Goal: Information Seeking & Learning: Learn about a topic

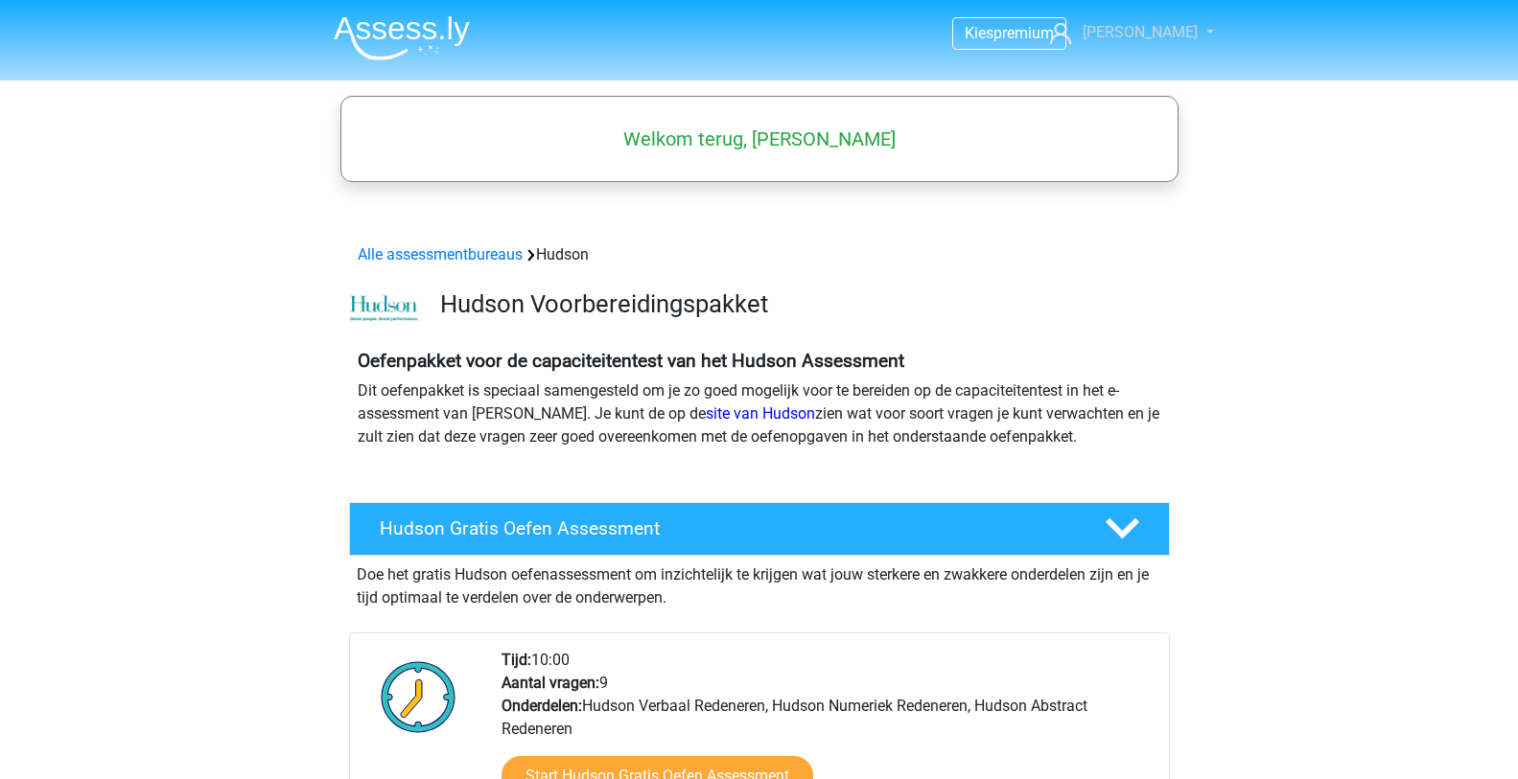
click at [1193, 35] on link "[PERSON_NAME]" at bounding box center [1120, 32] width 157 height 23
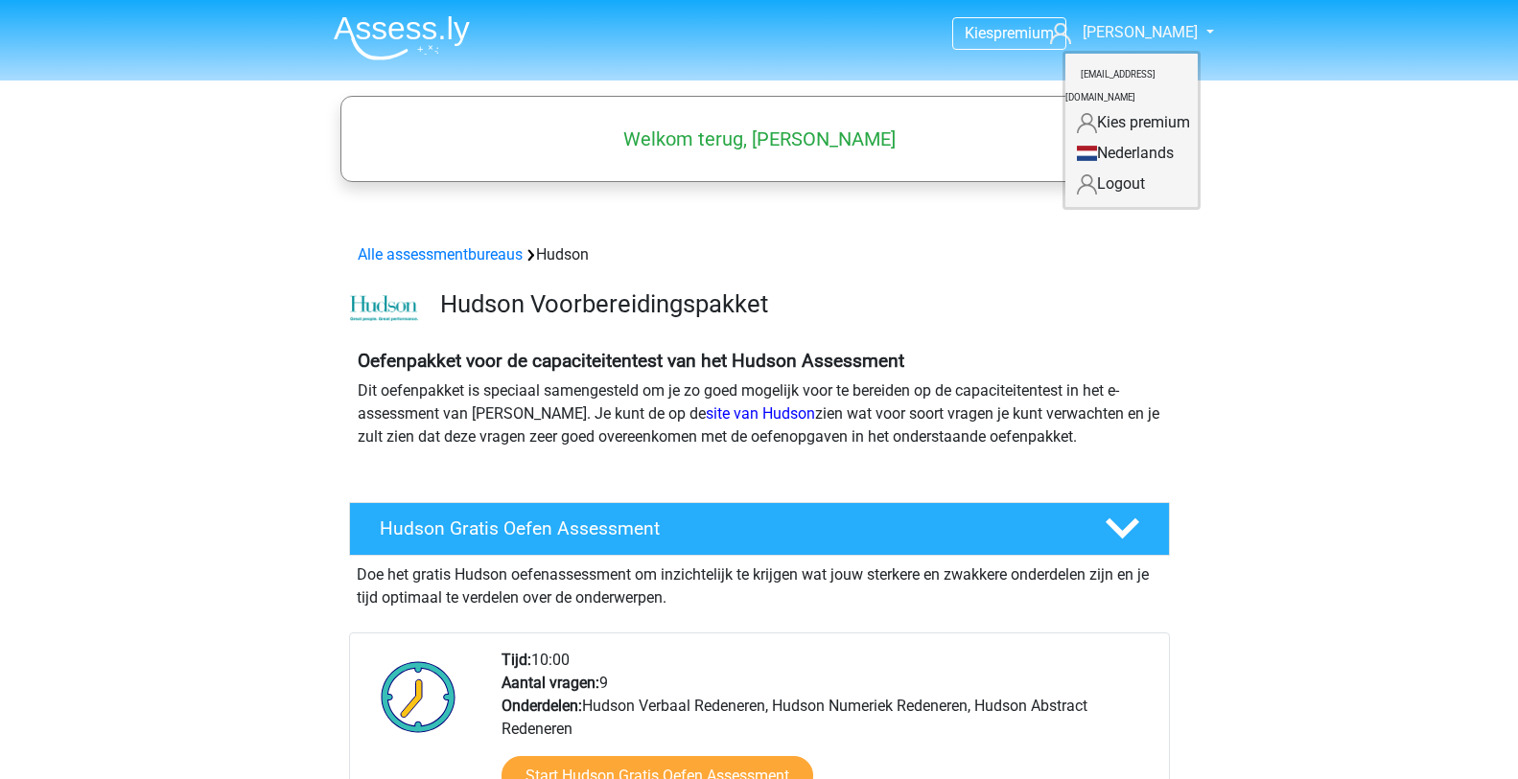
click at [1097, 169] on link "Logout" at bounding box center [1131, 184] width 132 height 31
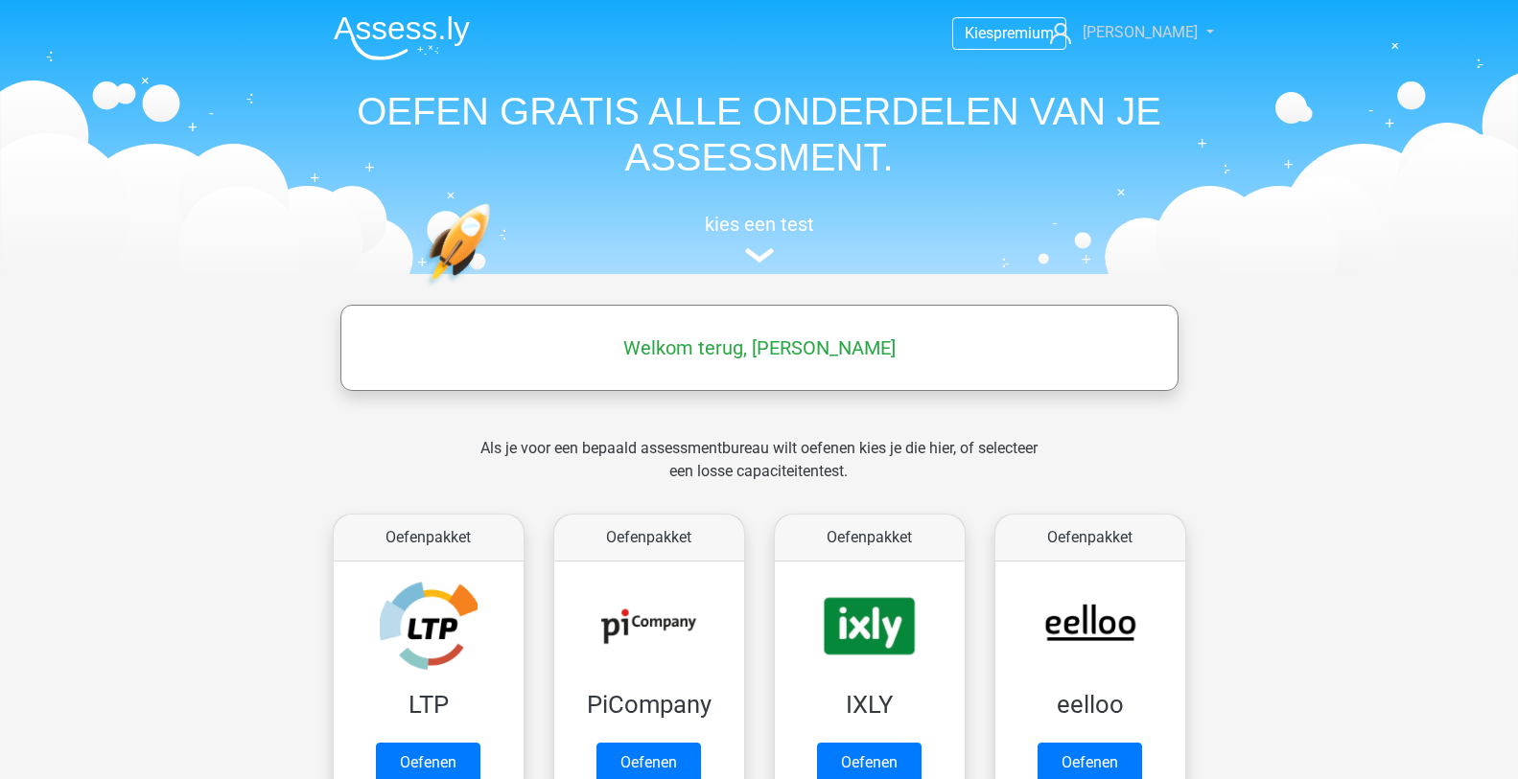
click at [1174, 26] on span "Stephan" at bounding box center [1139, 32] width 115 height 18
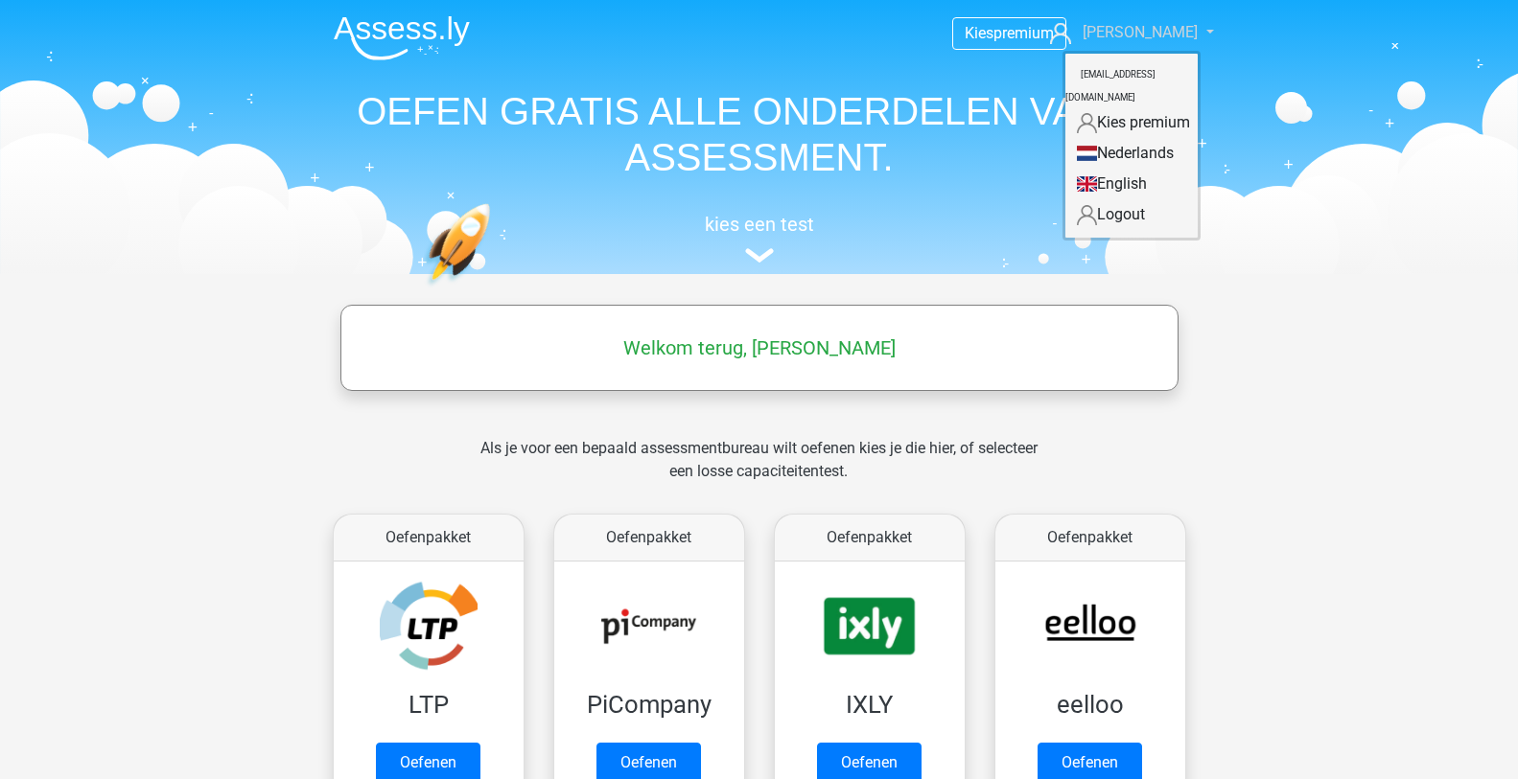
click at [1196, 29] on link "[PERSON_NAME]" at bounding box center [1120, 32] width 157 height 23
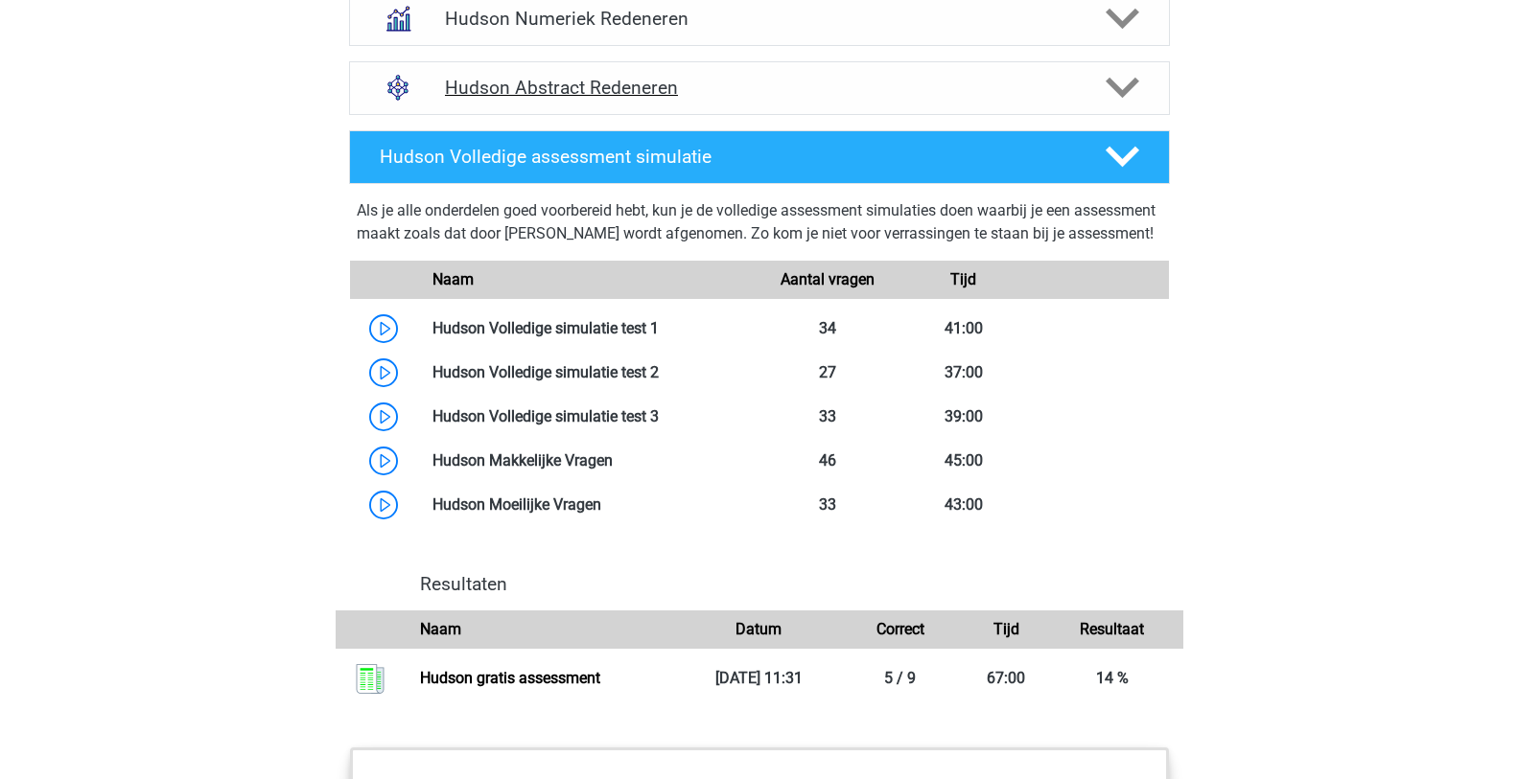
scroll to position [1534, 0]
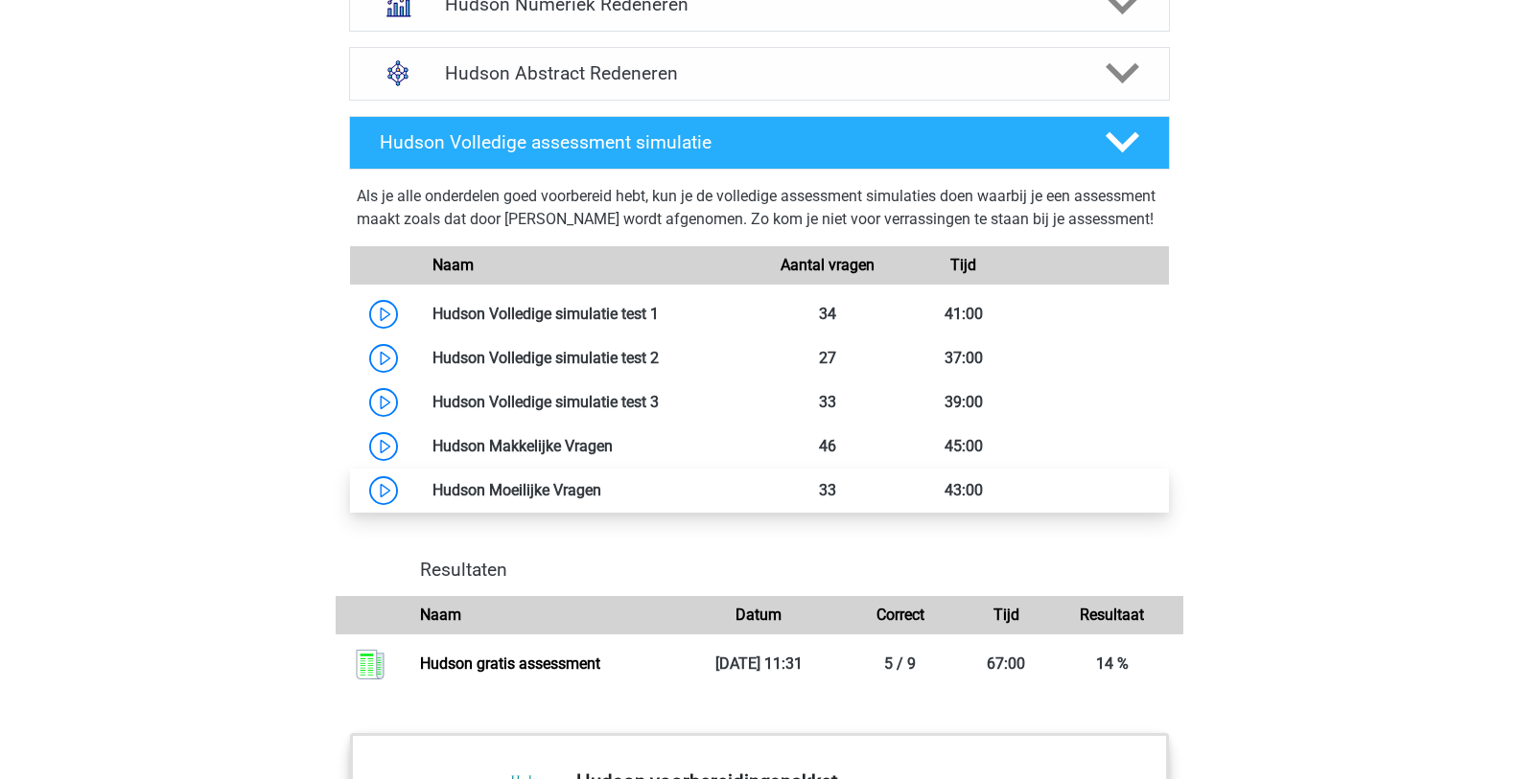
click at [601, 500] on link at bounding box center [601, 490] width 0 height 18
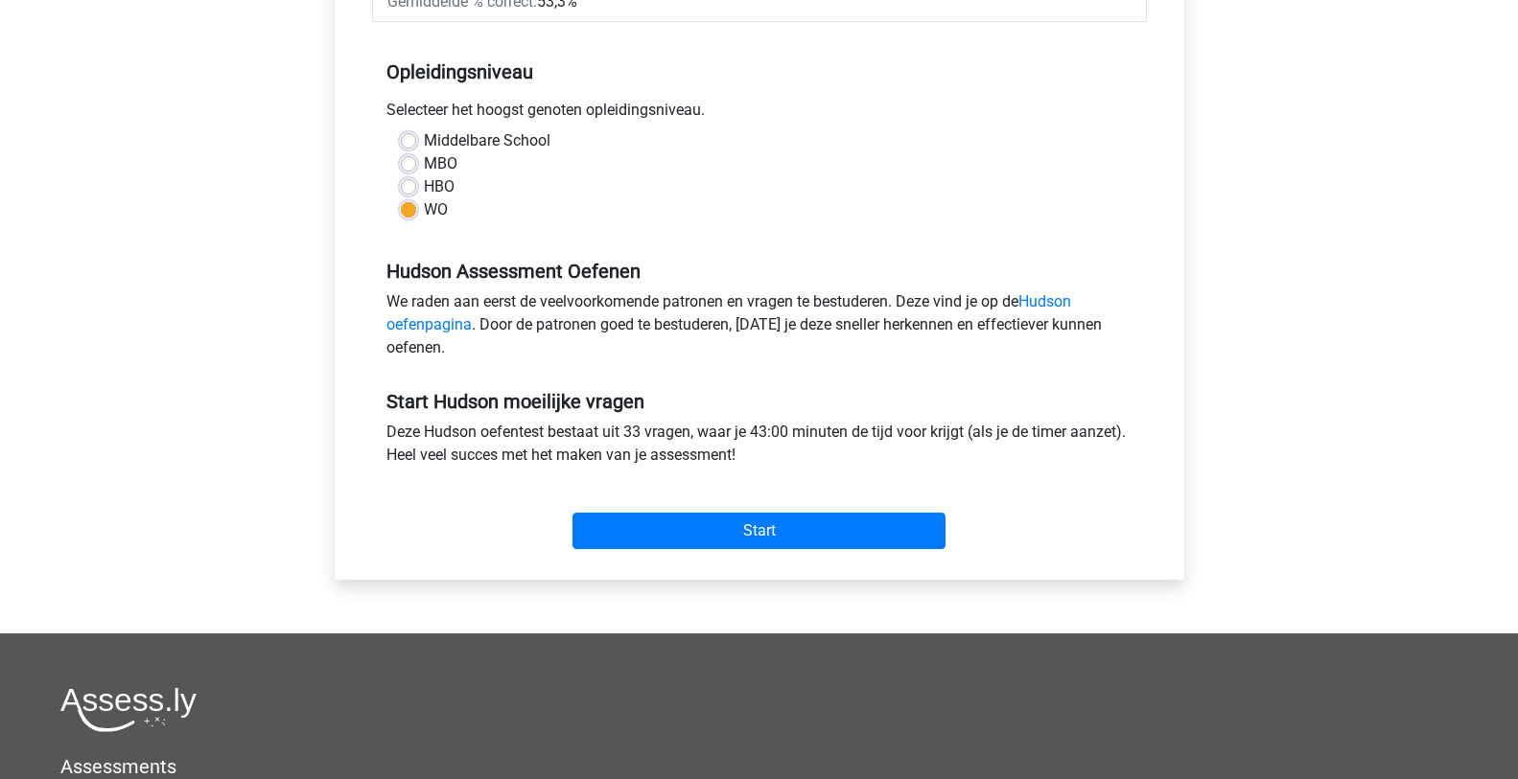
scroll to position [384, 0]
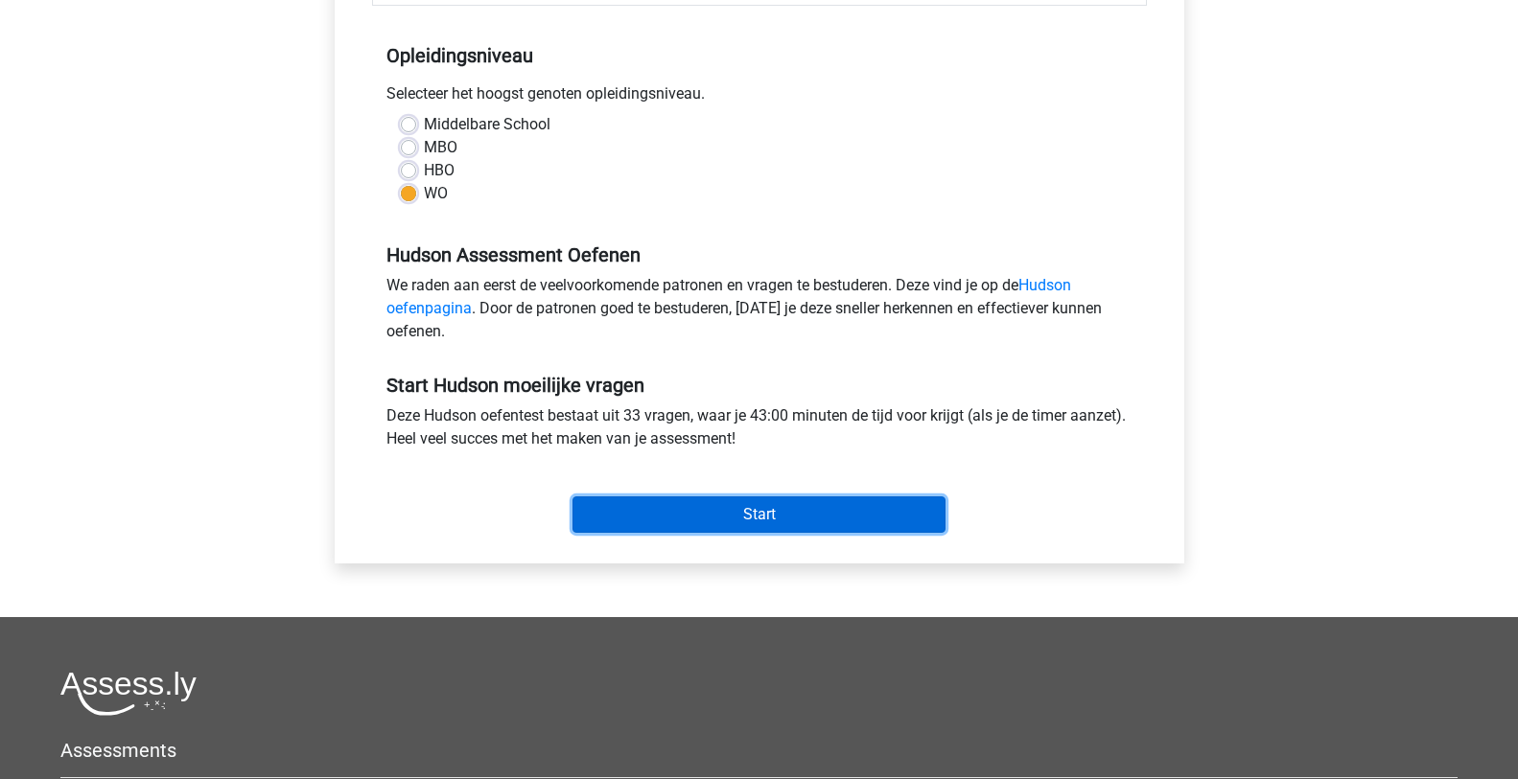
click at [776, 517] on input "Start" at bounding box center [758, 515] width 373 height 36
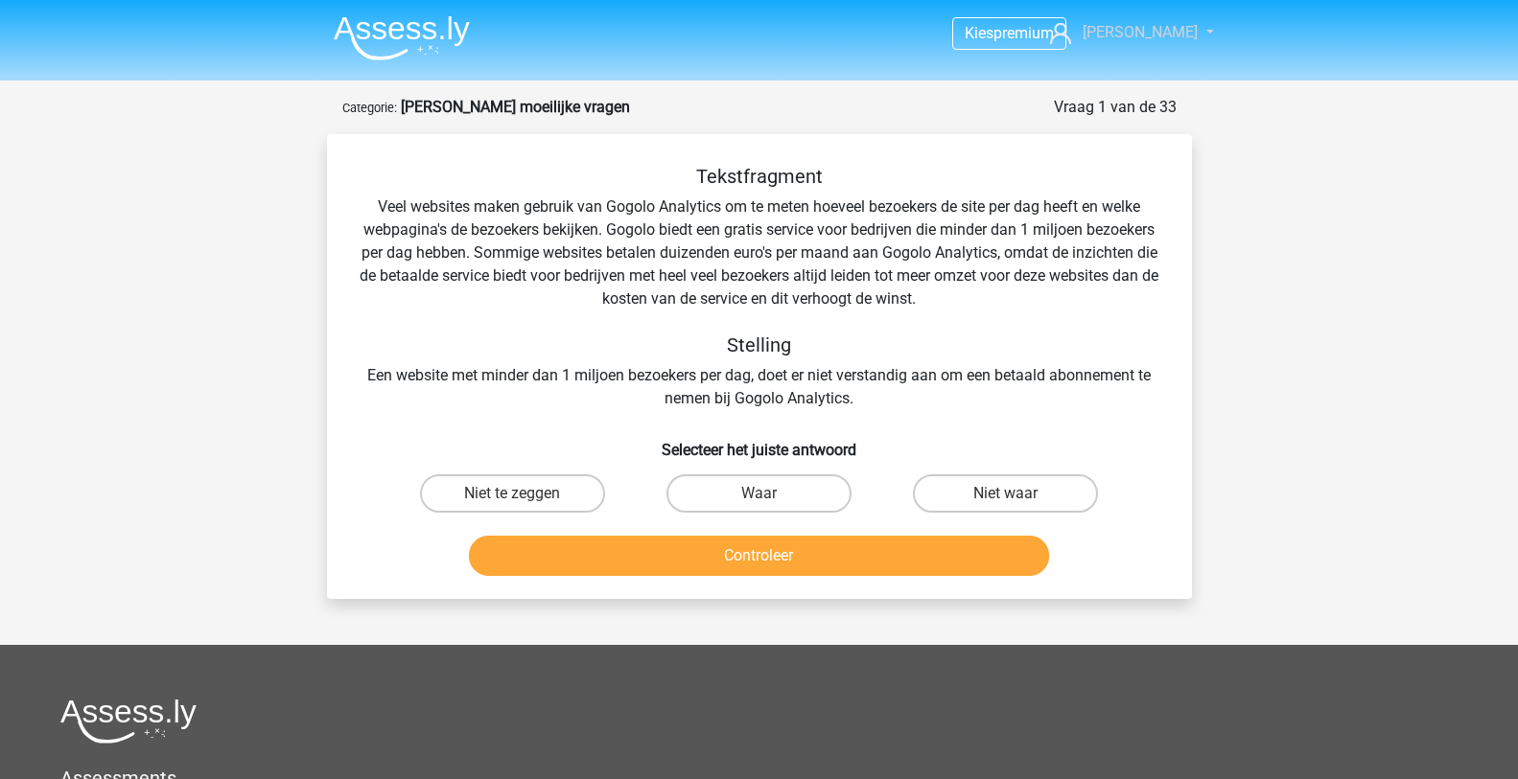
click at [1174, 24] on span "[PERSON_NAME]" at bounding box center [1139, 32] width 115 height 18
click at [1117, 138] on link "Logout" at bounding box center [1131, 153] width 132 height 31
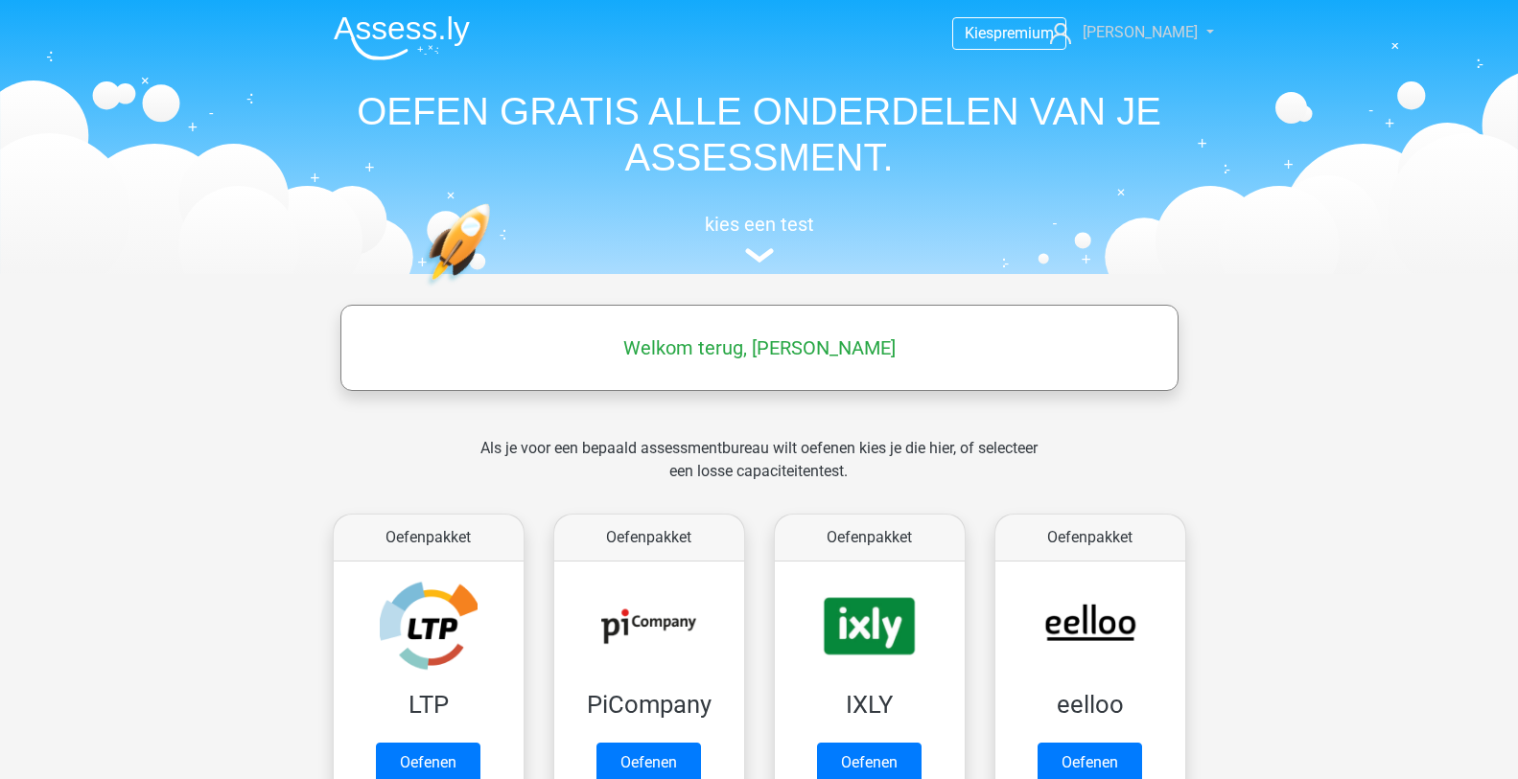
click at [1184, 40] on link "[PERSON_NAME]" at bounding box center [1120, 32] width 157 height 23
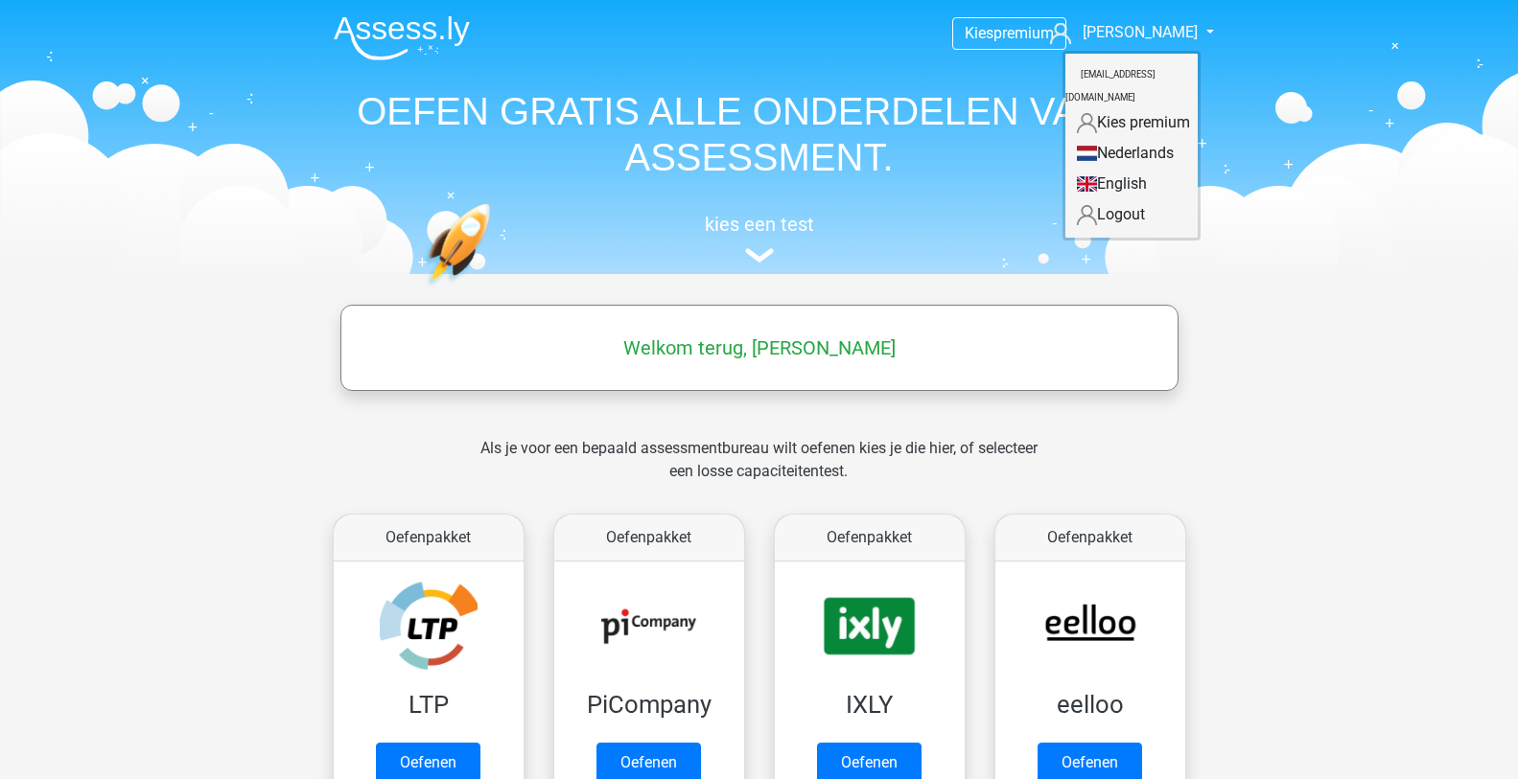
click at [1149, 107] on link "Kies premium" at bounding box center [1131, 122] width 132 height 31
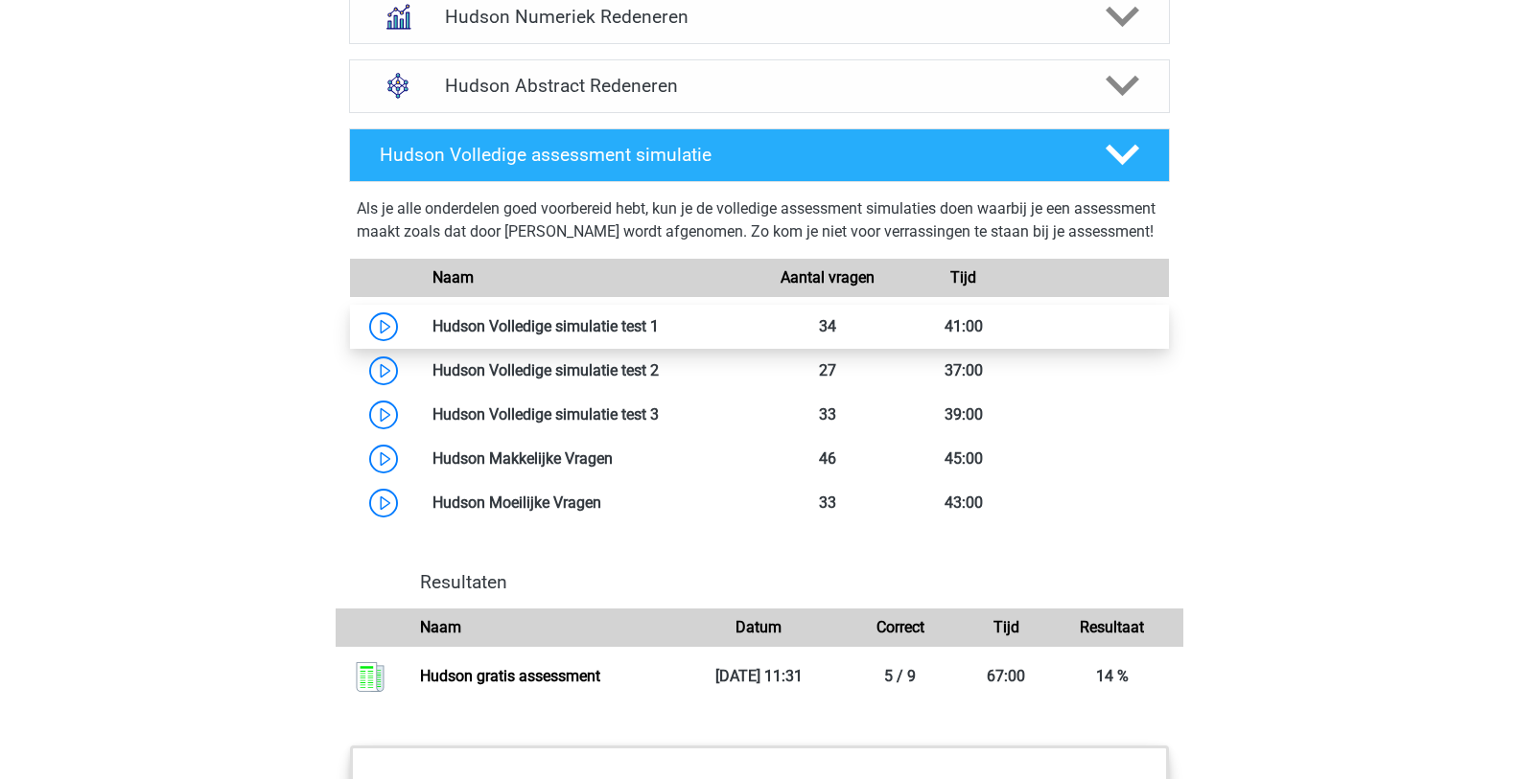
scroll to position [1534, 0]
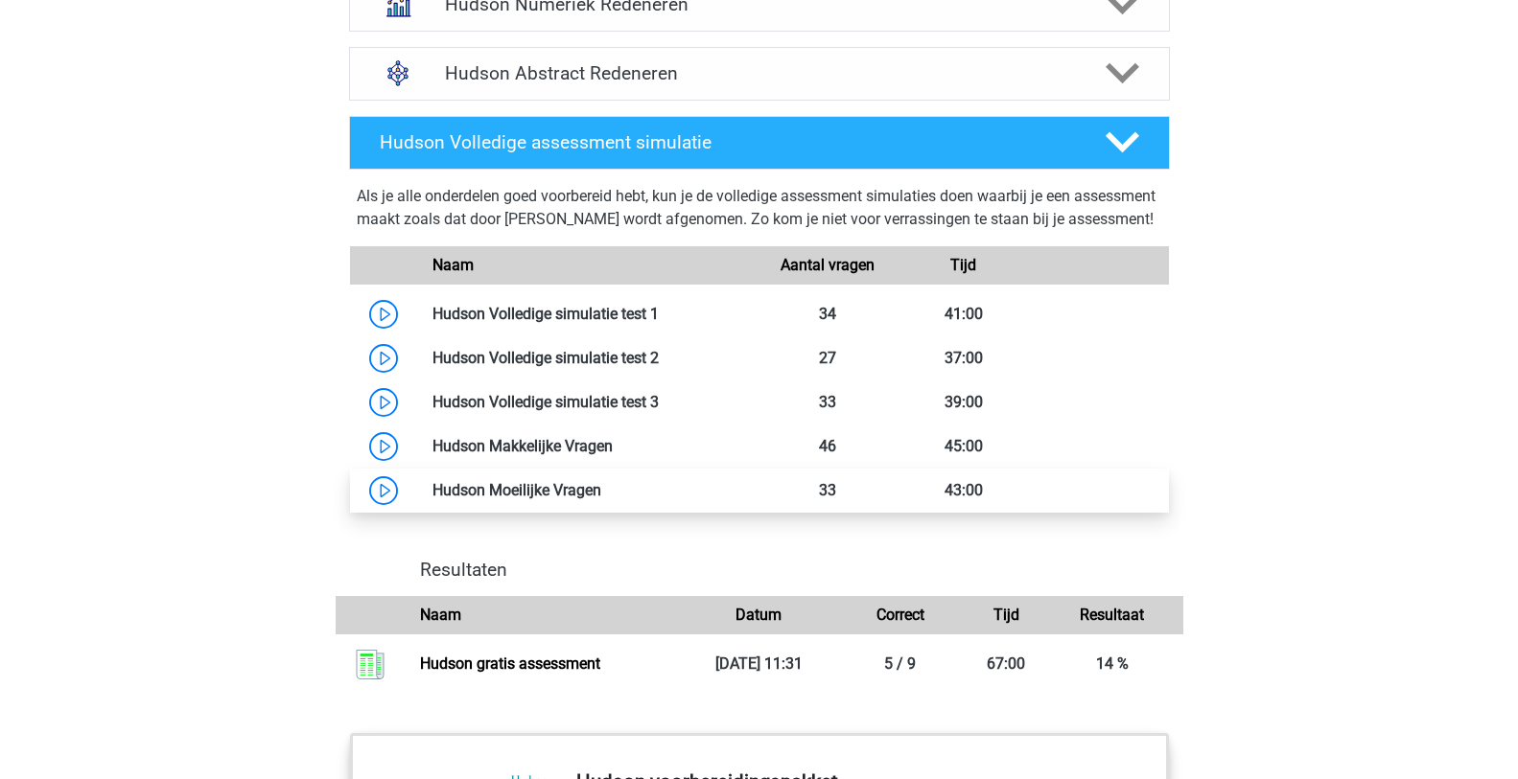
click at [601, 500] on link at bounding box center [601, 490] width 0 height 18
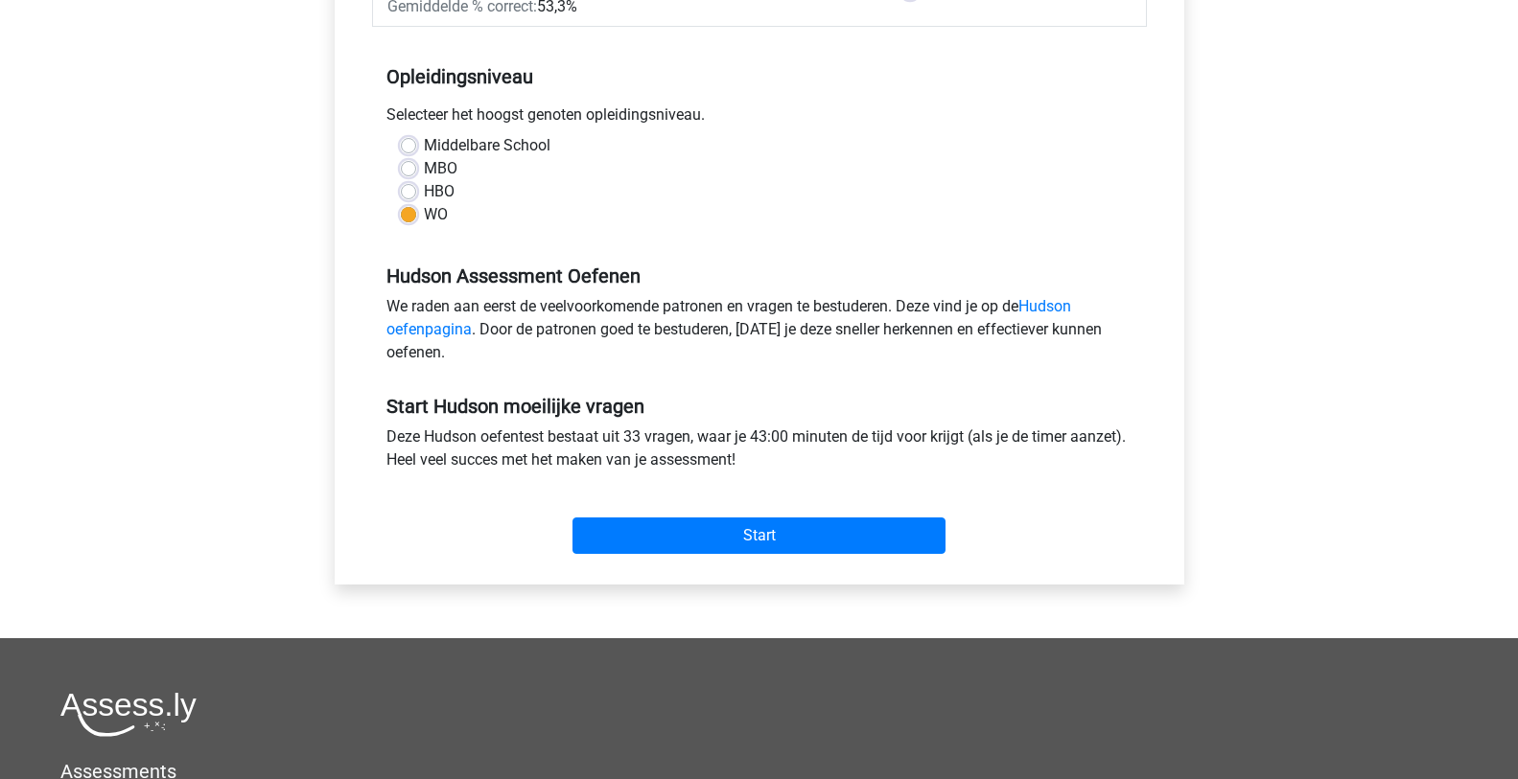
scroll to position [384, 0]
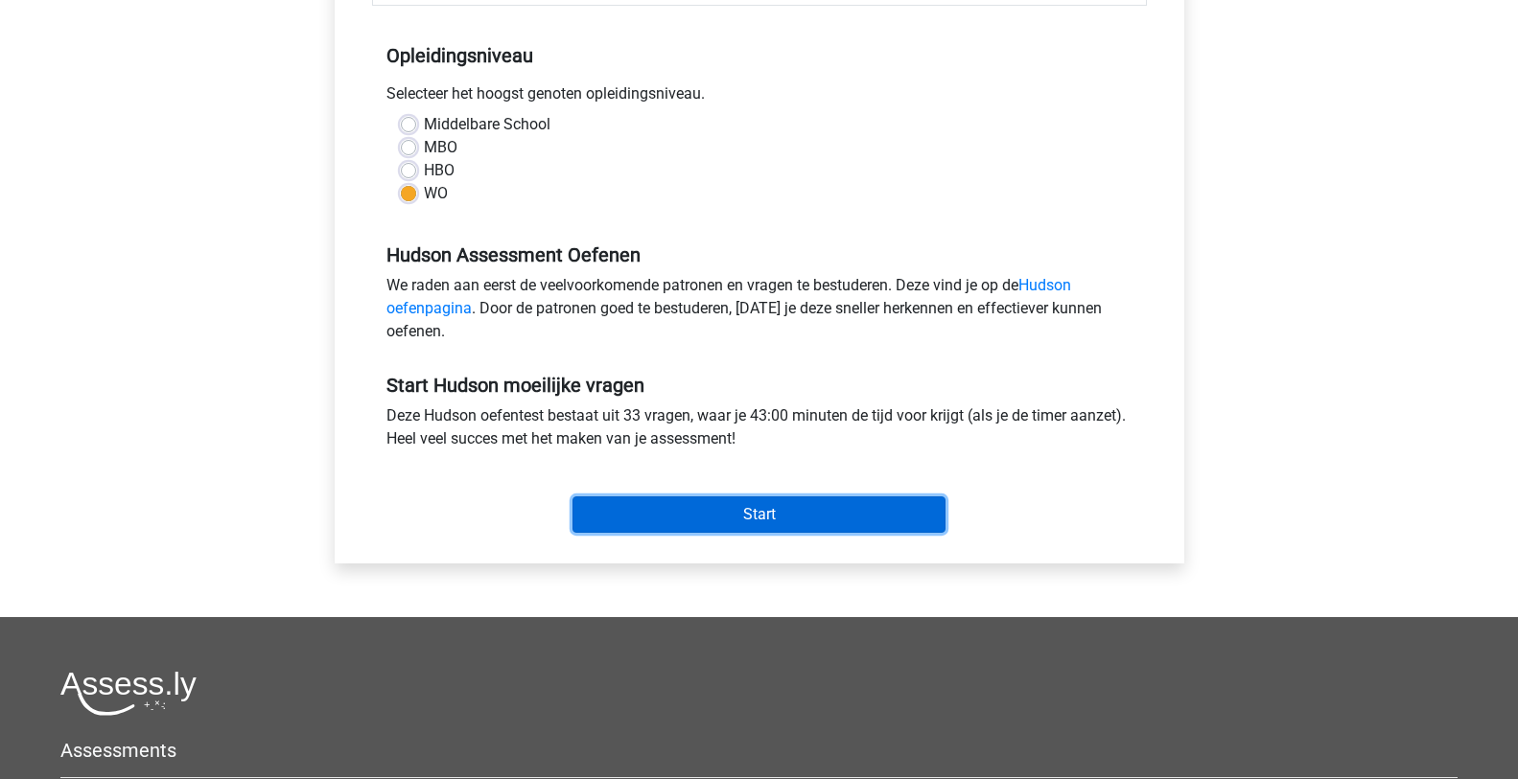
click at [754, 518] on input "Start" at bounding box center [758, 515] width 373 height 36
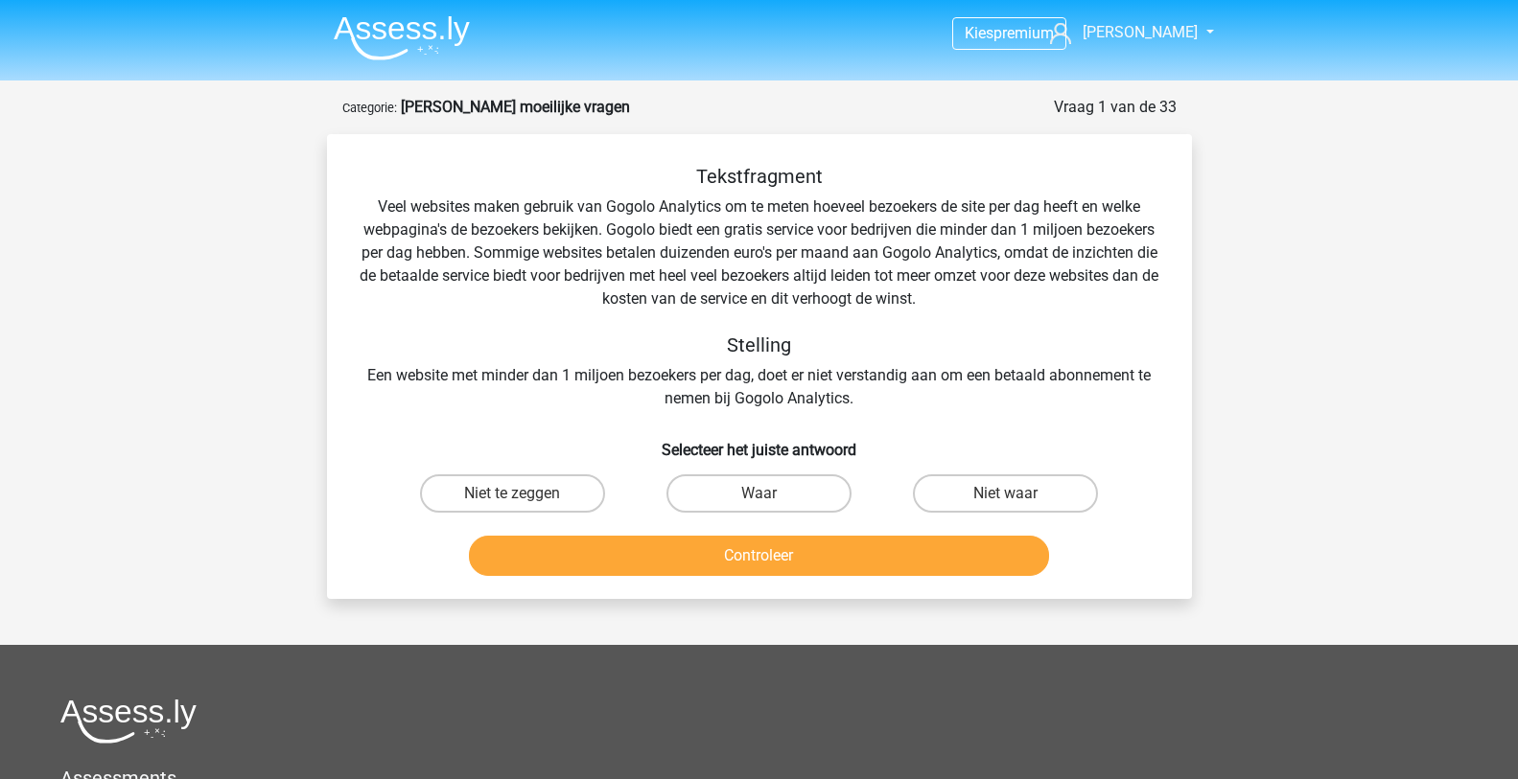
drag, startPoint x: 1027, startPoint y: 298, endPoint x: 470, endPoint y: 316, distance: 557.3
click at [470, 316] on div "Tekstfragment Veel websites maken gebruik van Gogolo Analytics om te meten hoev…" at bounding box center [759, 287] width 803 height 245
click at [804, 487] on label "Waar" at bounding box center [758, 494] width 185 height 38
click at [771, 494] on input "Waar" at bounding box center [764, 500] width 12 height 12
radio input "true"
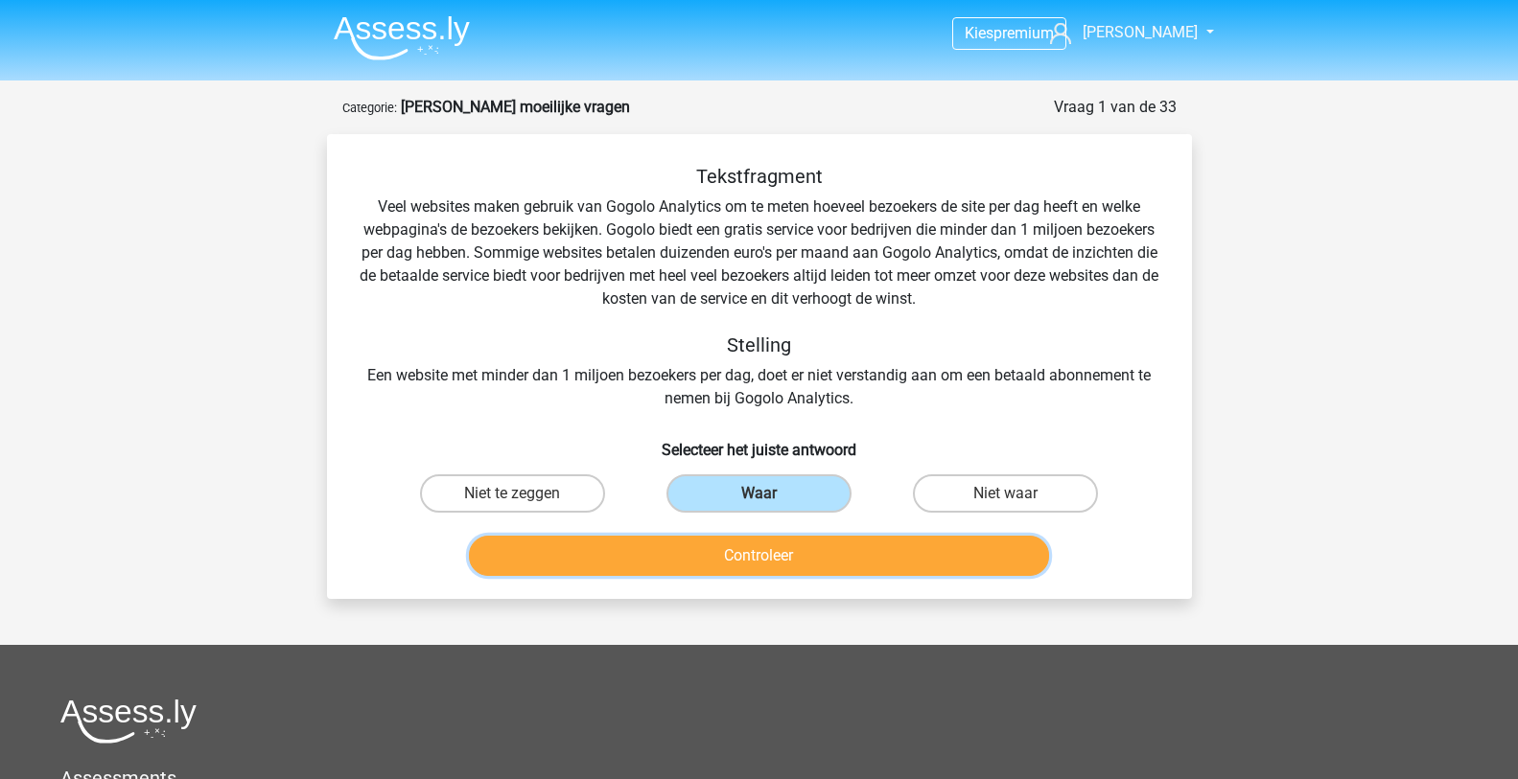
click at [816, 560] on button "Controleer" at bounding box center [759, 556] width 580 height 40
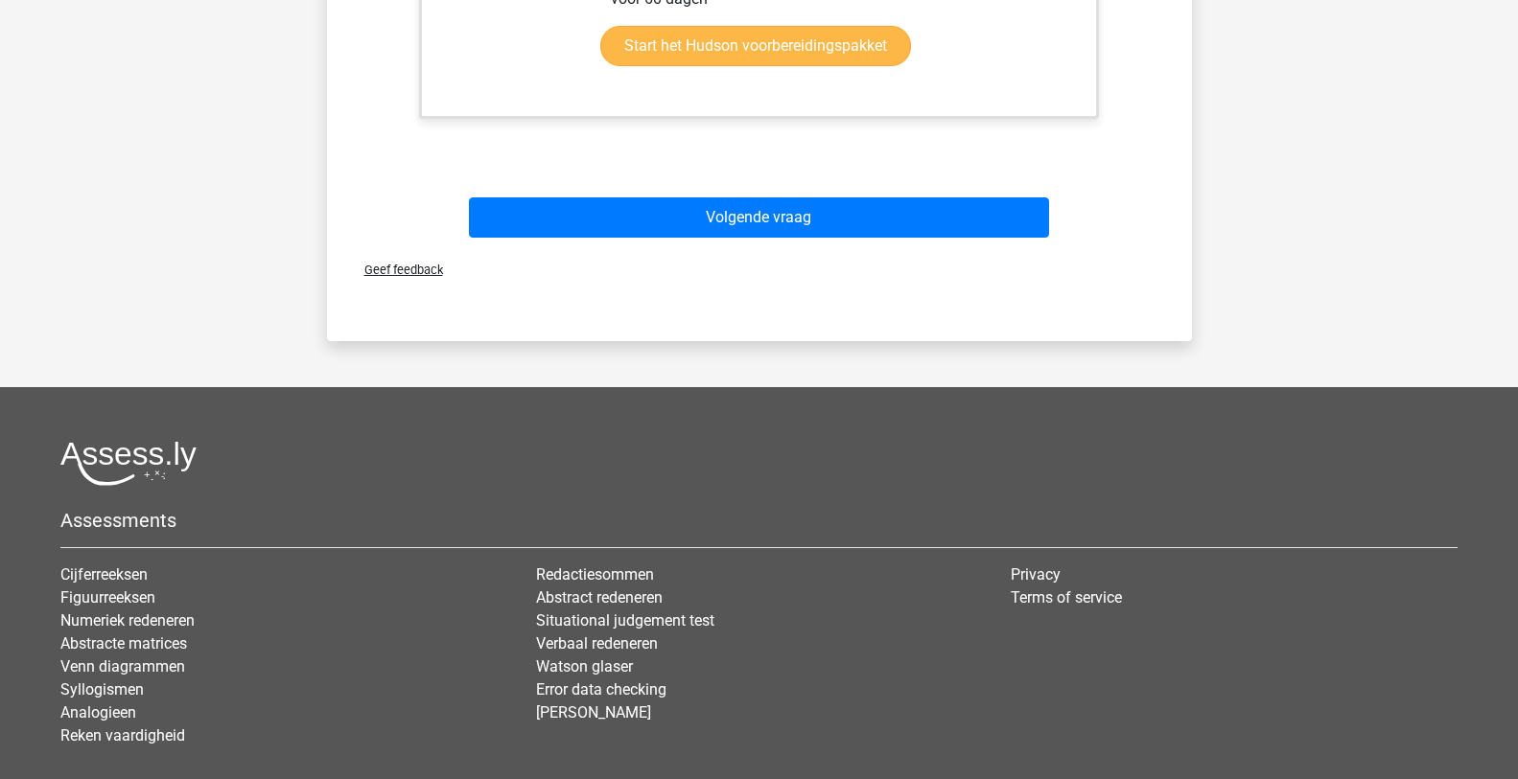
scroll to position [959, 0]
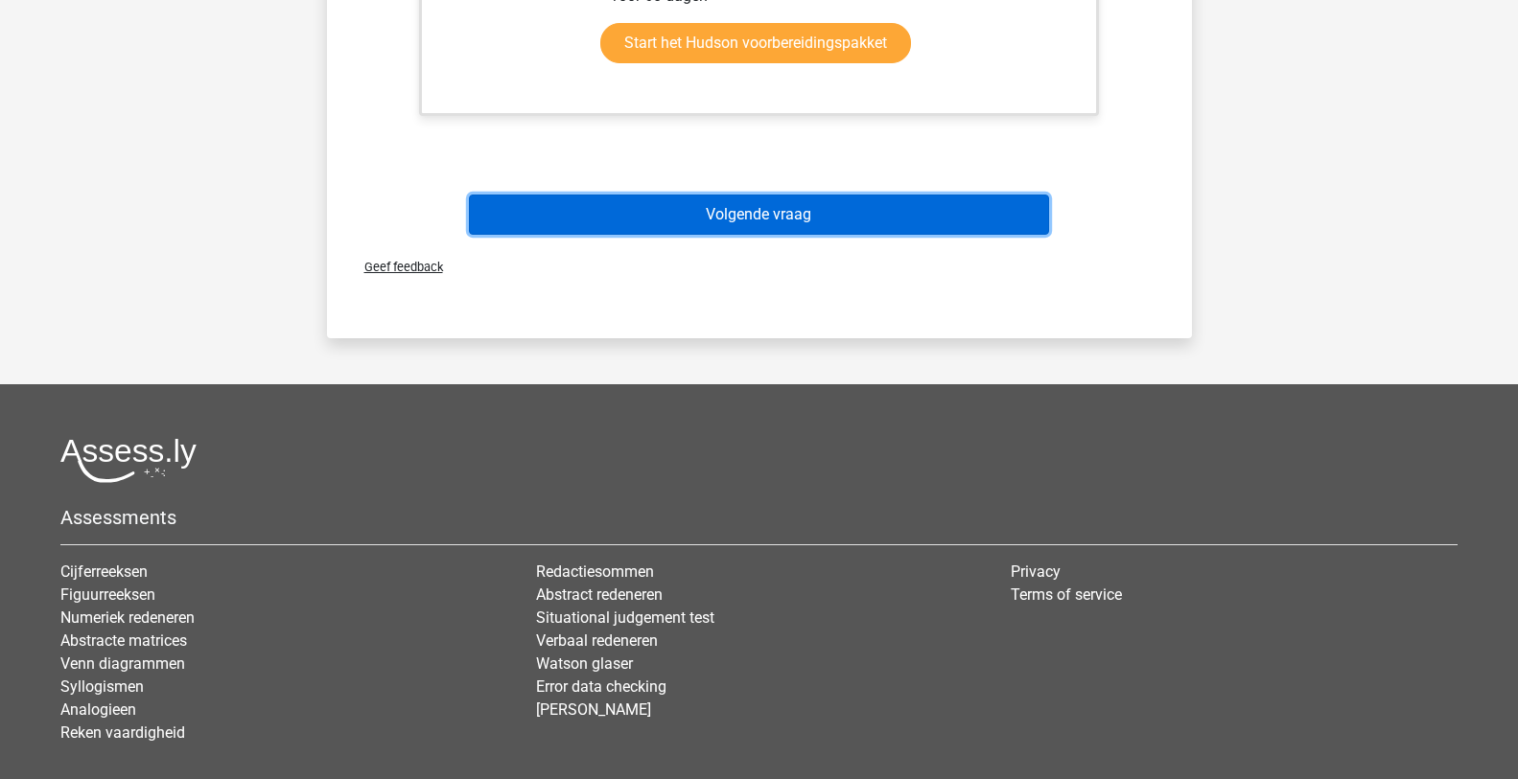
click at [840, 224] on button "Volgende vraag" at bounding box center [759, 215] width 580 height 40
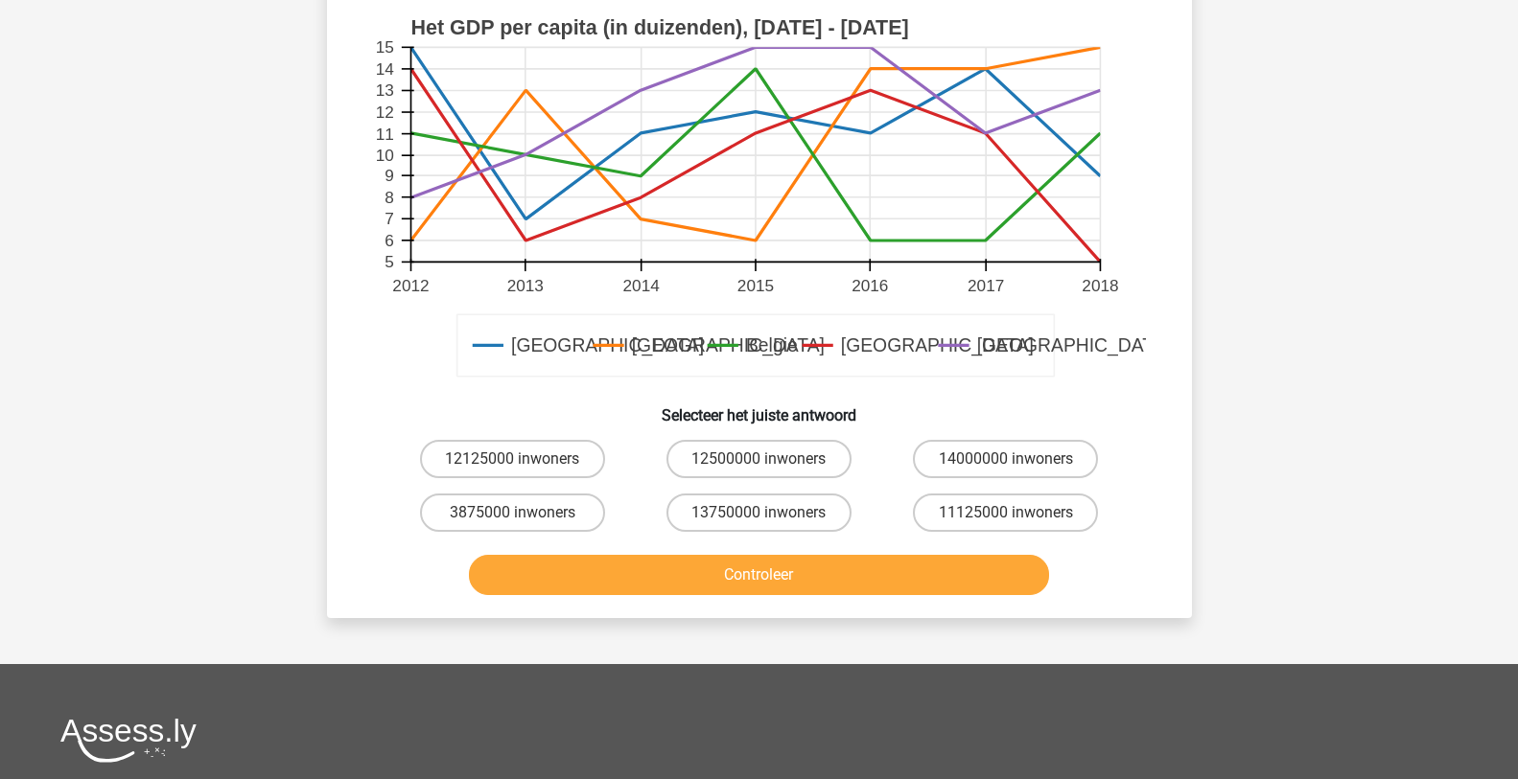
scroll to position [671, 0]
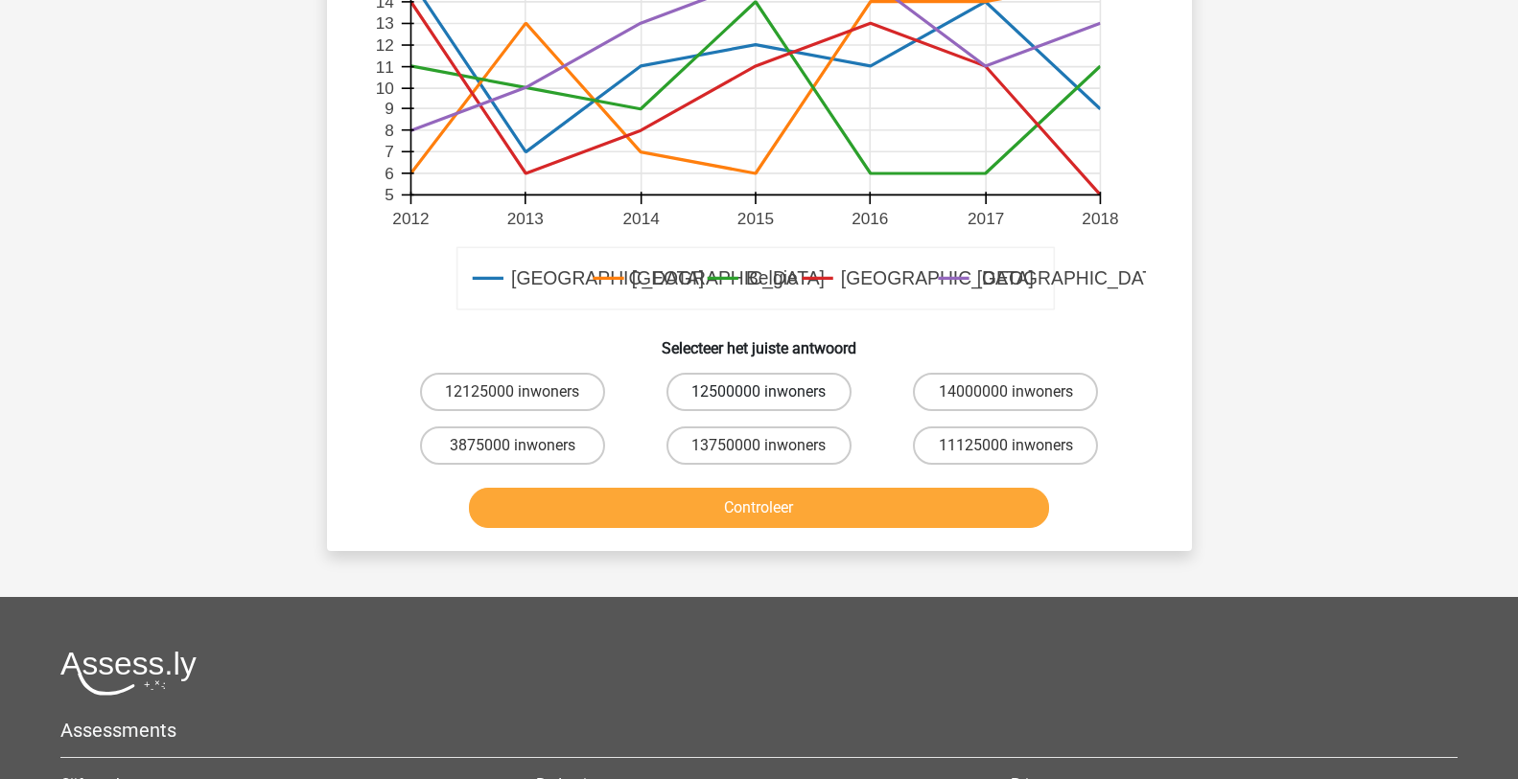
click at [756, 395] on label "12500000 inwoners" at bounding box center [758, 392] width 185 height 38
click at [758, 395] on input "12500000 inwoners" at bounding box center [764, 398] width 12 height 12
radio input "true"
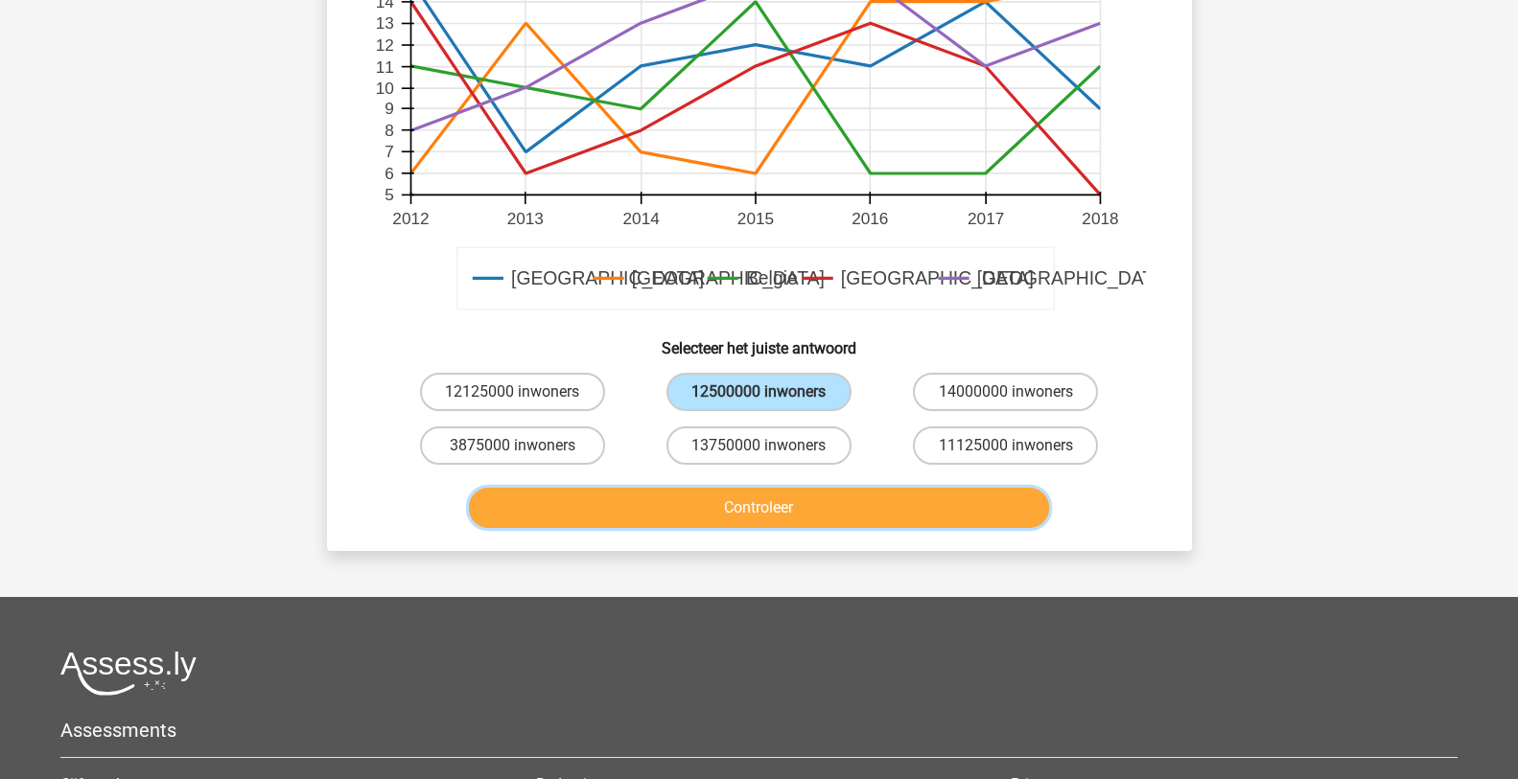
click at [792, 503] on button "Controleer" at bounding box center [759, 508] width 580 height 40
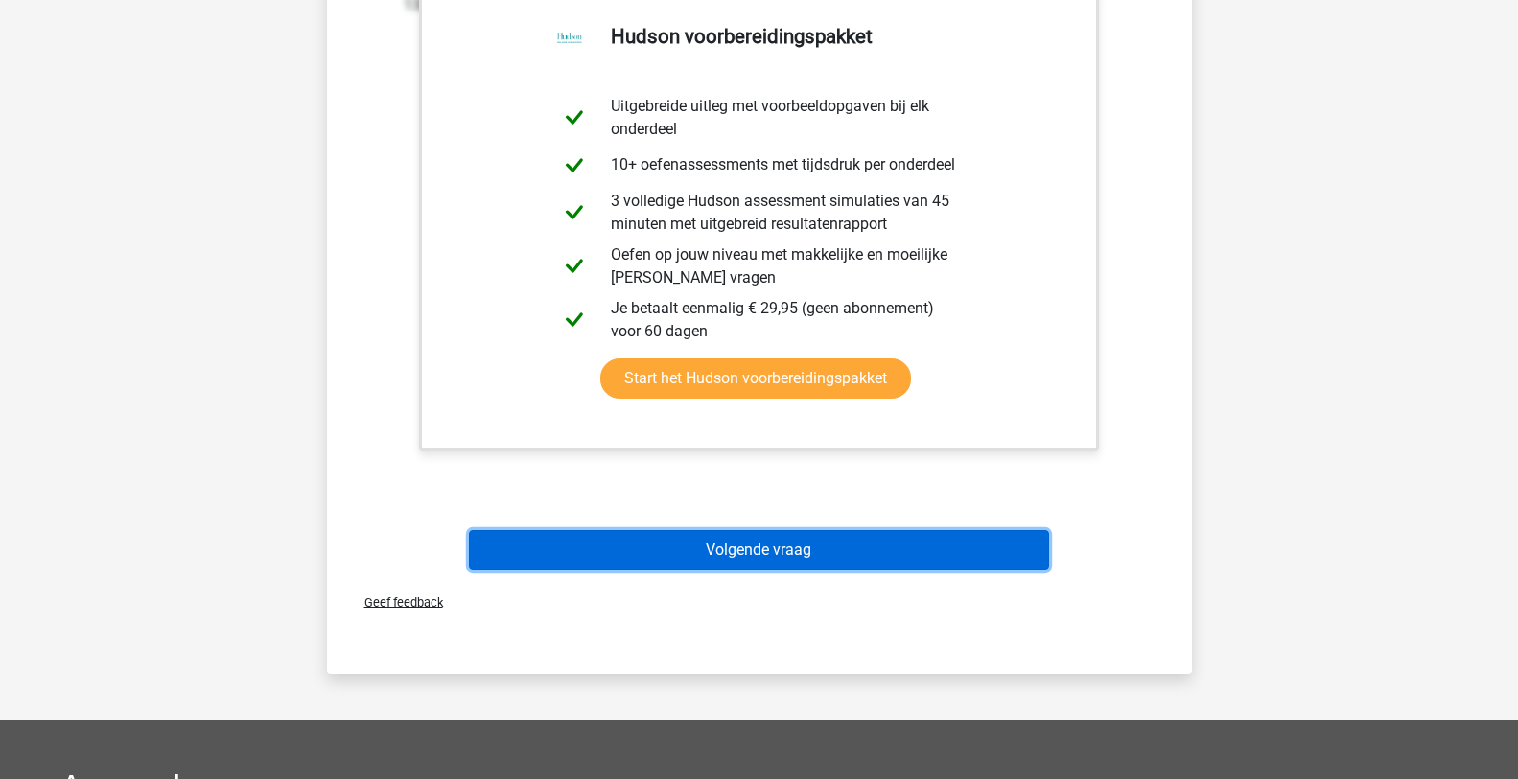
click at [724, 551] on button "Volgende vraag" at bounding box center [759, 550] width 580 height 40
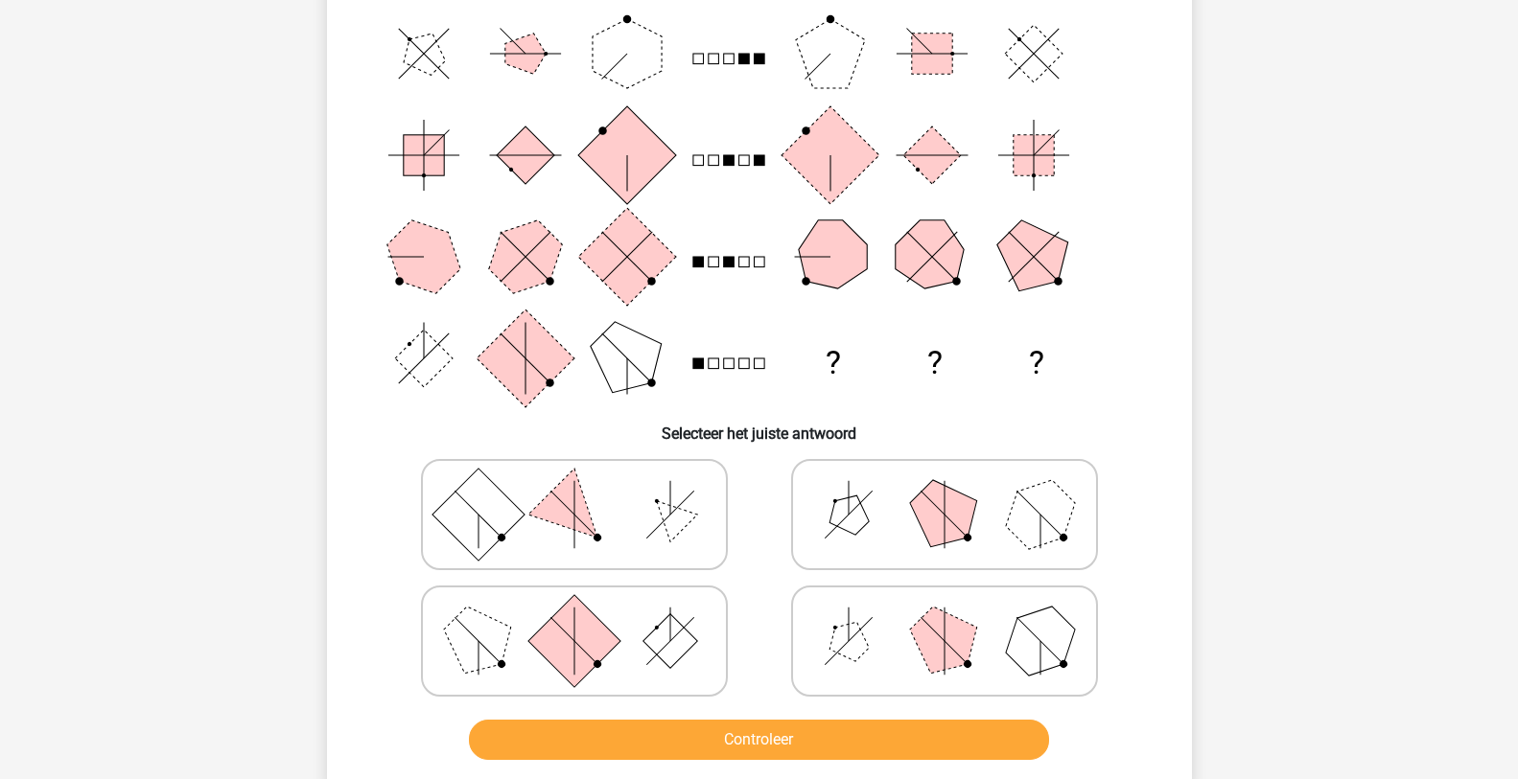
scroll to position [192, 0]
click at [943, 643] on line at bounding box center [944, 657] width 34 height 34
click at [944, 616] on input "radio" at bounding box center [950, 610] width 12 height 12
radio input "true"
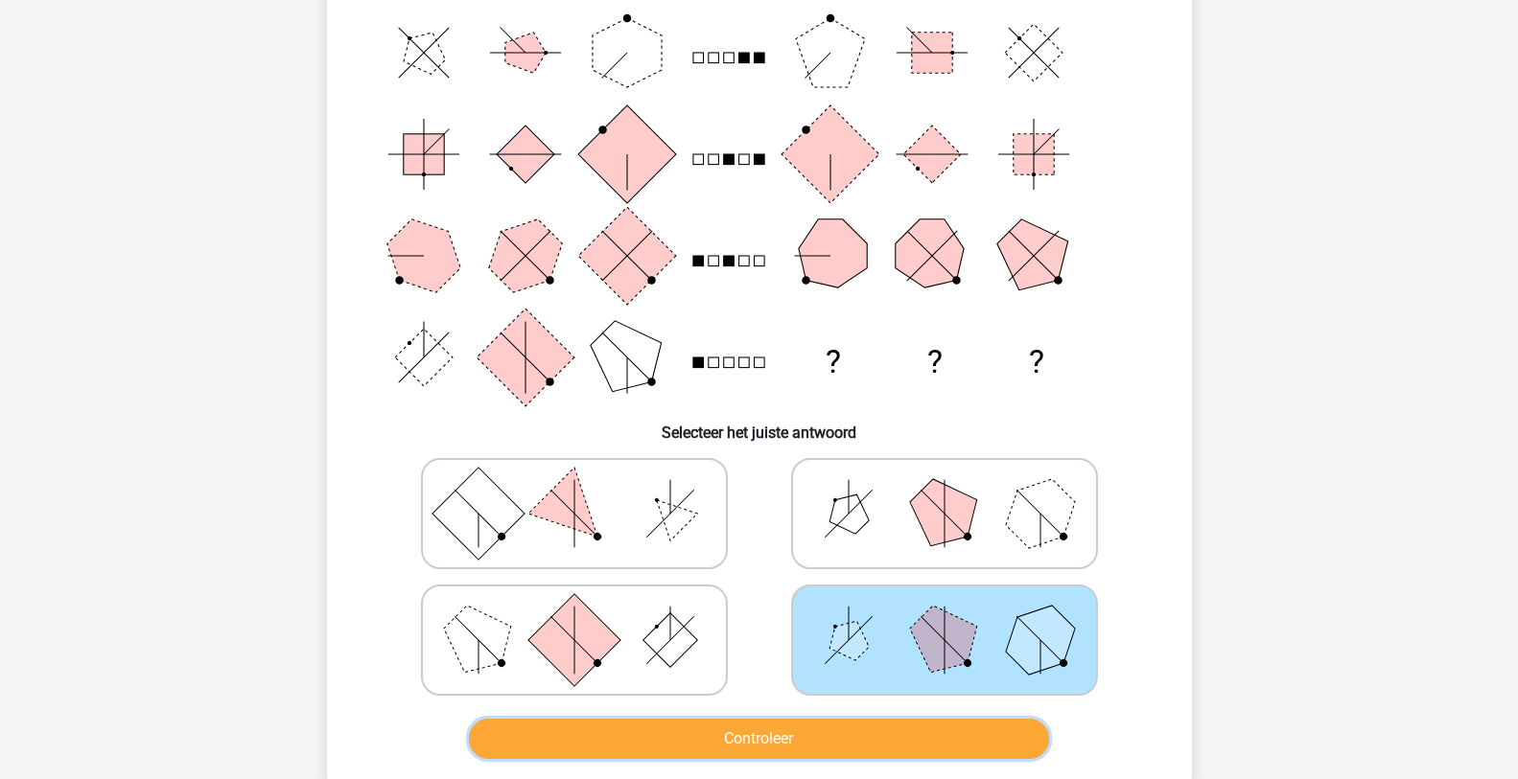
click at [793, 732] on button "Controleer" at bounding box center [759, 739] width 580 height 40
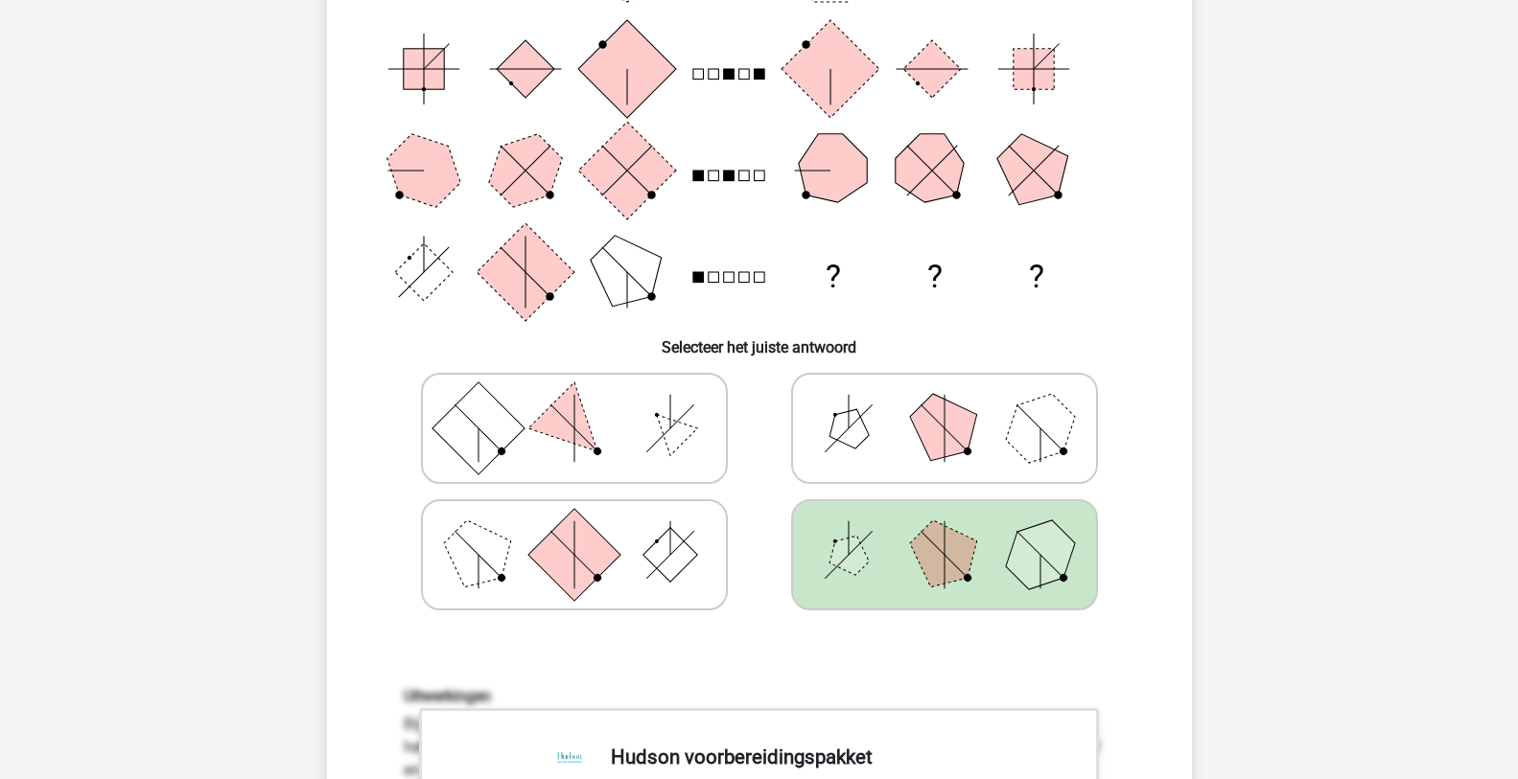
scroll to position [671, 0]
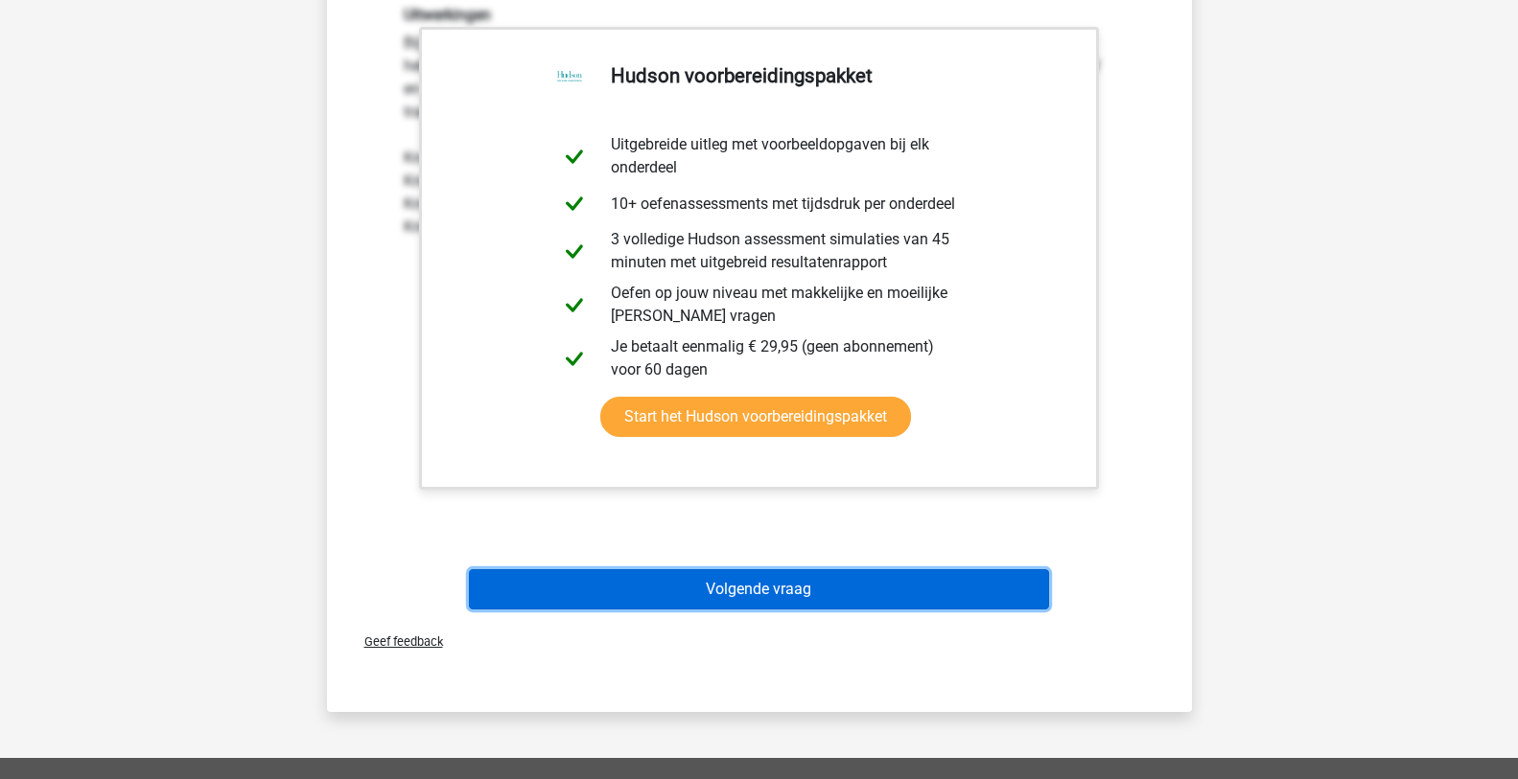
click at [764, 599] on button "Volgende vraag" at bounding box center [759, 590] width 580 height 40
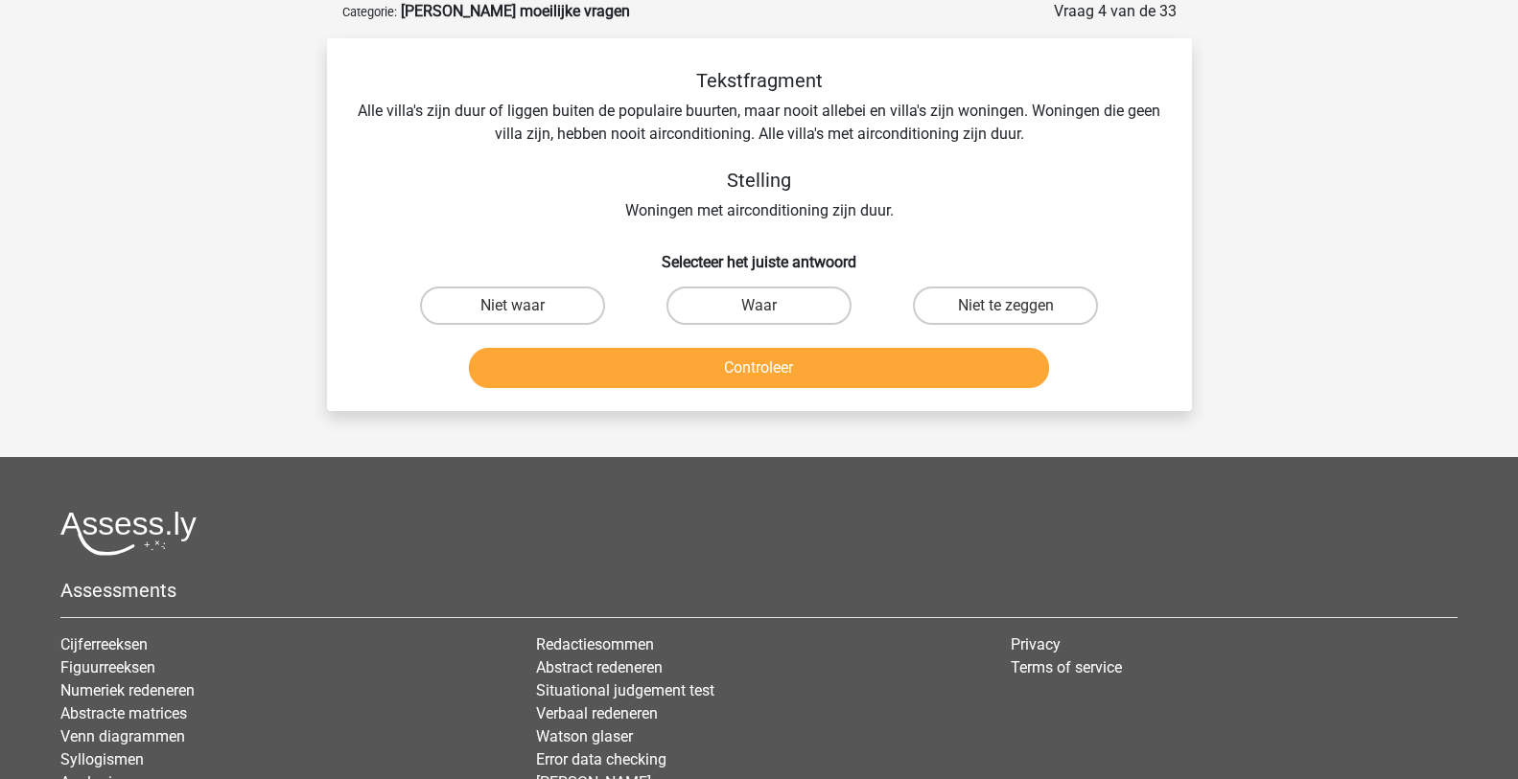
scroll to position [0, 0]
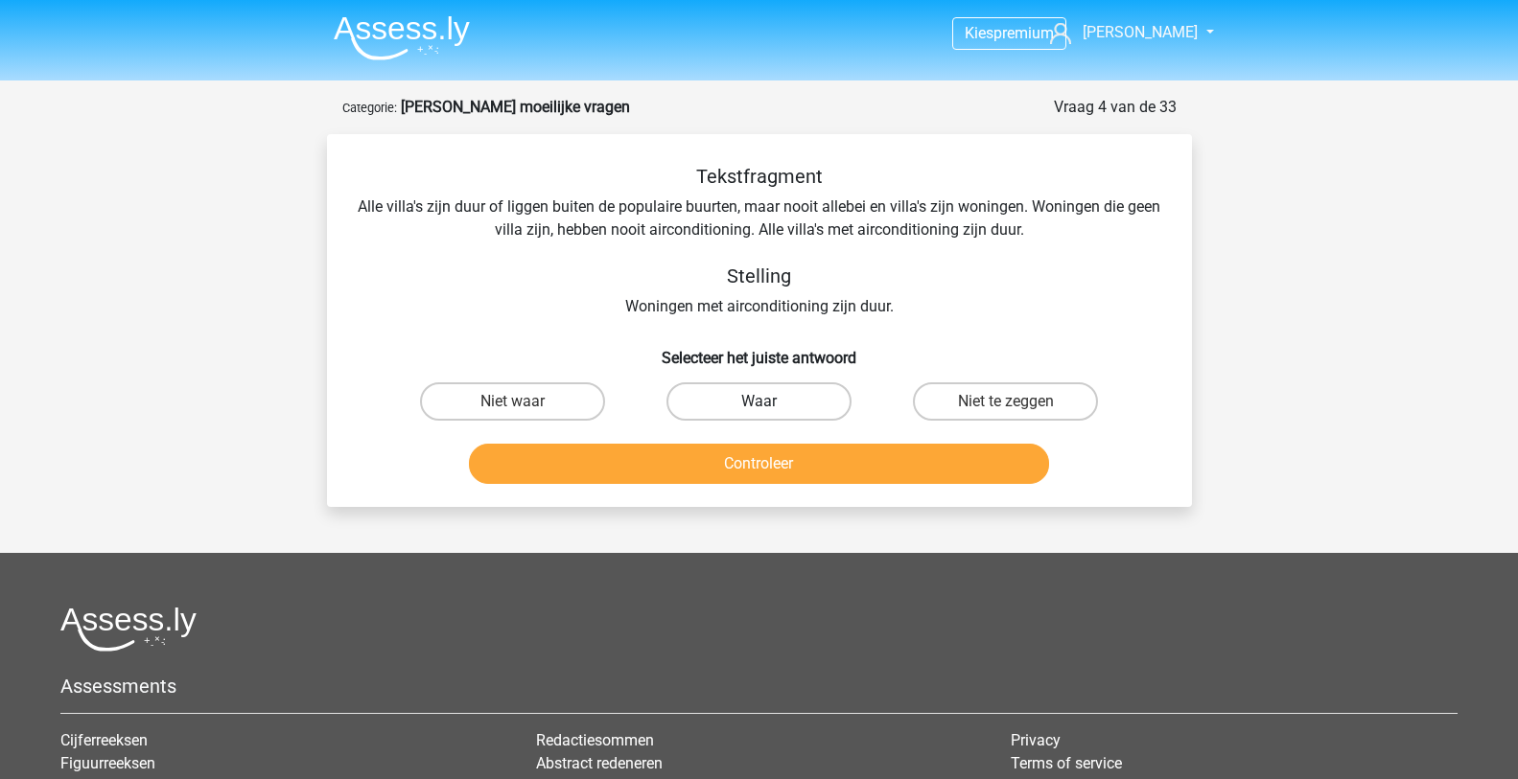
click at [808, 395] on label "Waar" at bounding box center [758, 402] width 185 height 38
click at [771, 402] on input "Waar" at bounding box center [764, 408] width 12 height 12
radio input "true"
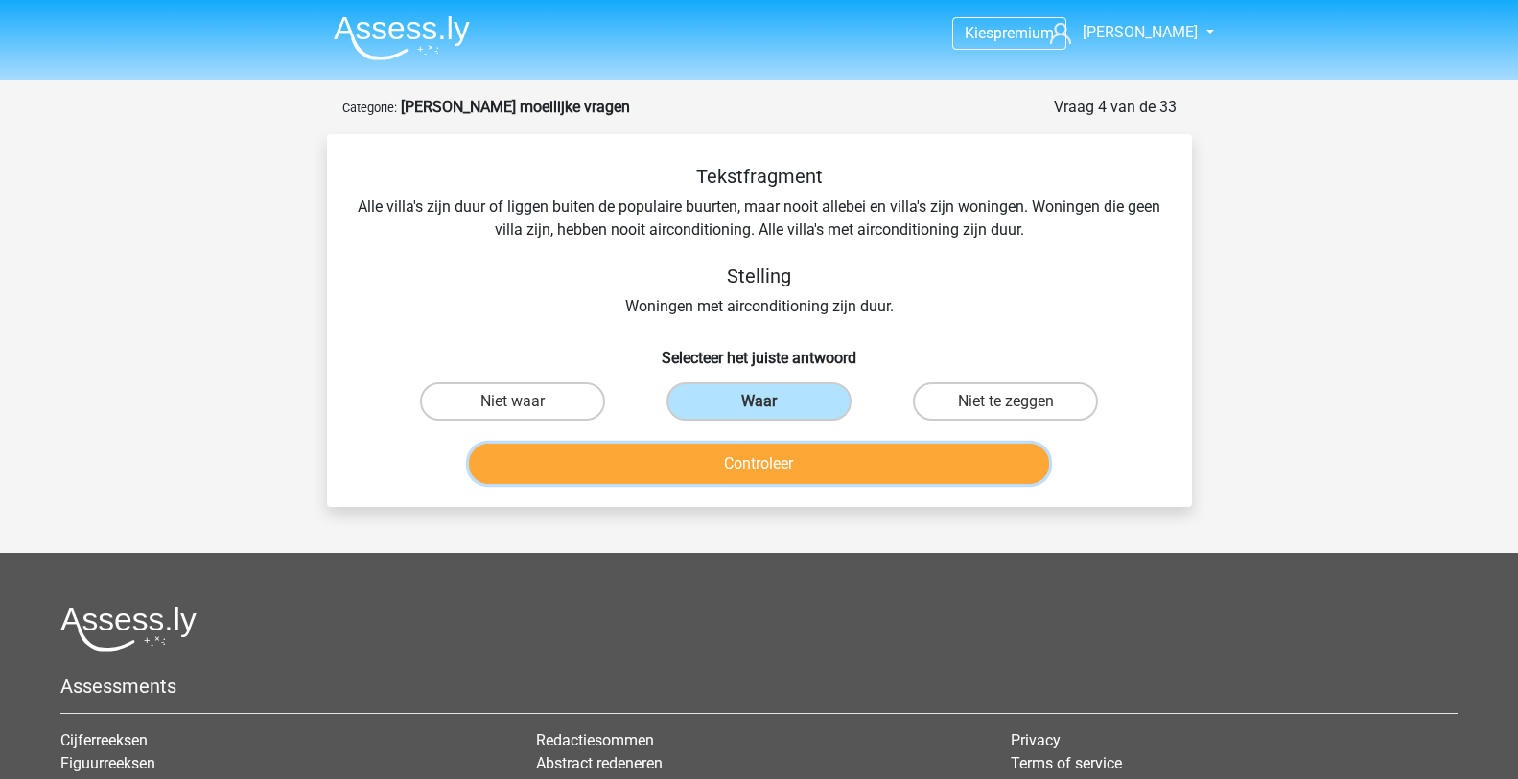
click at [835, 453] on button "Controleer" at bounding box center [759, 464] width 580 height 40
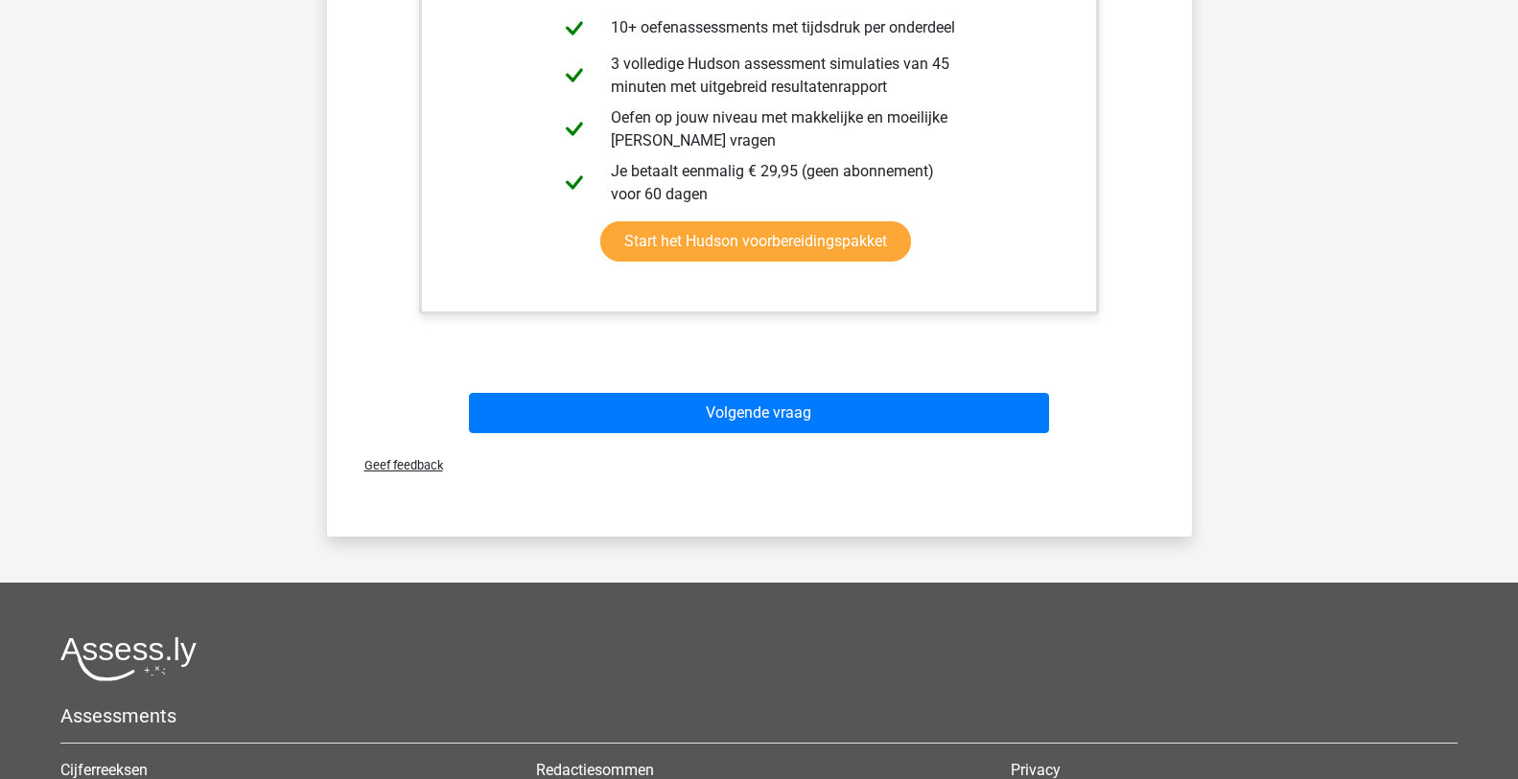
scroll to position [671, 0]
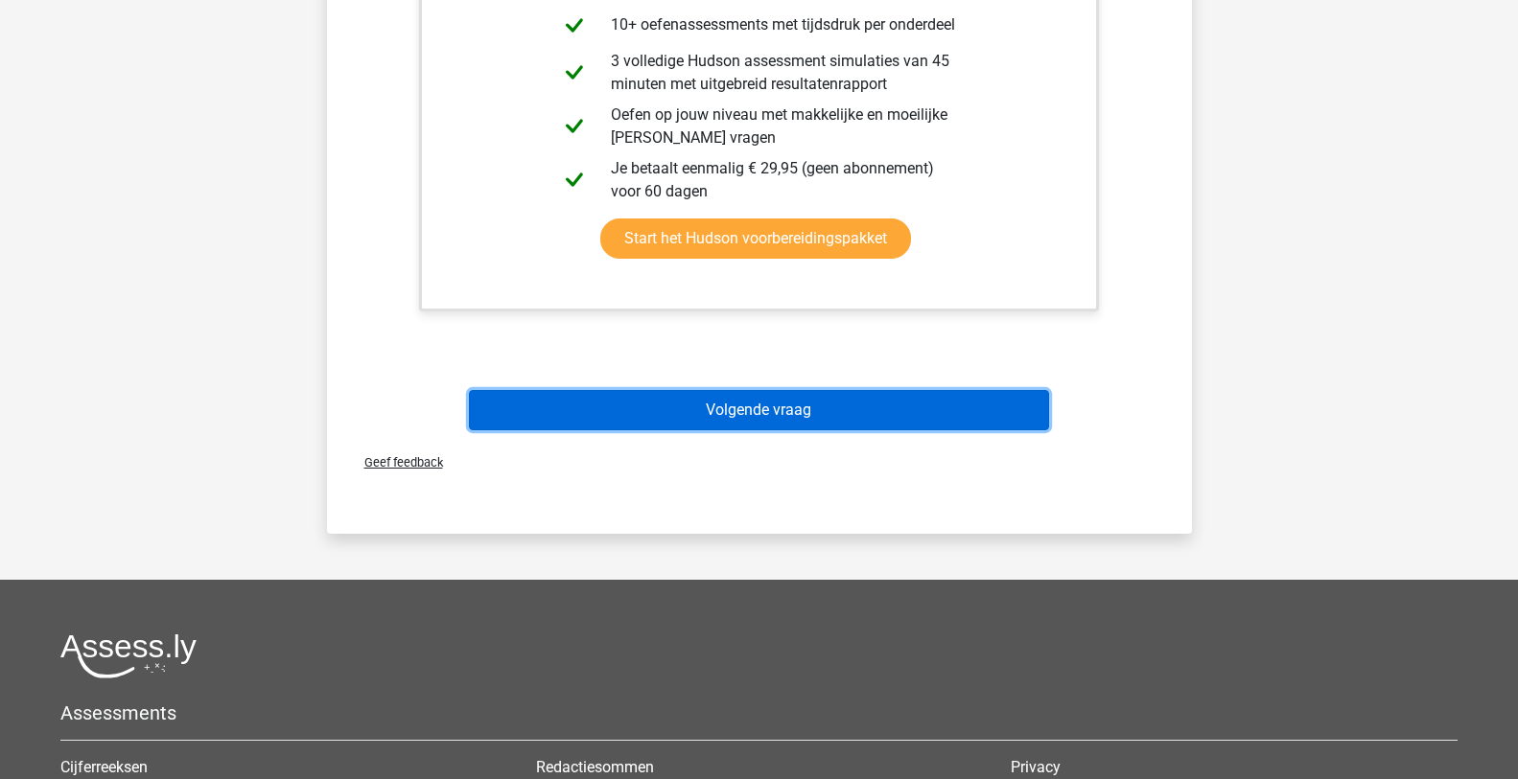
click at [779, 407] on button "Volgende vraag" at bounding box center [759, 410] width 580 height 40
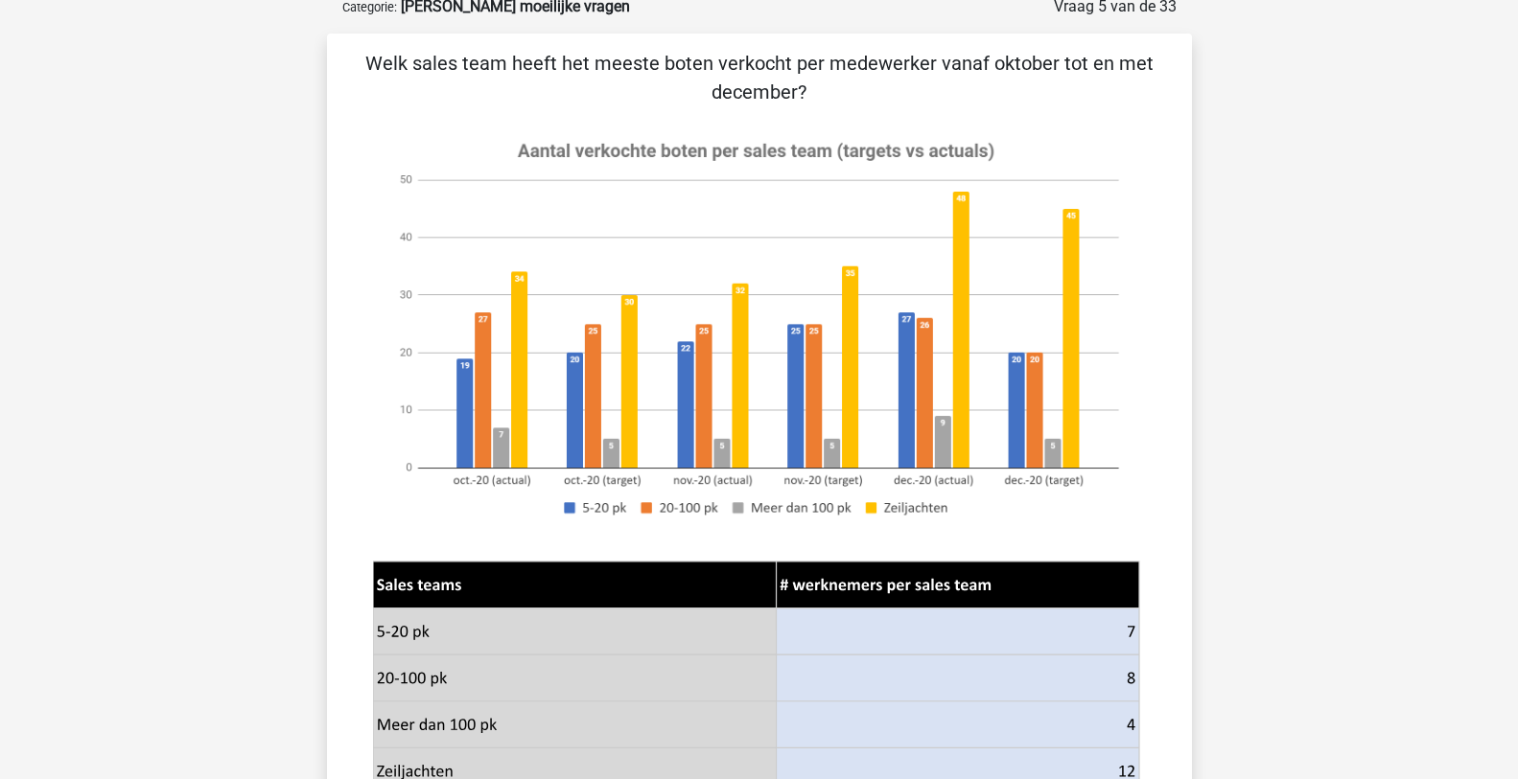
scroll to position [96, 0]
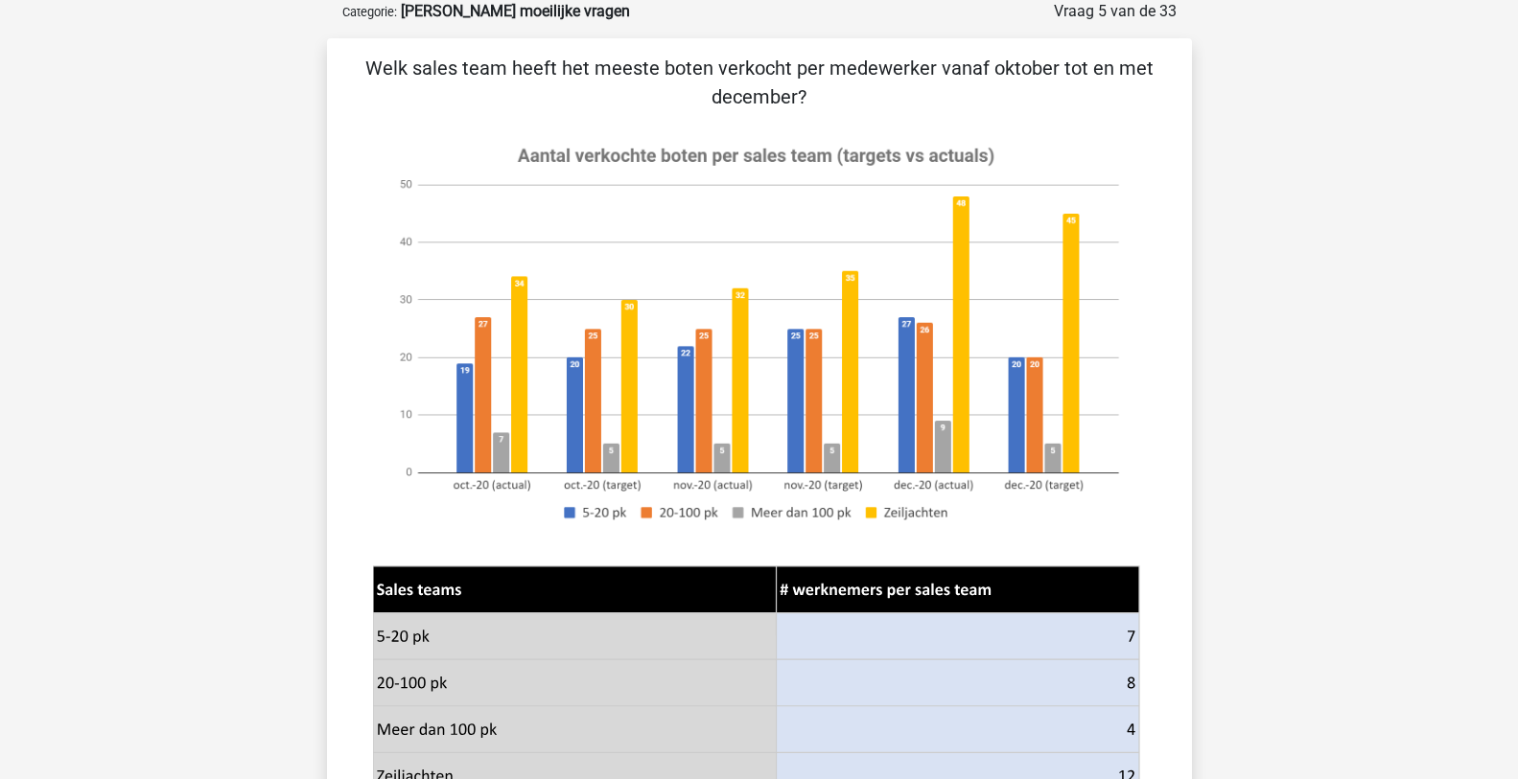
drag, startPoint x: 895, startPoint y: 393, endPoint x: 146, endPoint y: 445, distance: 751.5
click at [146, 445] on div "Kies premium [PERSON_NAME] [EMAIL_ADDRESS][DOMAIN_NAME]" at bounding box center [759, 756] width 1518 height 1704
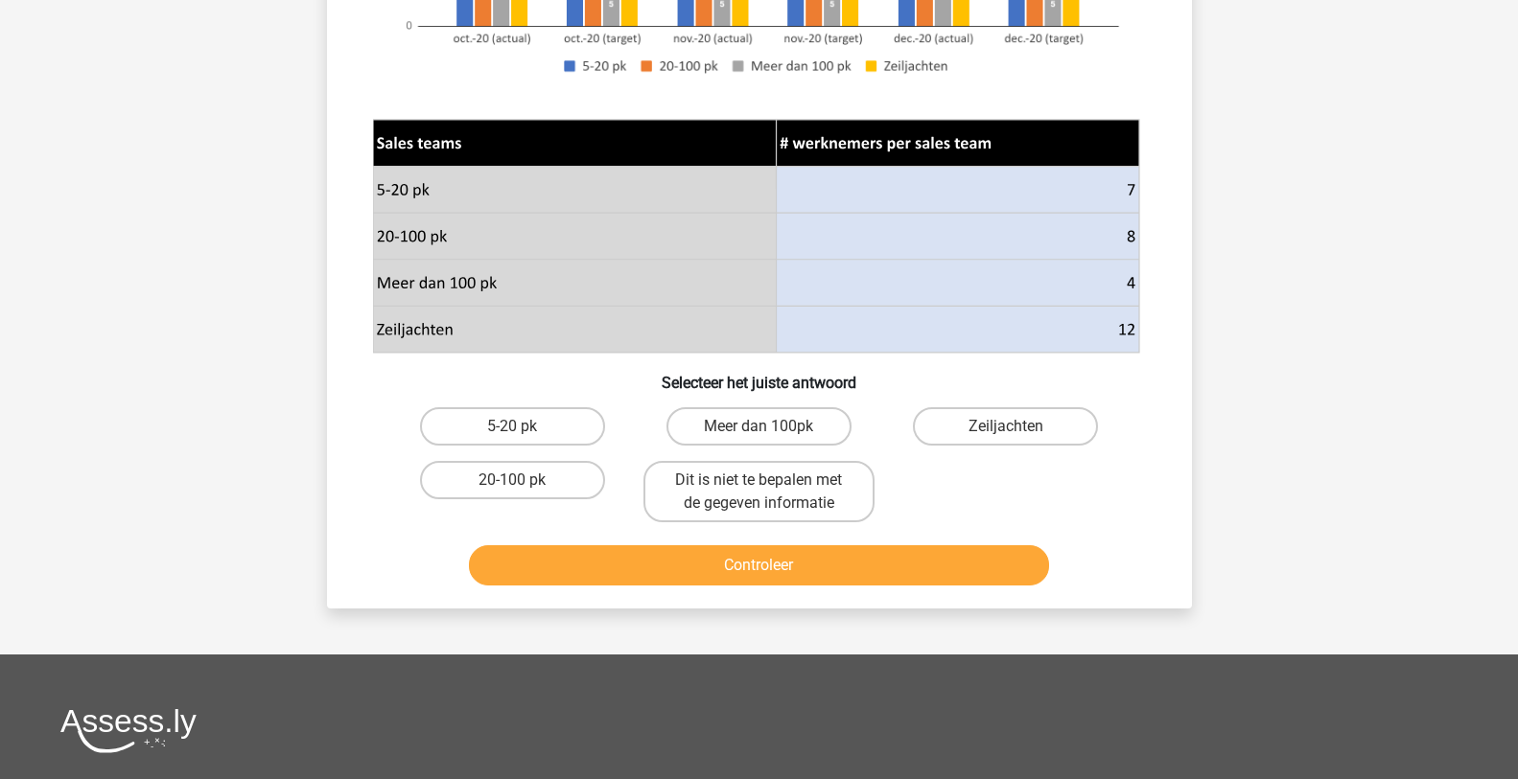
scroll to position [575, 0]
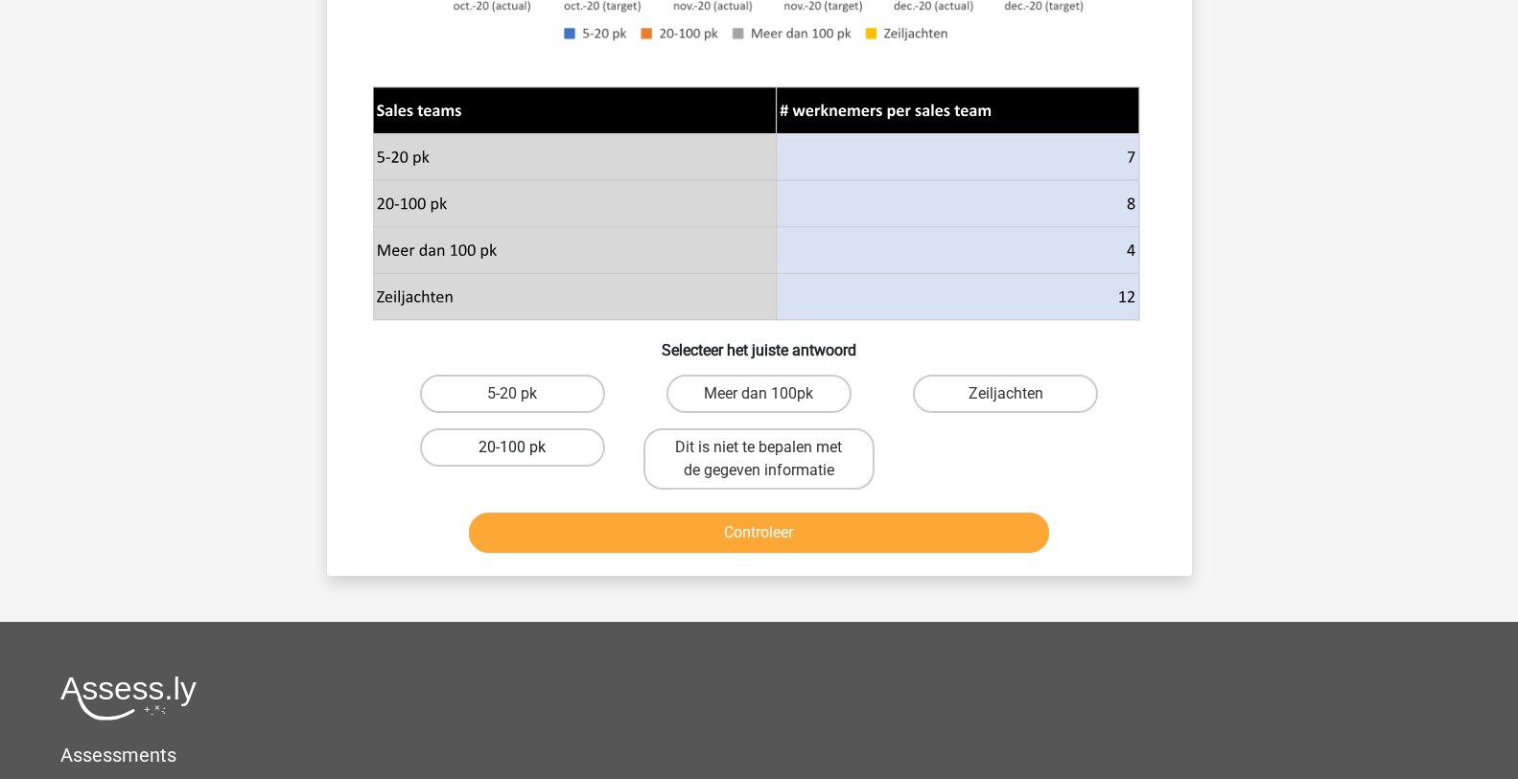
click at [541, 437] on label "20-100 pk" at bounding box center [512, 448] width 185 height 38
click at [524, 448] on input "20-100 pk" at bounding box center [518, 454] width 12 height 12
radio input "true"
click at [704, 527] on button "Controleer" at bounding box center [759, 533] width 580 height 40
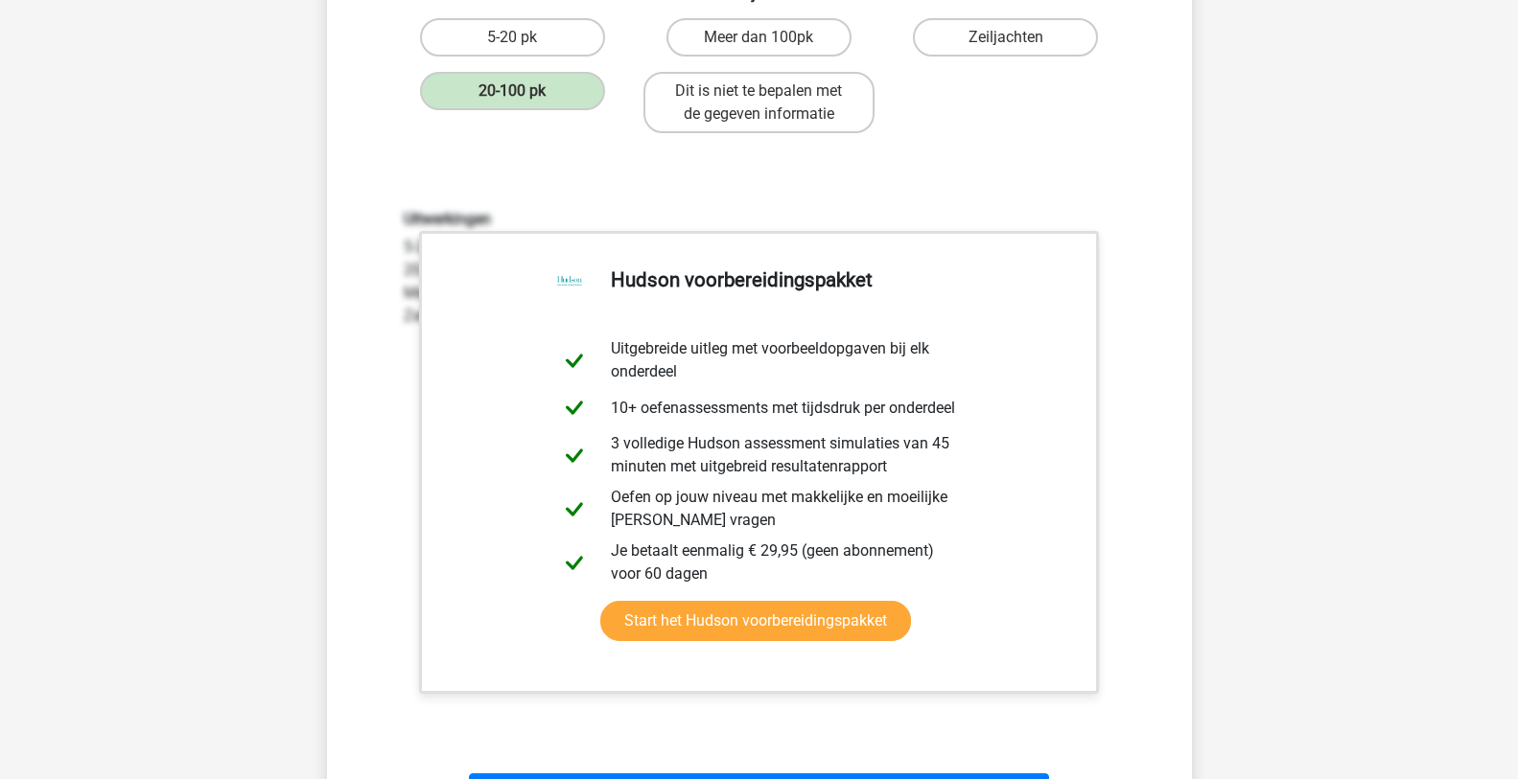
scroll to position [1055, 0]
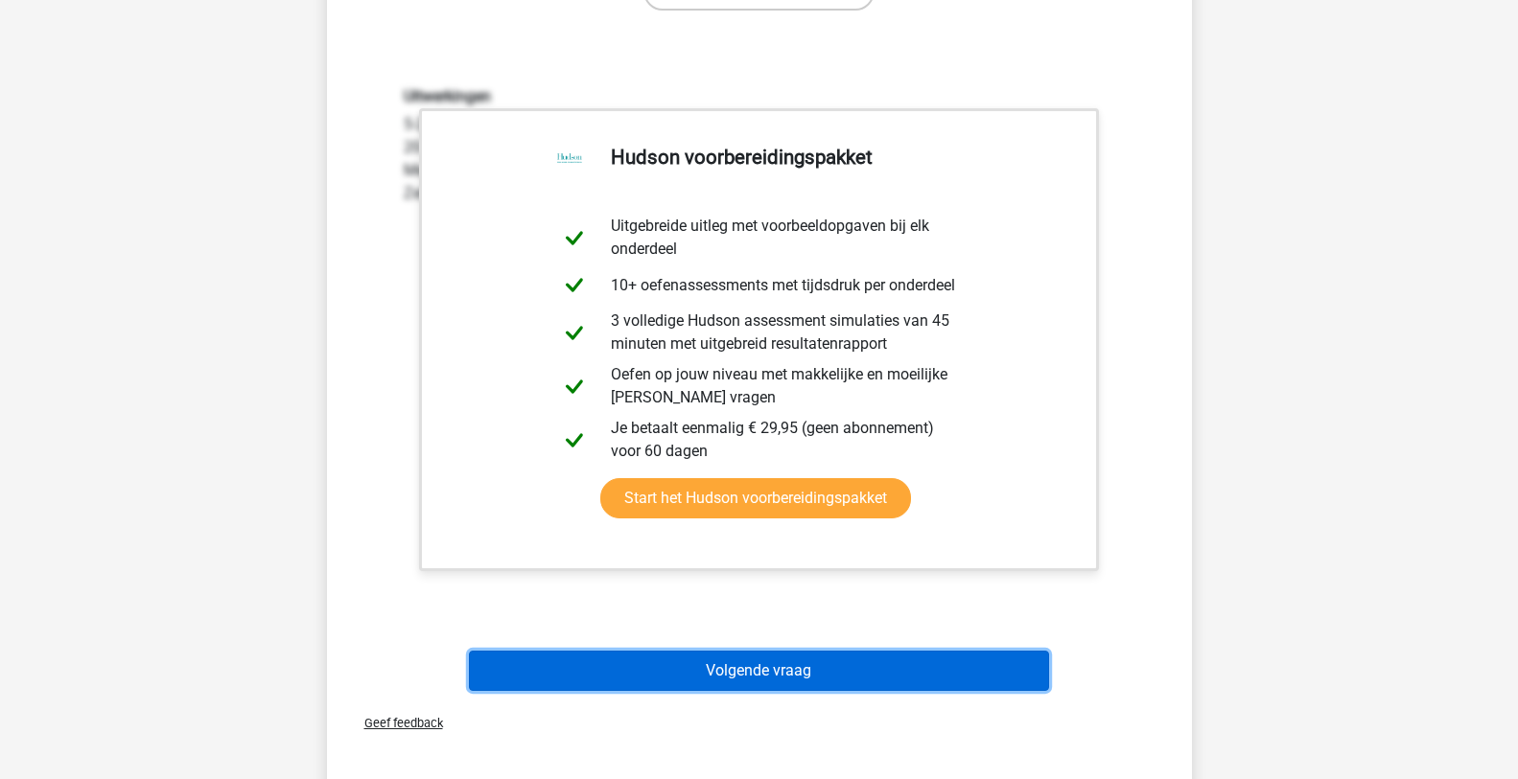
click at [791, 663] on button "Volgende vraag" at bounding box center [759, 671] width 580 height 40
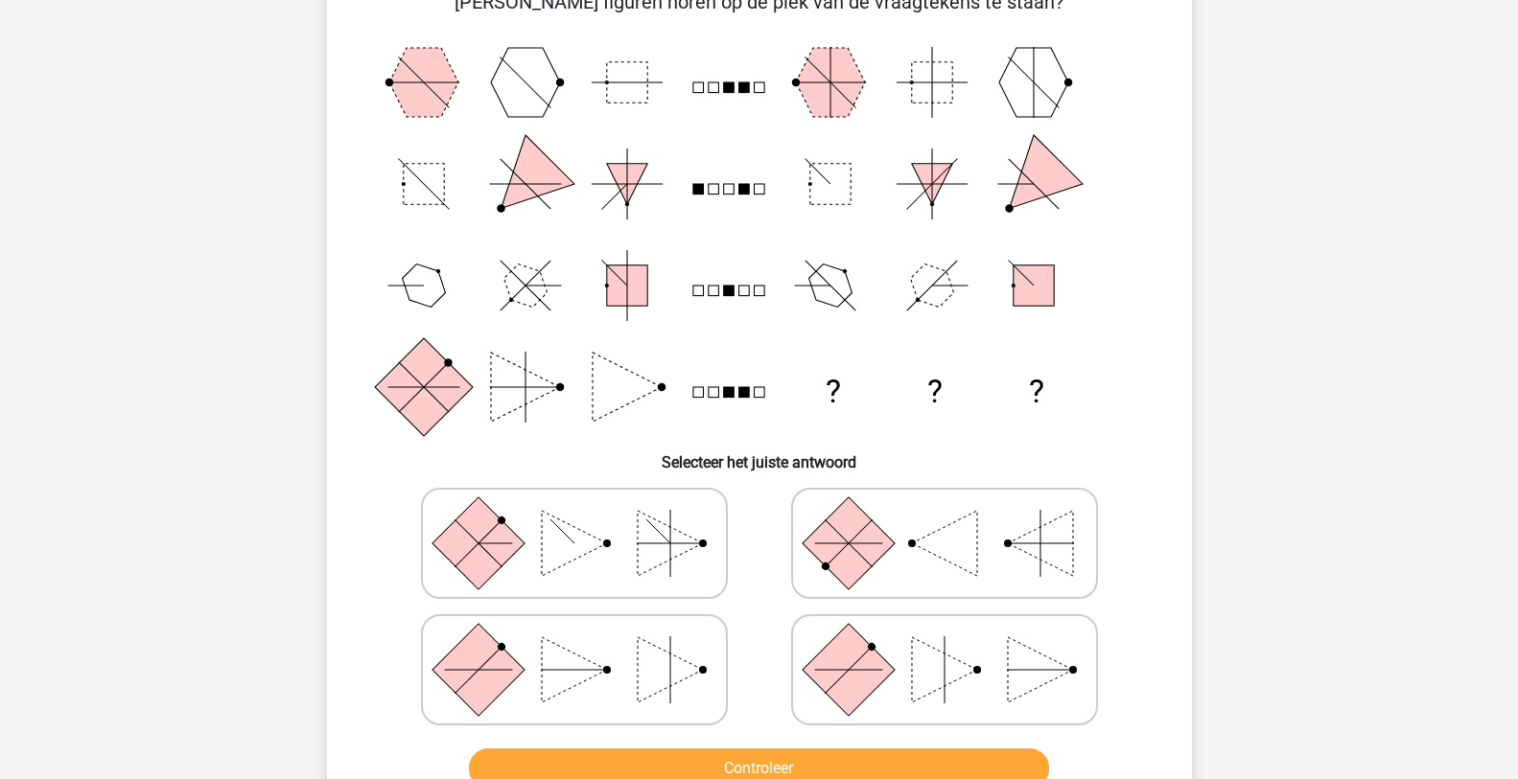
scroll to position [192, 0]
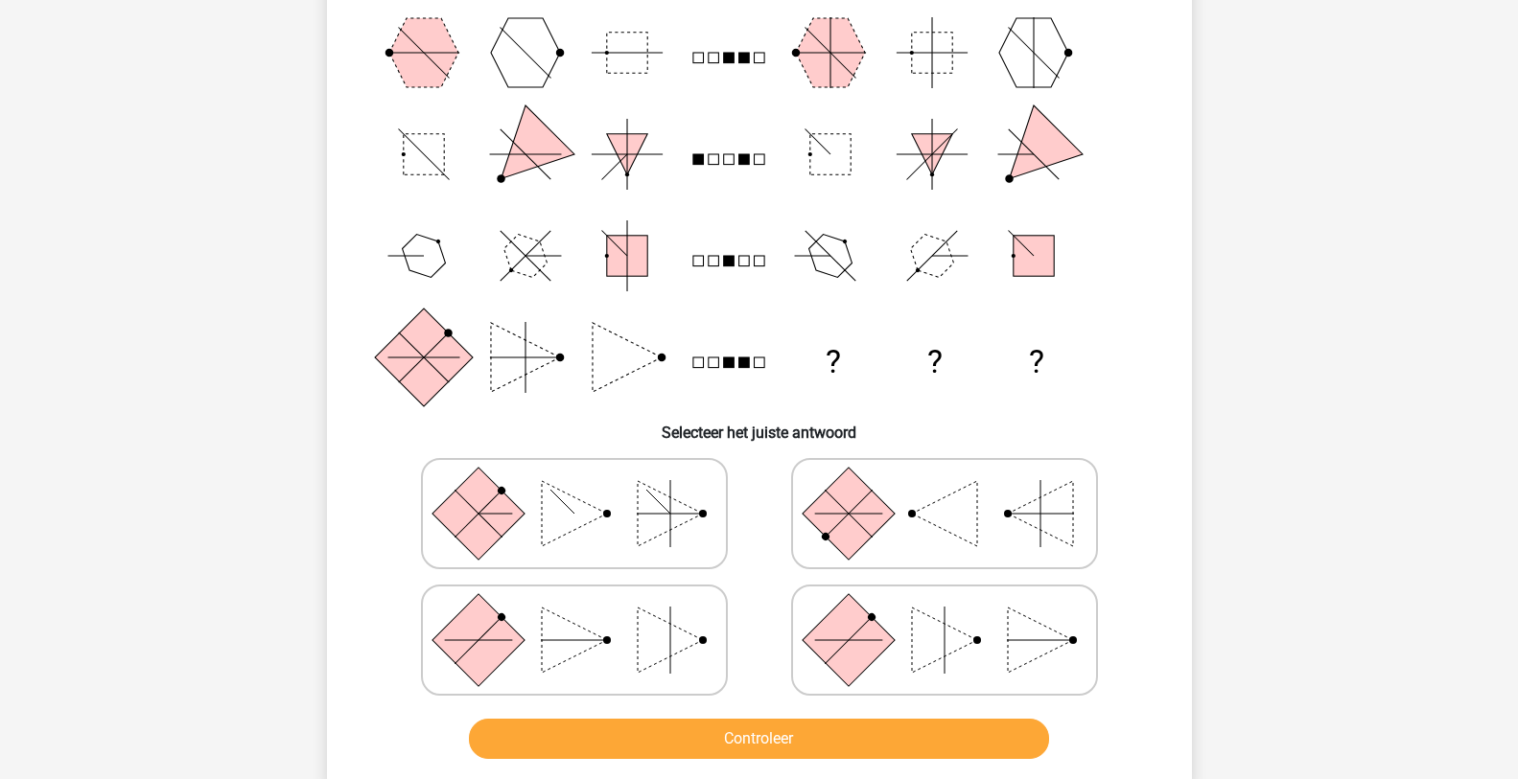
click at [849, 663] on rect at bounding box center [848, 639] width 92 height 92
click at [944, 616] on input "radio" at bounding box center [950, 610] width 12 height 12
radio input "true"
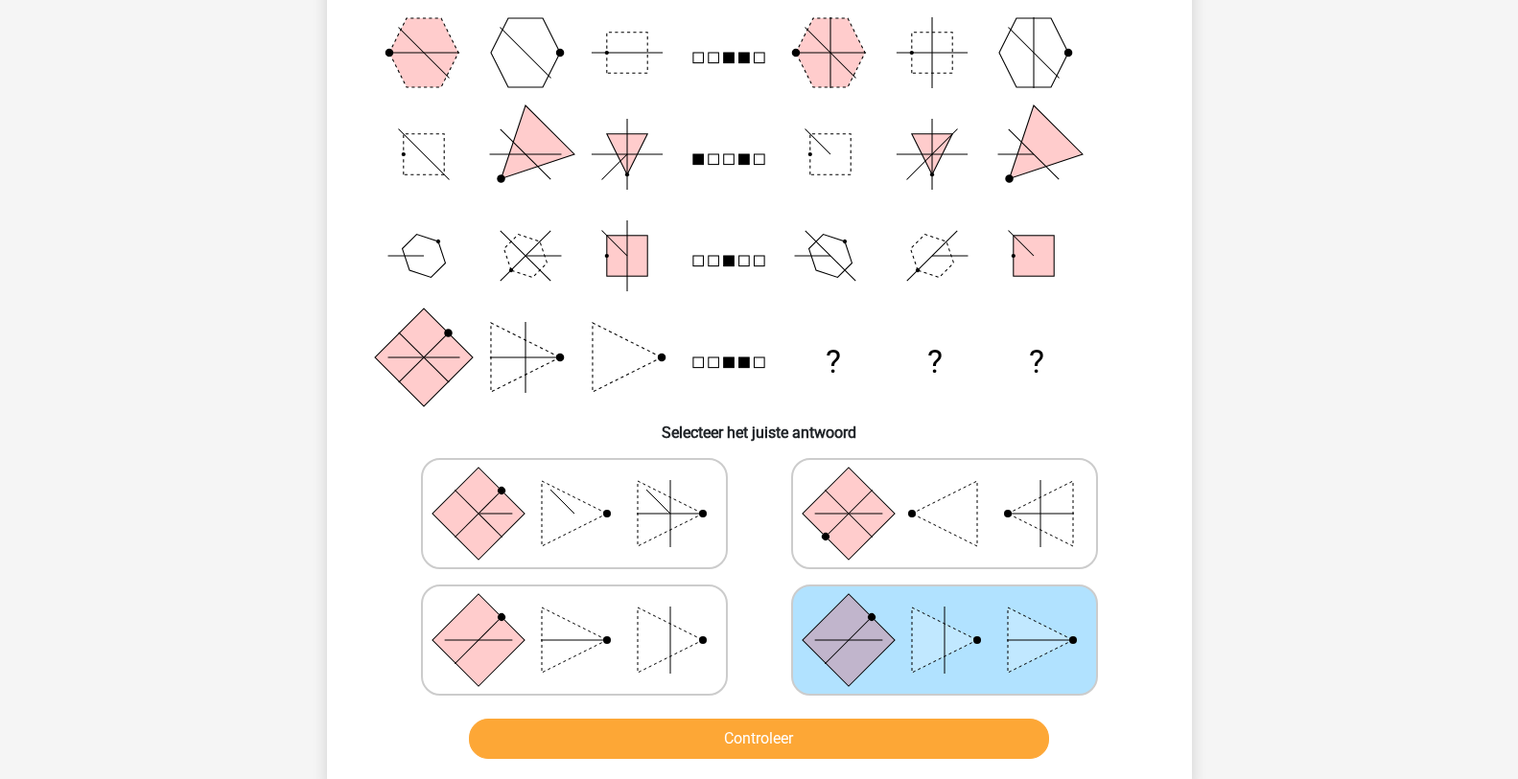
click at [812, 711] on div "Controleer" at bounding box center [759, 735] width 803 height 63
click at [800, 736] on button "Controleer" at bounding box center [759, 739] width 580 height 40
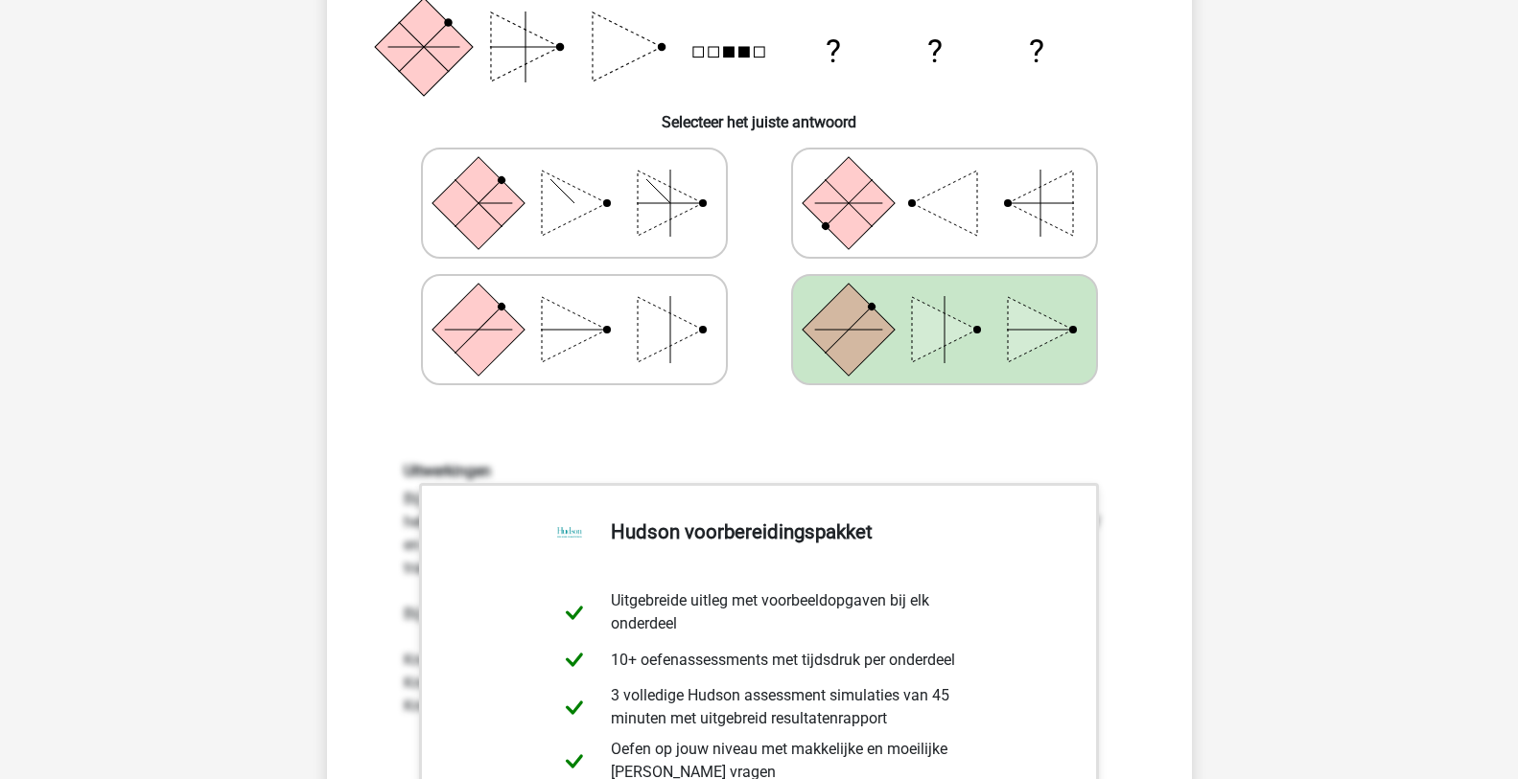
scroll to position [863, 0]
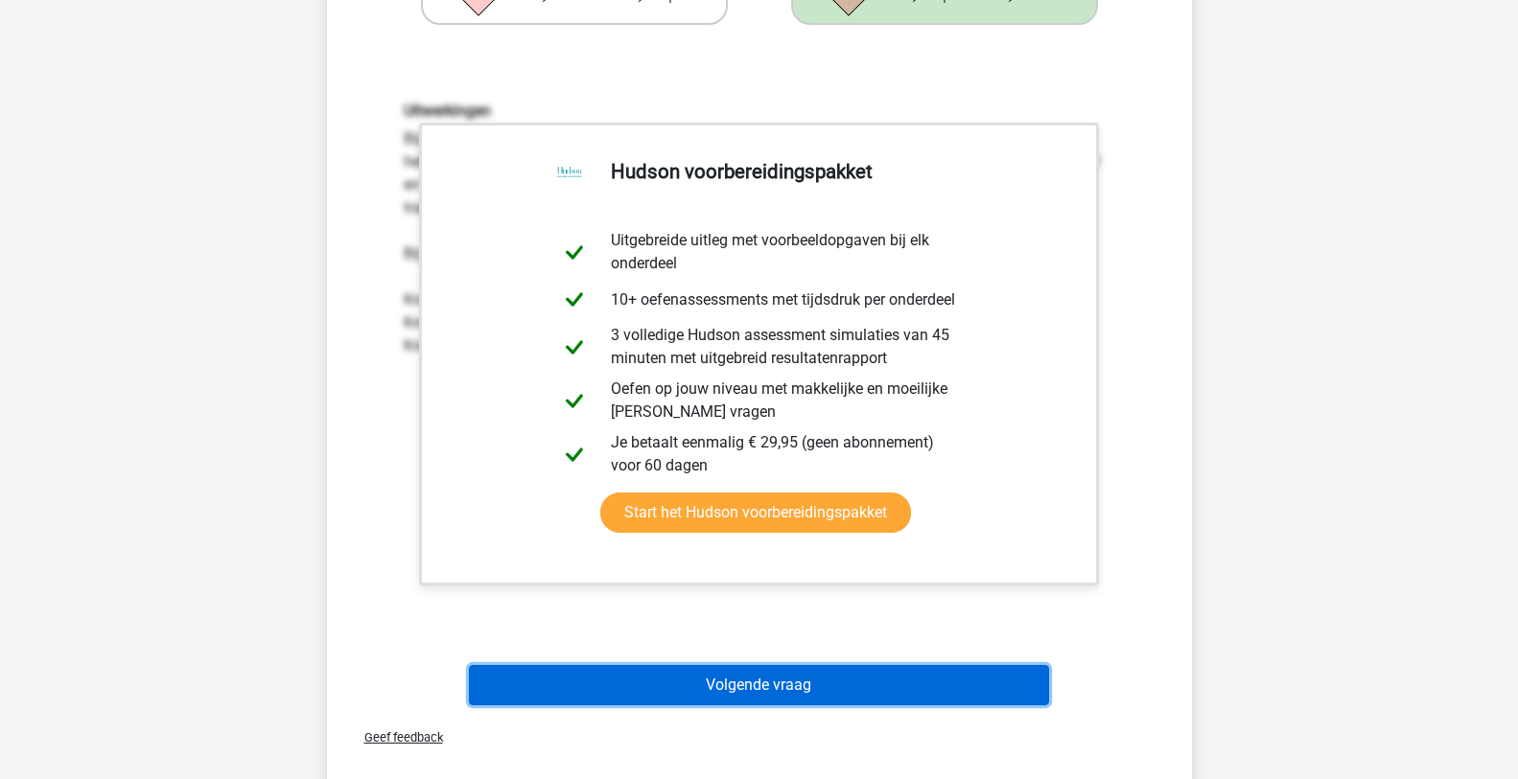
click at [791, 699] on button "Volgende vraag" at bounding box center [759, 685] width 580 height 40
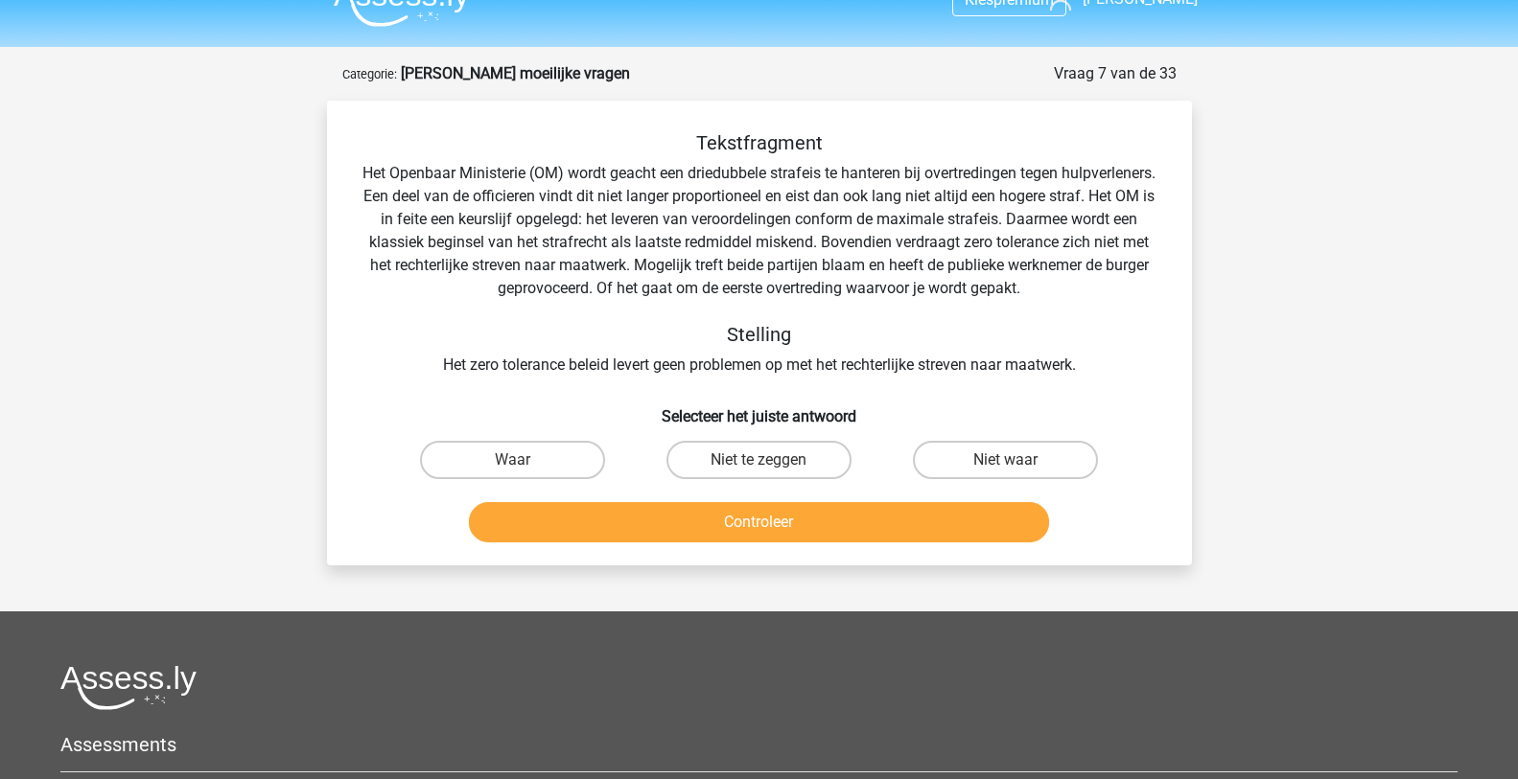
scroll to position [0, 0]
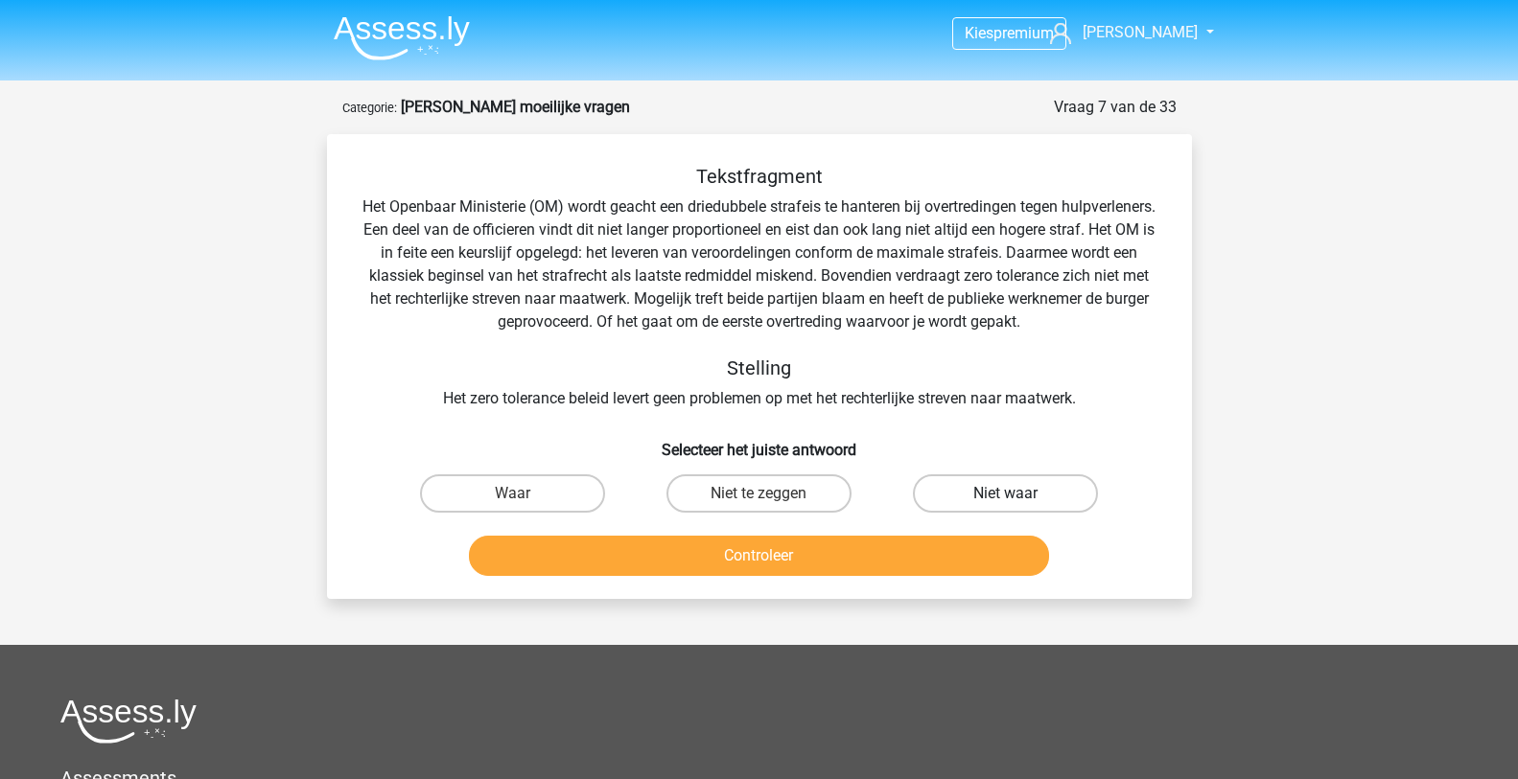
click at [993, 484] on label "Niet waar" at bounding box center [1005, 494] width 185 height 38
click at [1006, 494] on input "Niet waar" at bounding box center [1012, 500] width 12 height 12
radio input "true"
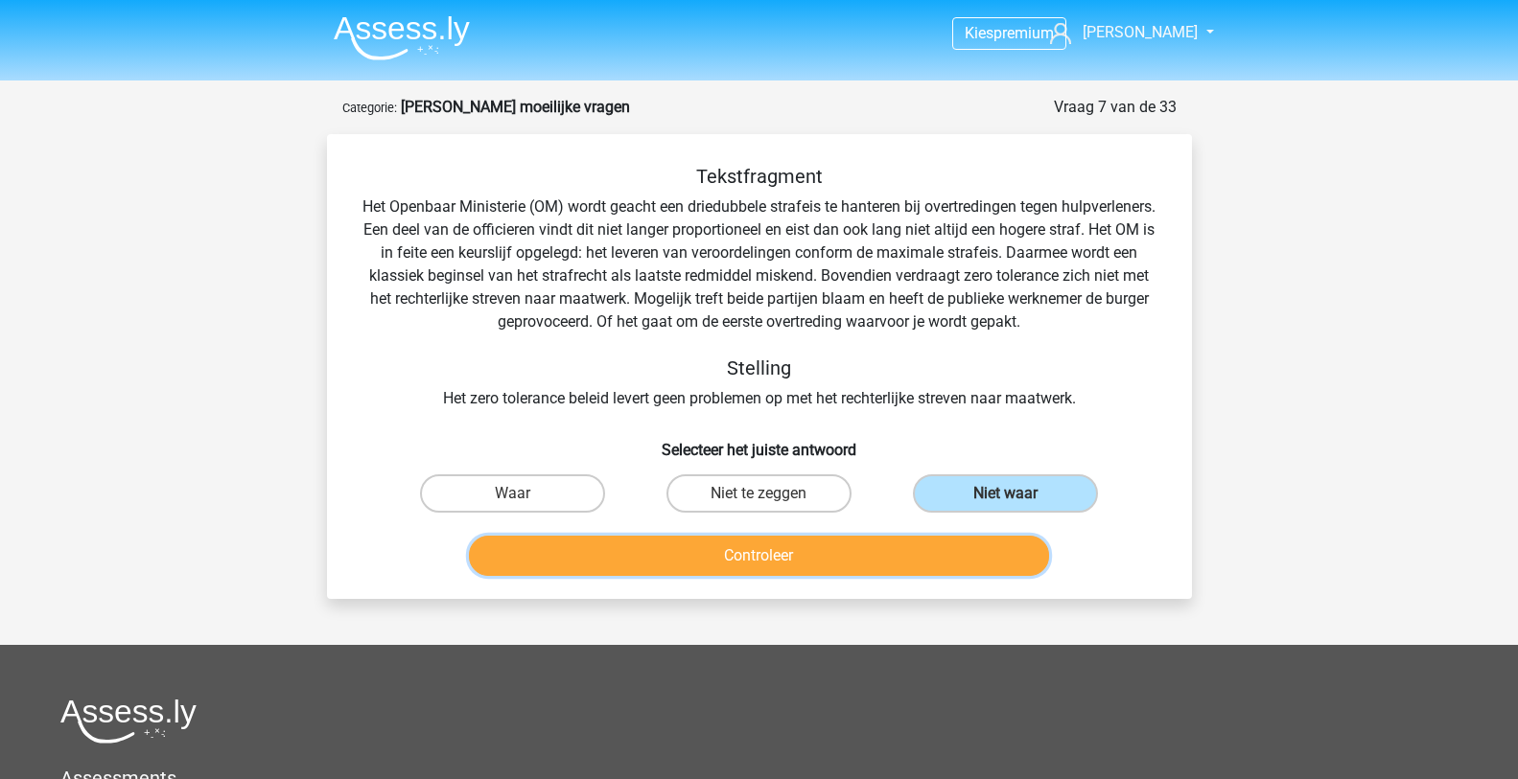
click at [962, 564] on button "Controleer" at bounding box center [759, 556] width 580 height 40
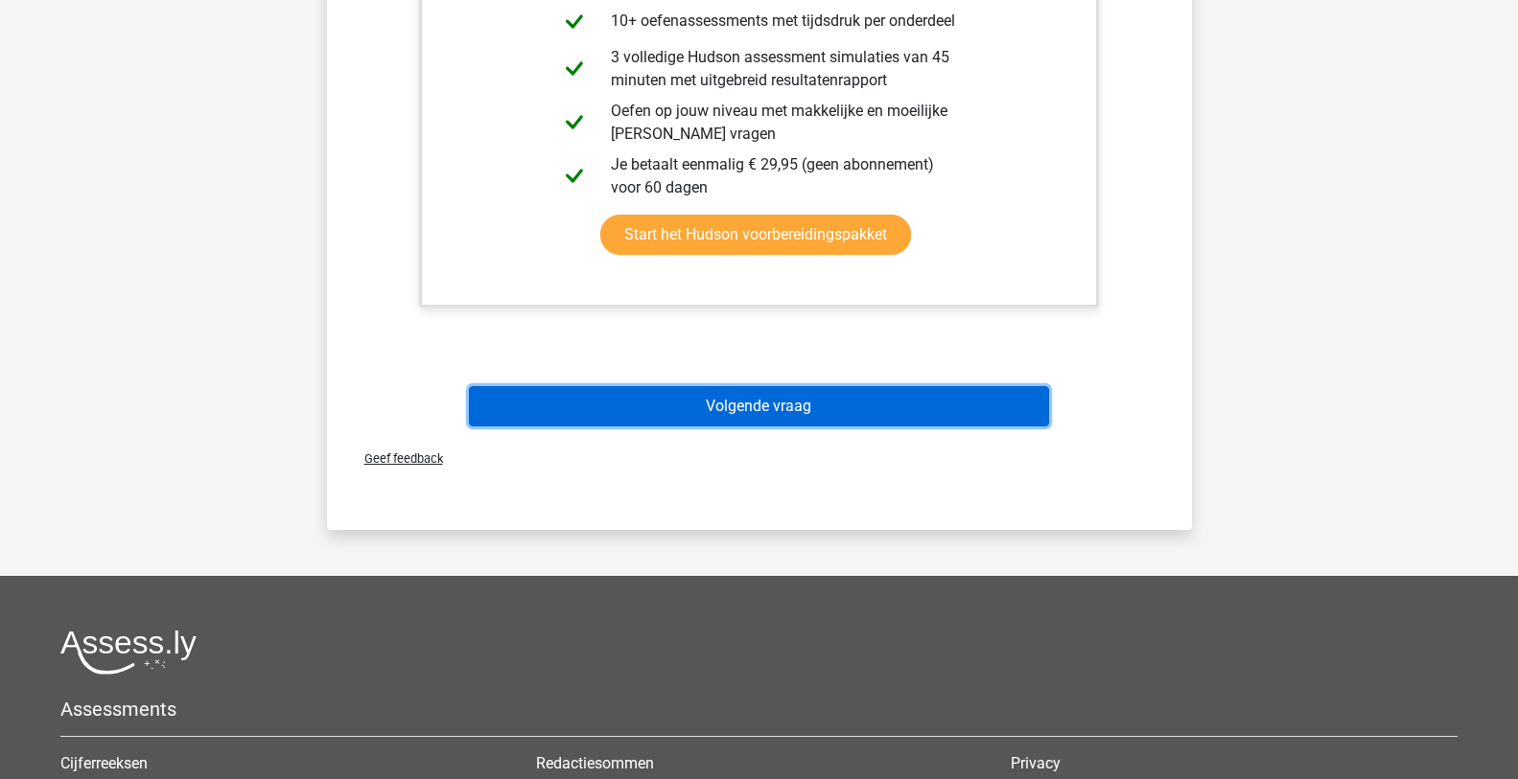
click at [923, 405] on button "Volgende vraag" at bounding box center [759, 406] width 580 height 40
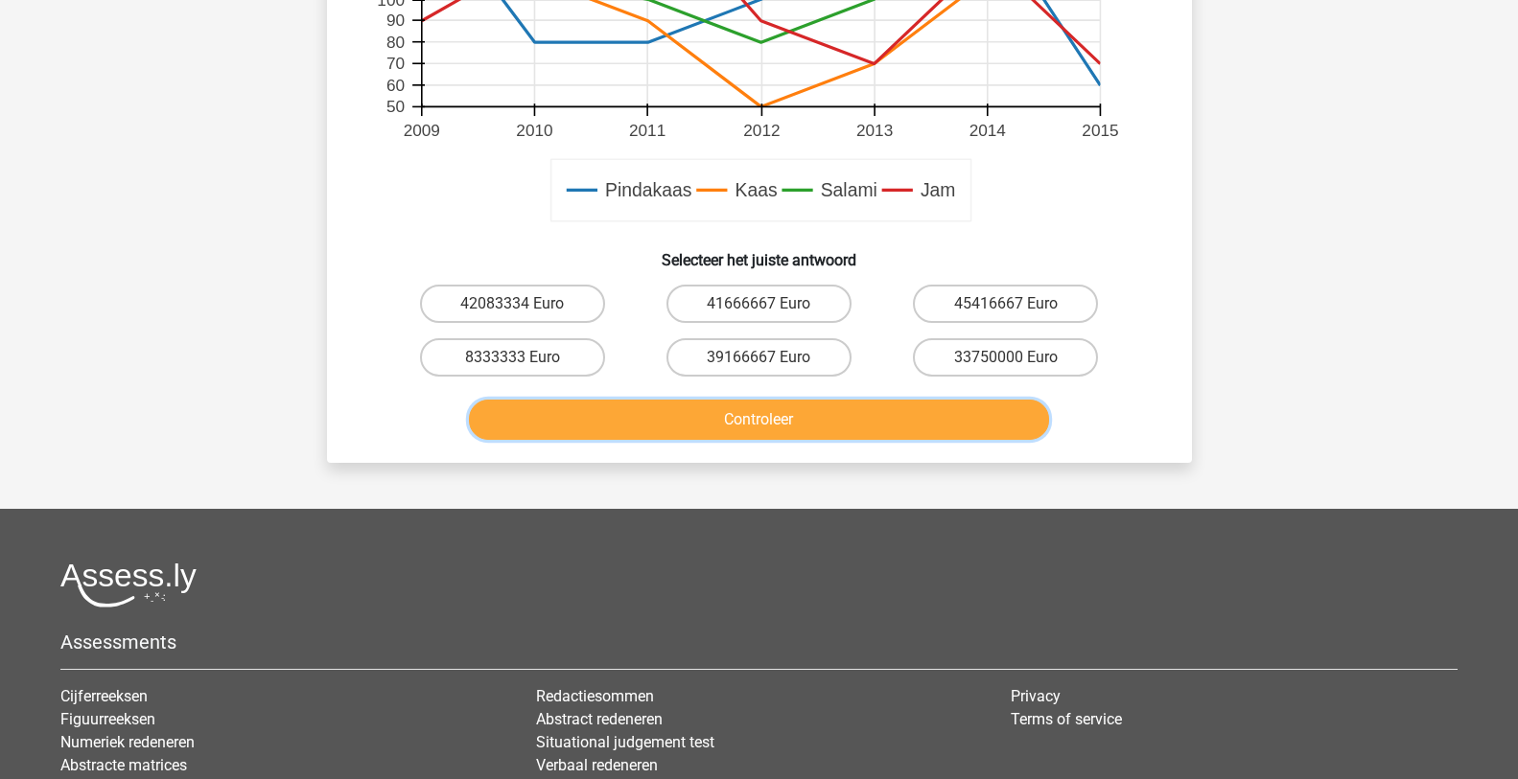
scroll to position [863, 0]
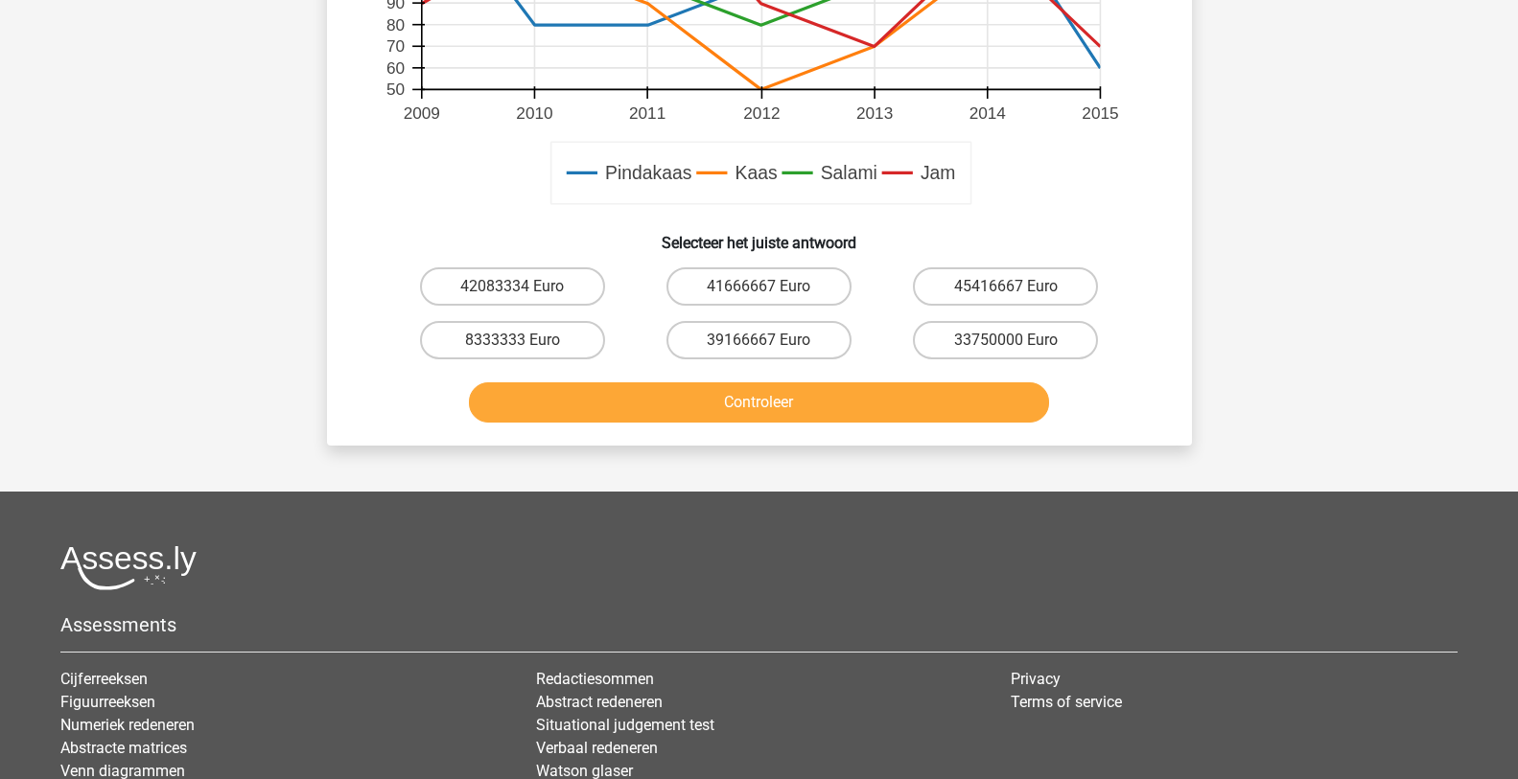
click at [762, 291] on input "41666667 Euro" at bounding box center [764, 293] width 12 height 12
radio input "true"
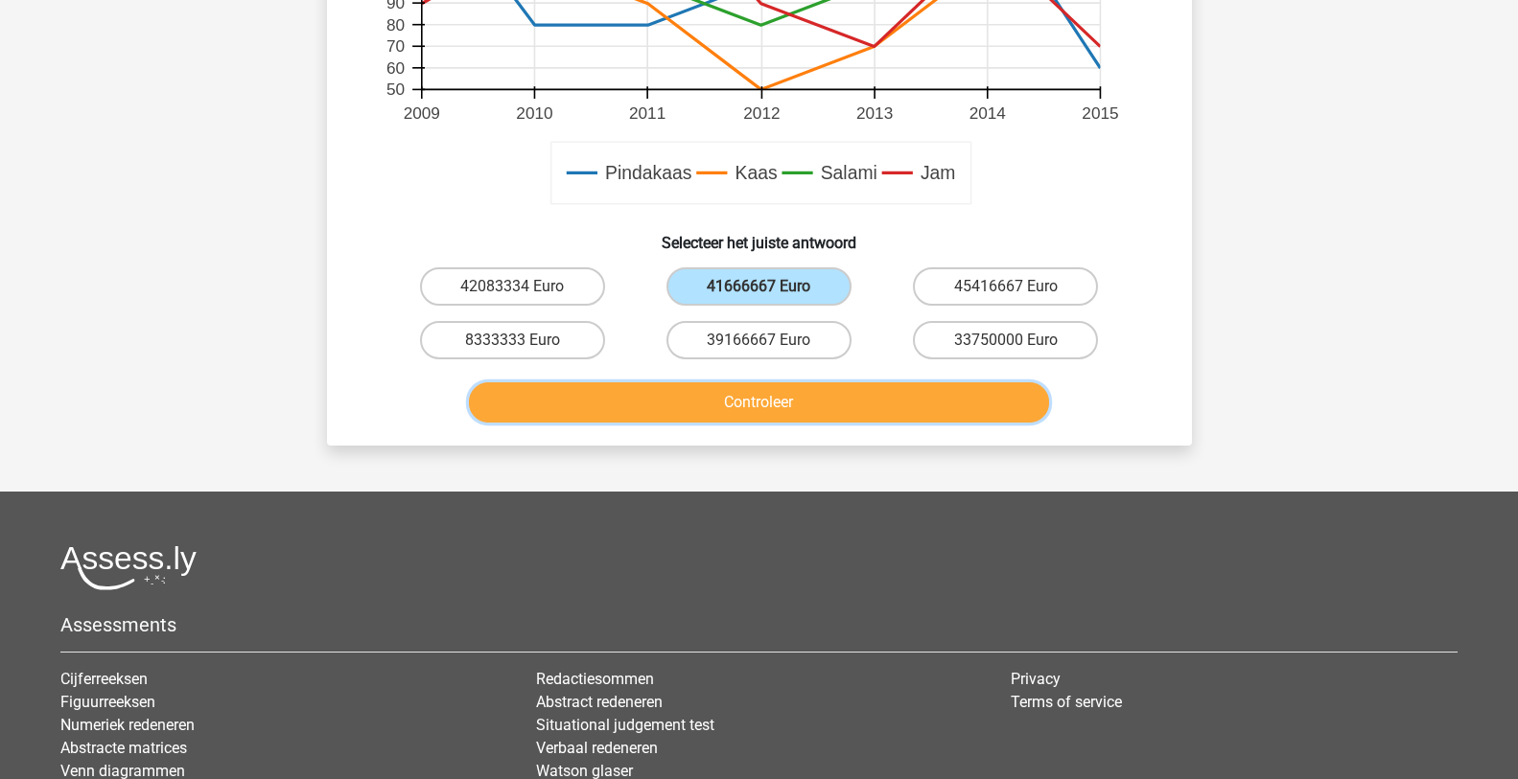
click at [753, 411] on button "Controleer" at bounding box center [759, 403] width 580 height 40
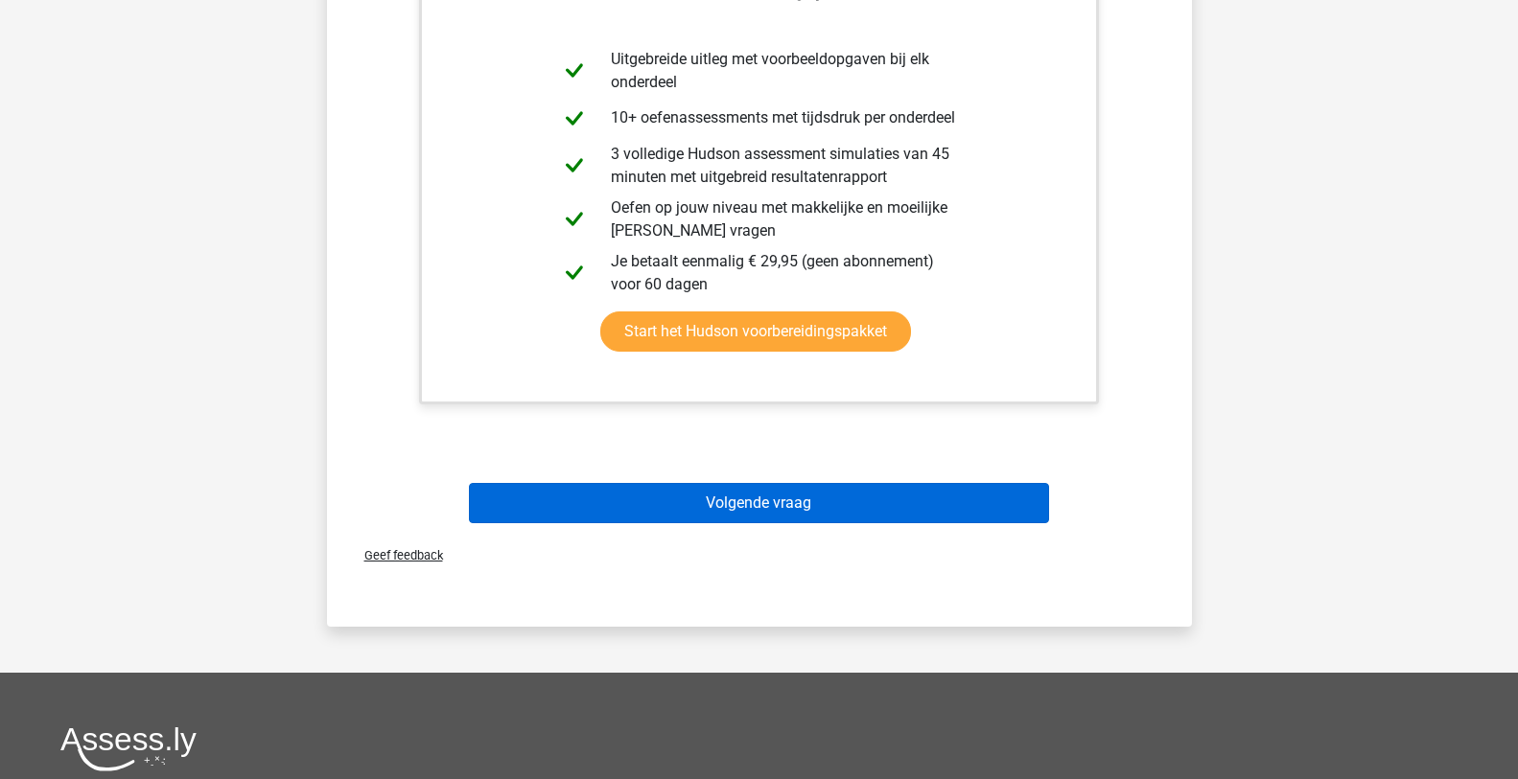
scroll to position [1534, 0]
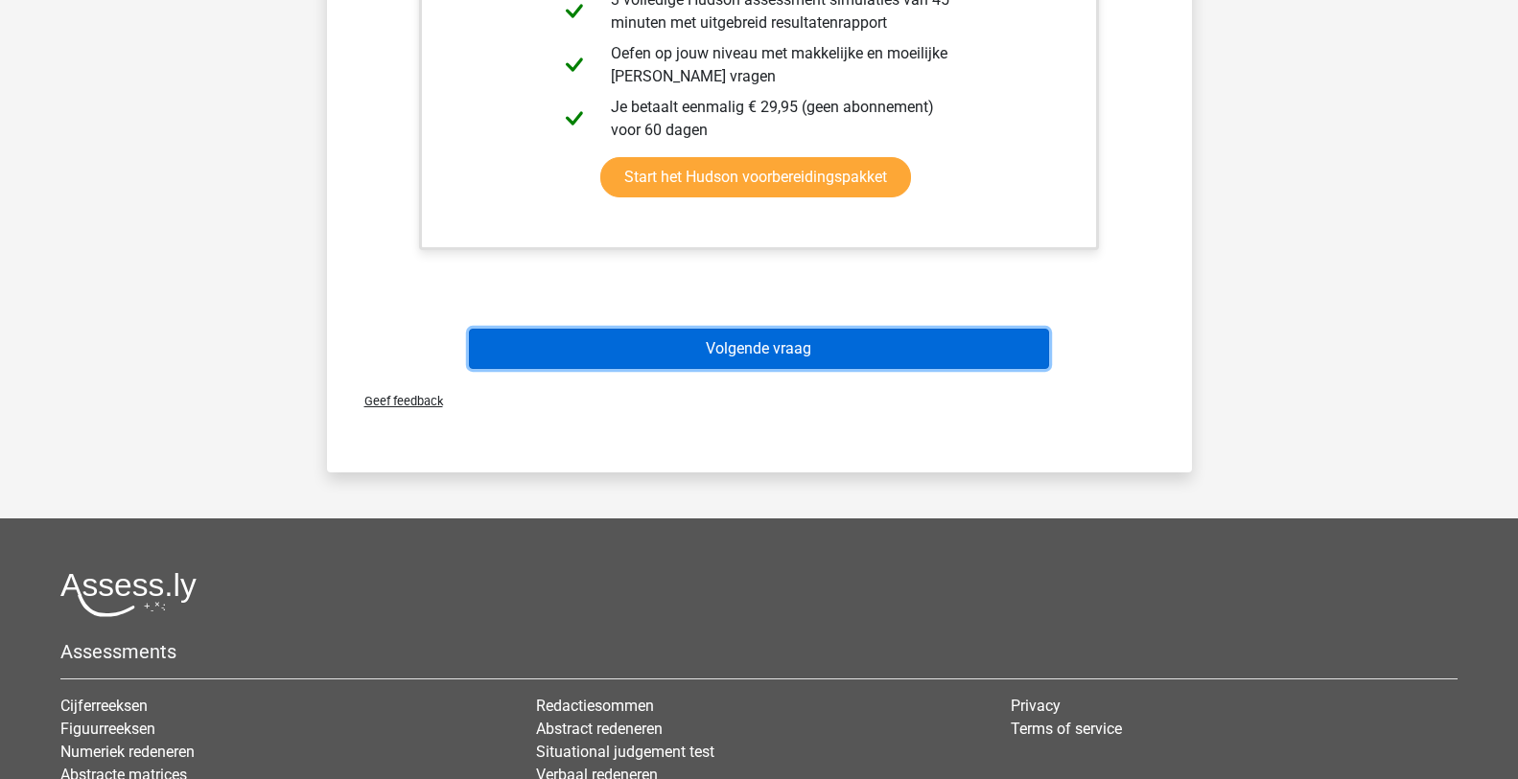
click at [964, 352] on button "Volgende vraag" at bounding box center [759, 349] width 580 height 40
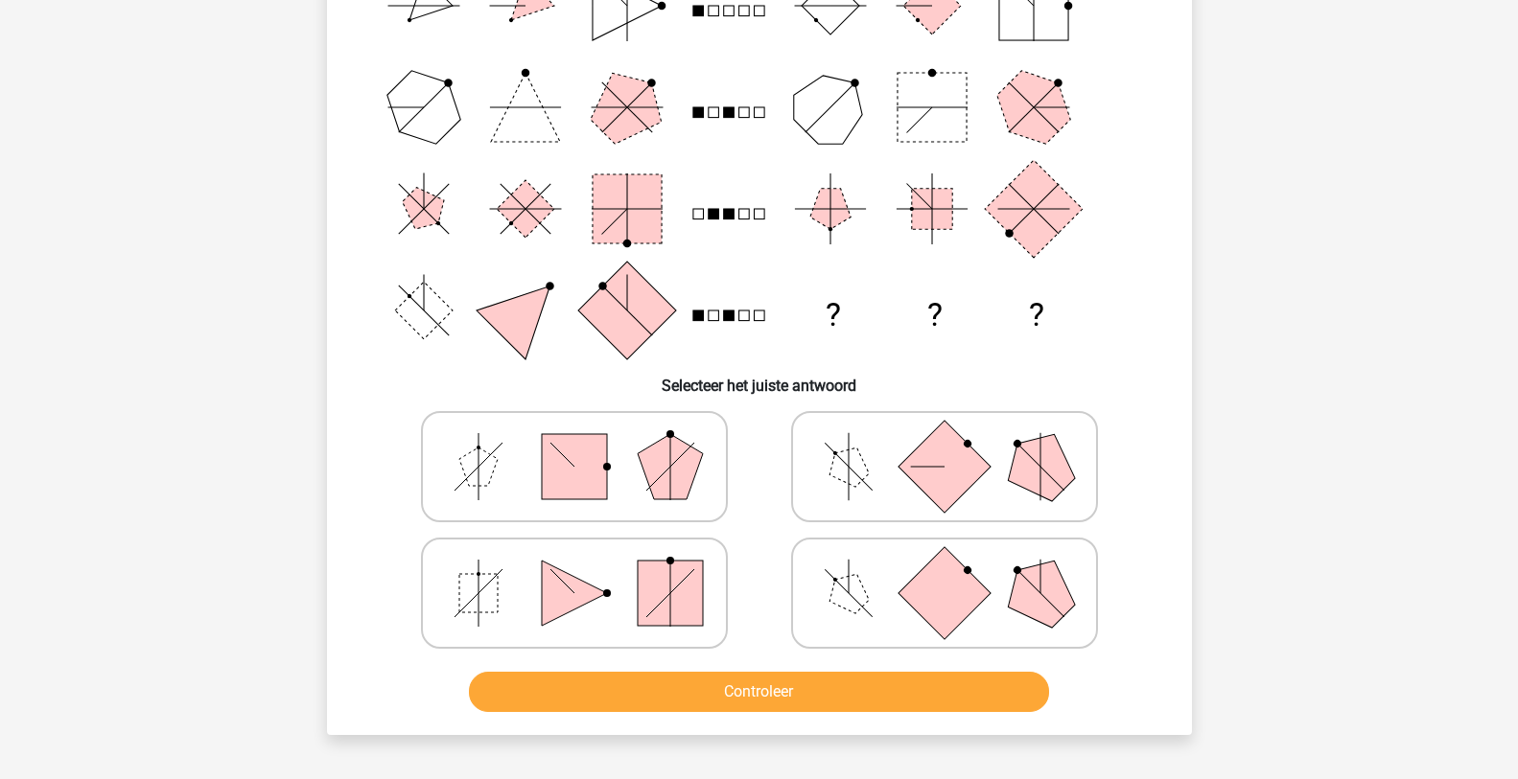
scroll to position [192, 0]
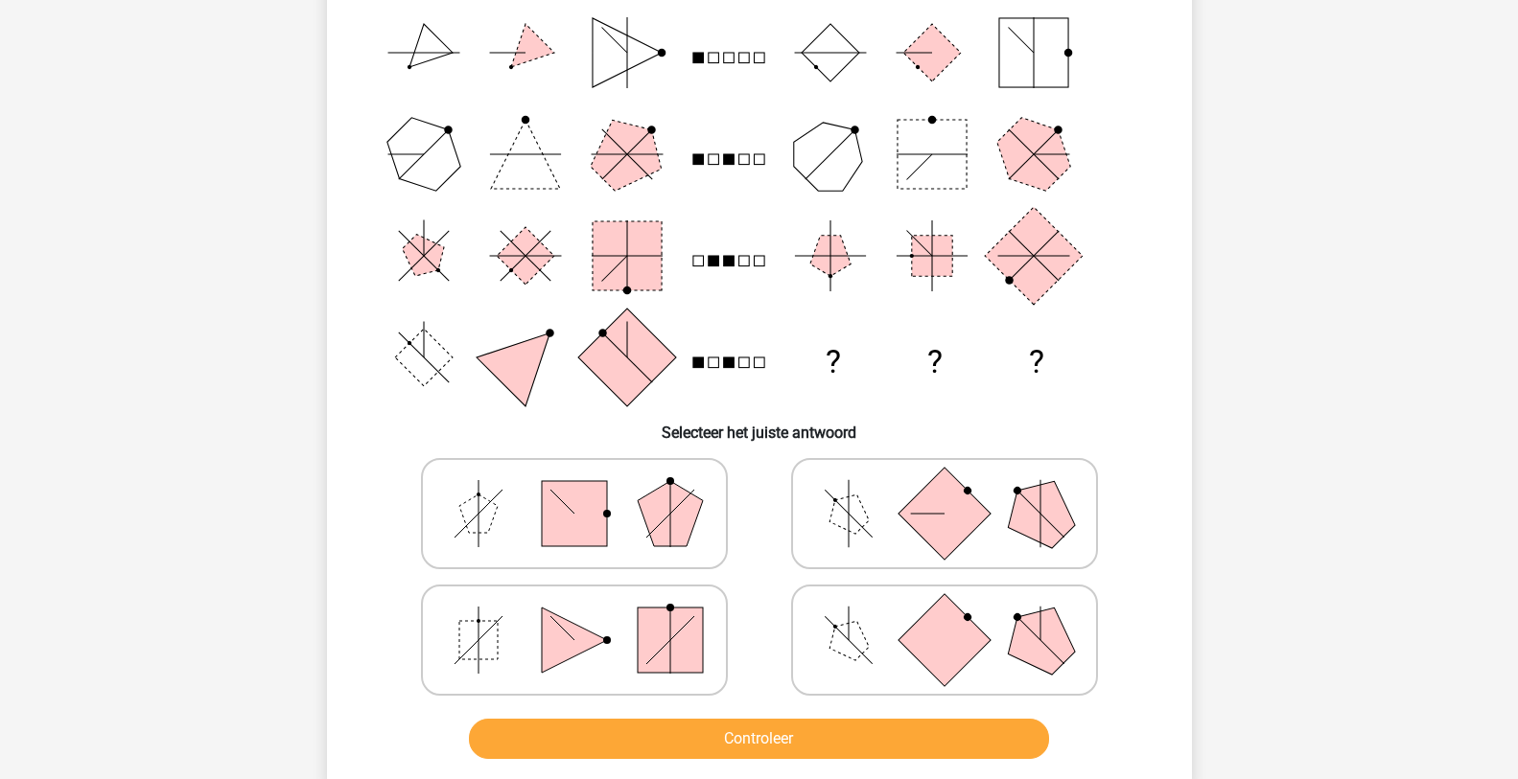
click at [943, 515] on rect at bounding box center [943, 513] width 92 height 92
click at [944, 490] on input "radio" at bounding box center [950, 483] width 12 height 12
radio input "true"
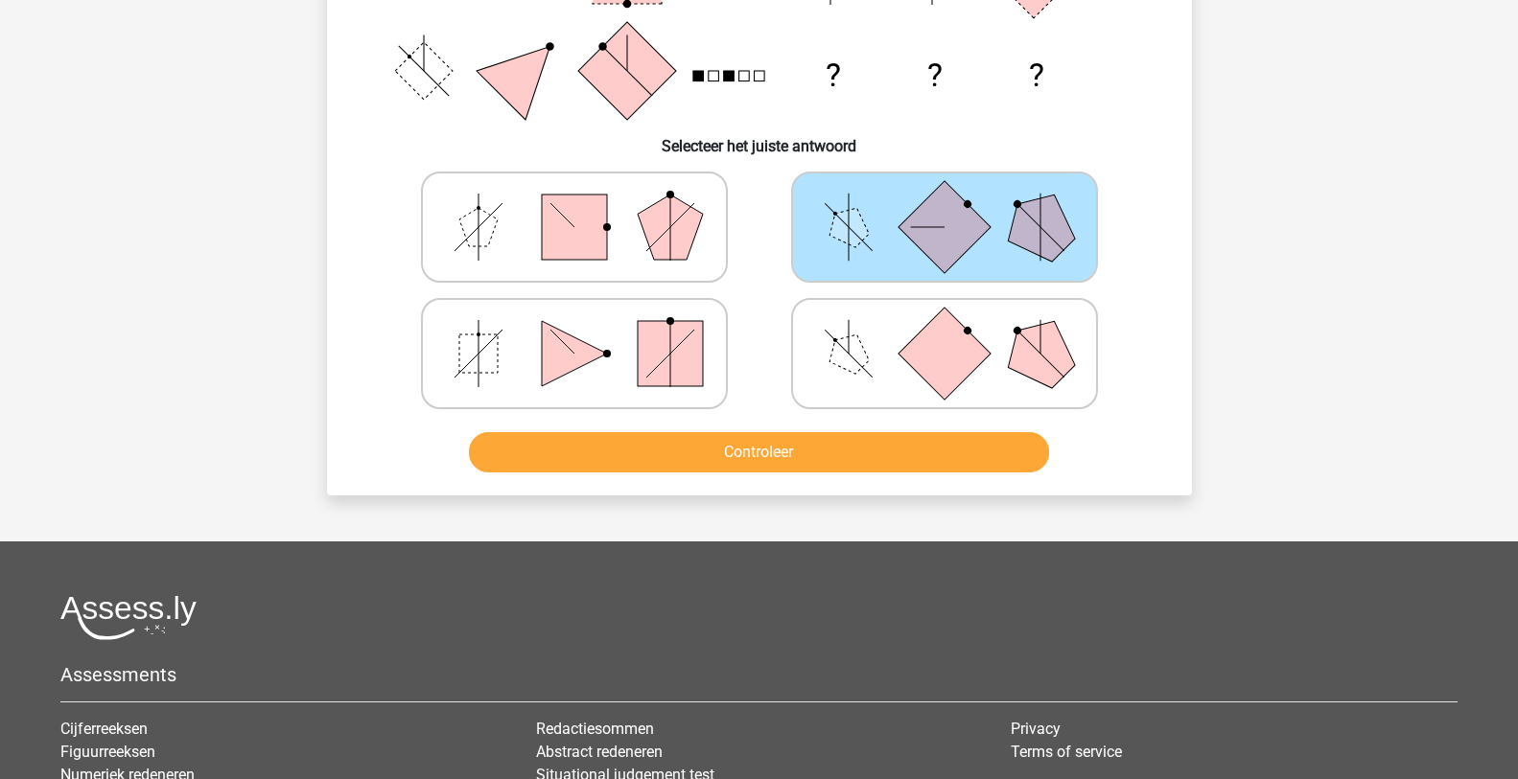
scroll to position [479, 0]
click at [887, 454] on button "Controleer" at bounding box center [759, 451] width 580 height 40
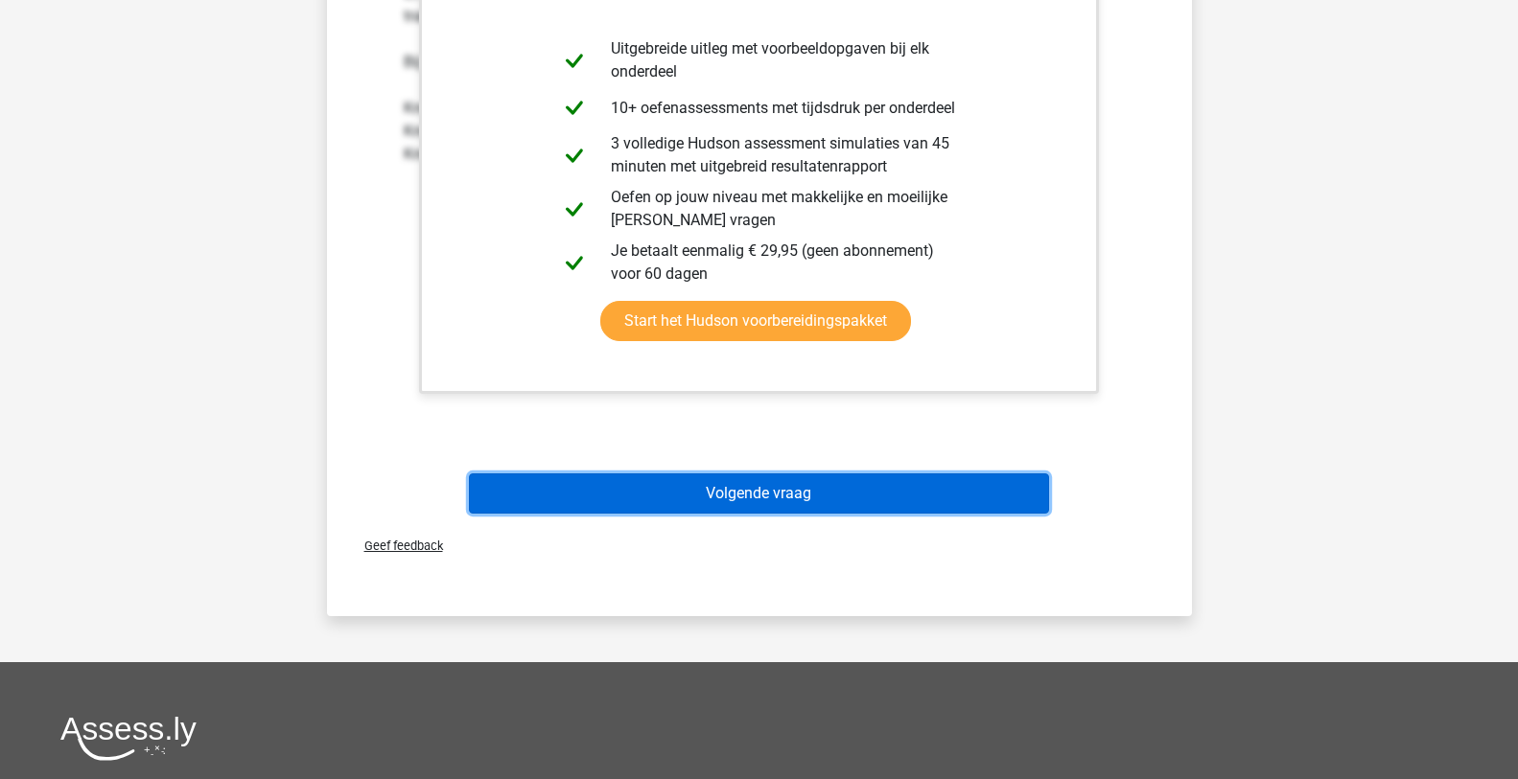
click at [902, 489] on button "Volgende vraag" at bounding box center [759, 494] width 580 height 40
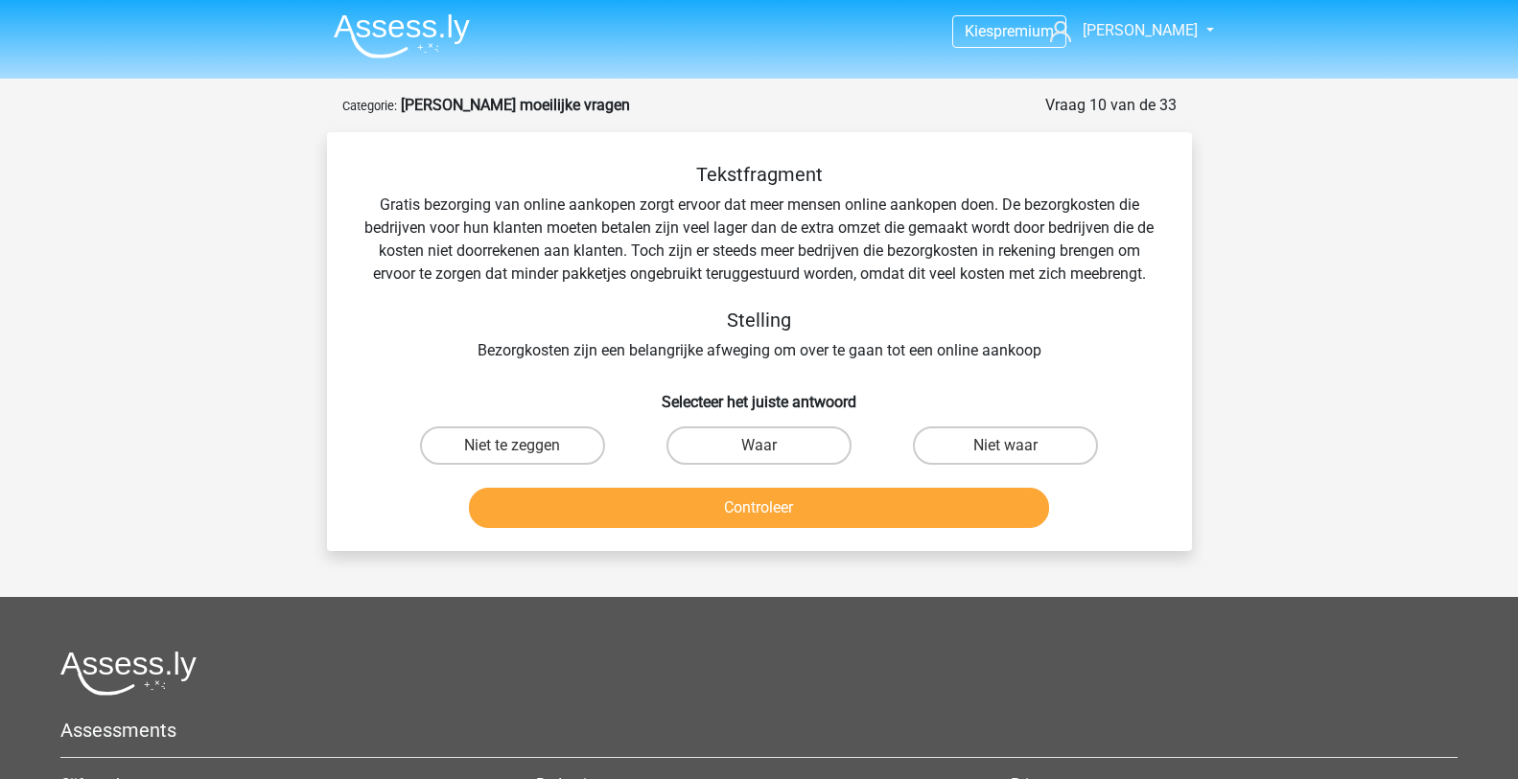
scroll to position [0, 0]
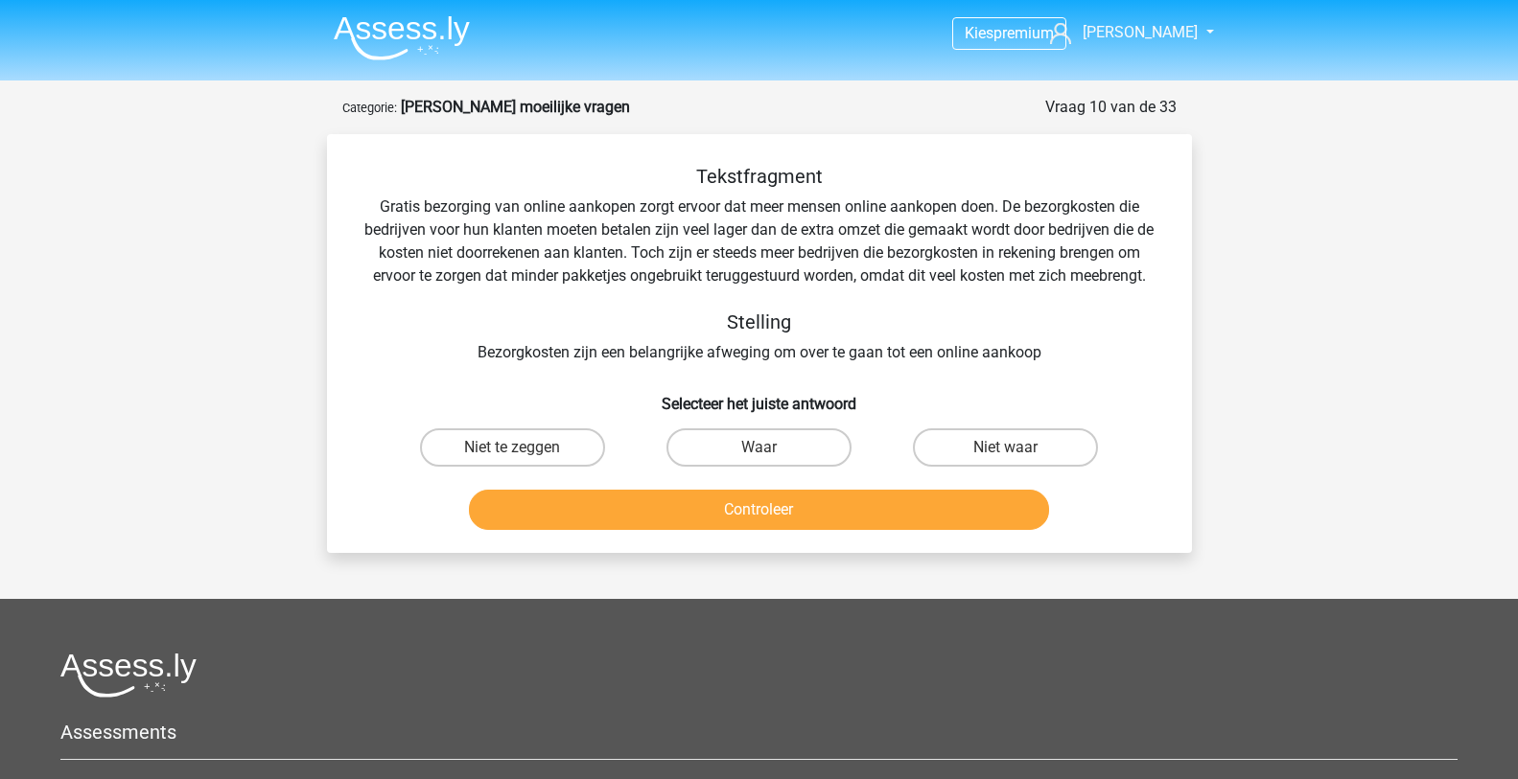
drag, startPoint x: 1331, startPoint y: 550, endPoint x: 935, endPoint y: 304, distance: 466.4
click at [935, 304] on div "Tekstfragment Gratis bezorging van online aankopen zorgt ervoor dat meer mensen…" at bounding box center [759, 264] width 803 height 199
click at [998, 455] on label "Niet waar" at bounding box center [1005, 448] width 185 height 38
click at [1006, 455] on input "Niet waar" at bounding box center [1012, 454] width 12 height 12
radio input "true"
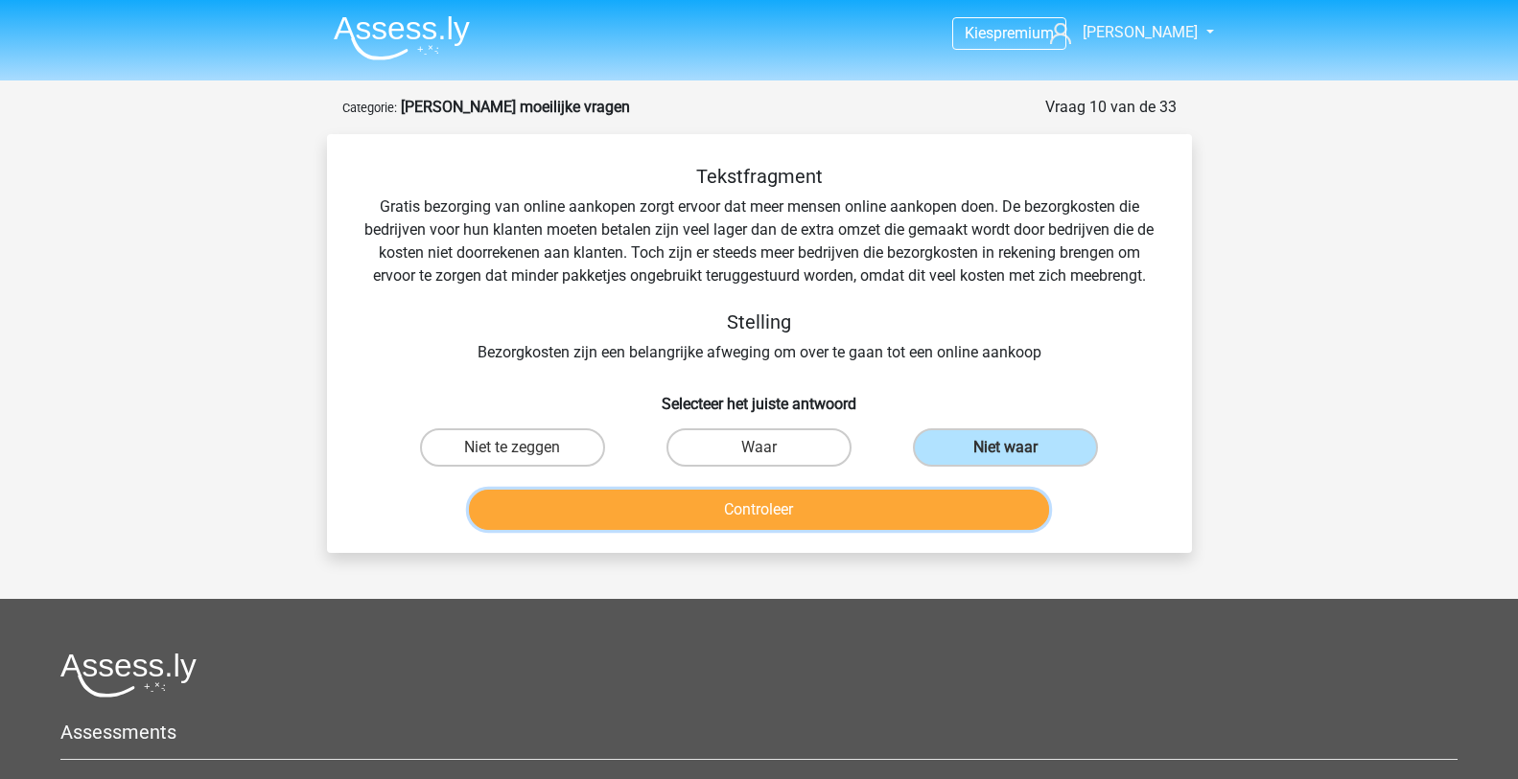
click at [874, 505] on button "Controleer" at bounding box center [759, 510] width 580 height 40
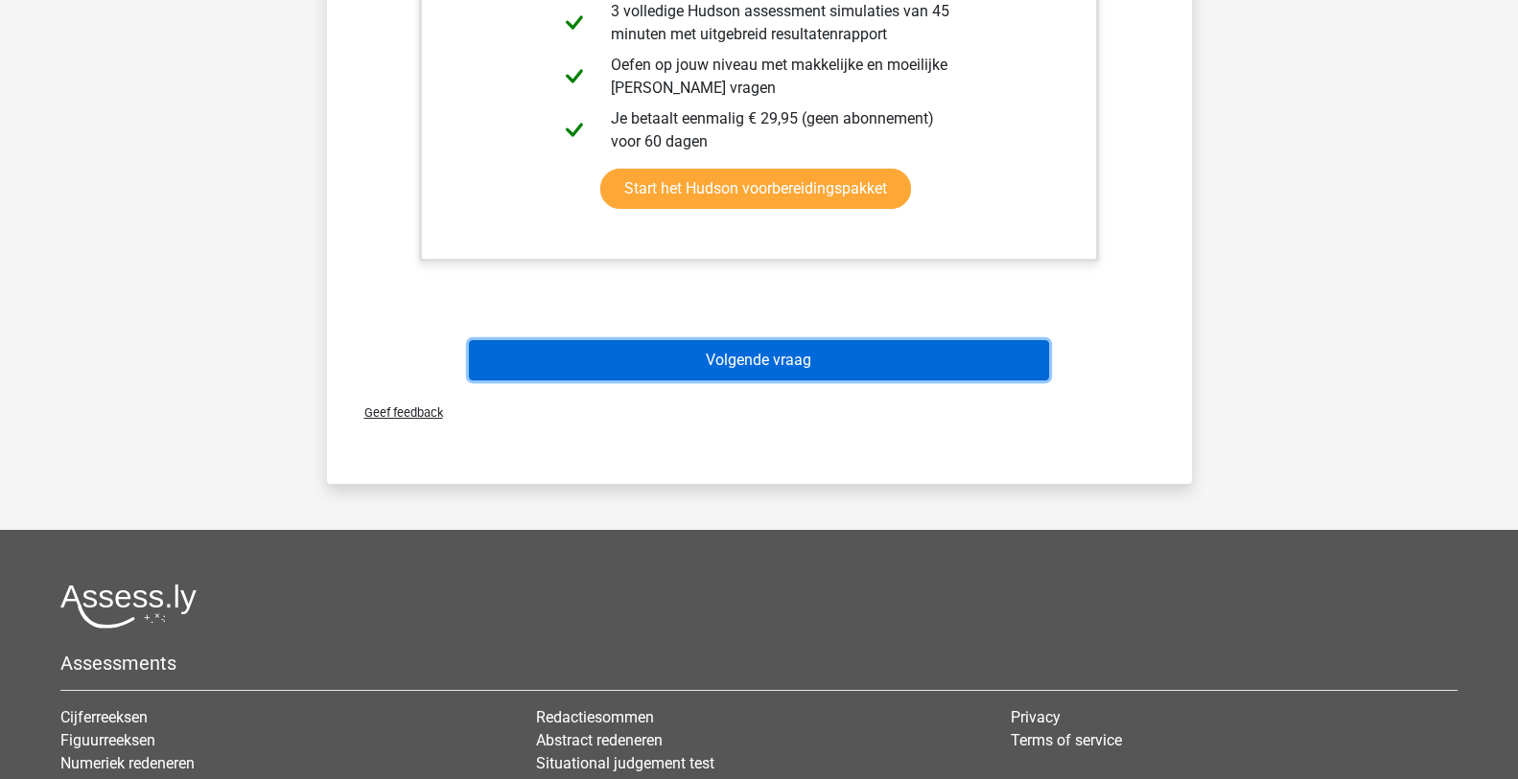
click at [770, 373] on button "Volgende vraag" at bounding box center [759, 360] width 580 height 40
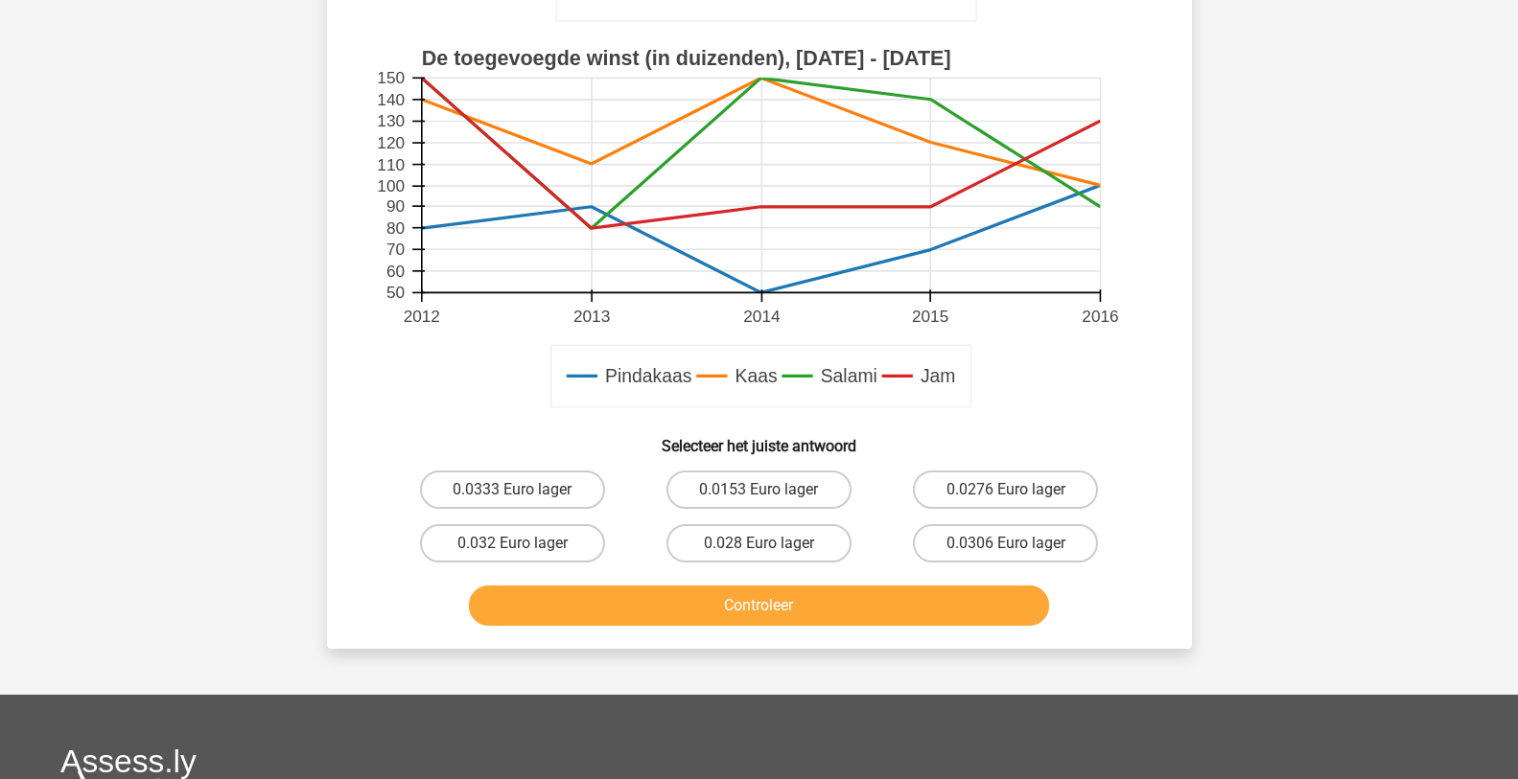
scroll to position [575, 0]
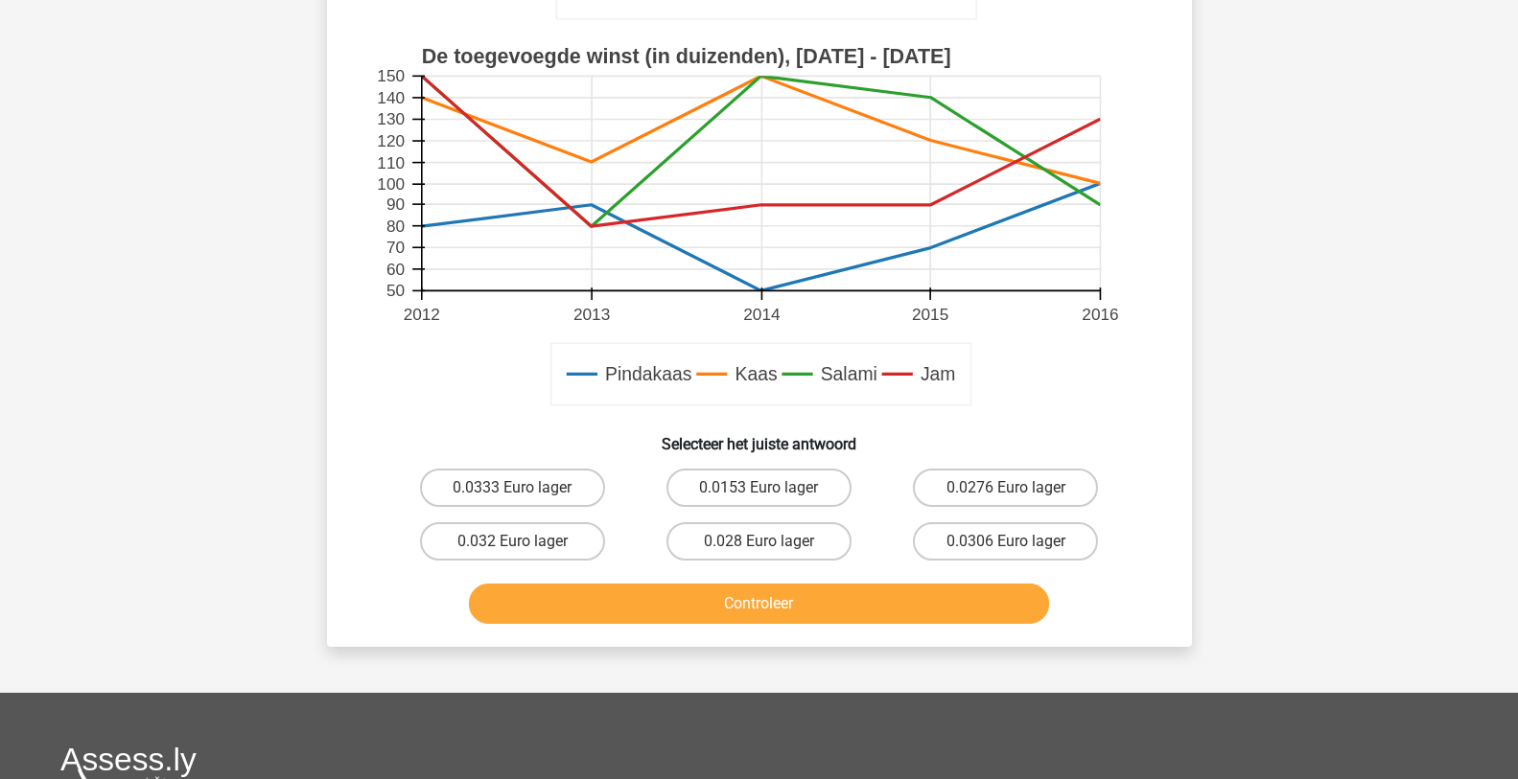
click at [834, 605] on button "Controleer" at bounding box center [759, 604] width 580 height 40
click at [1206, 533] on div "Vraag 11 van de 33 Categorie: [PERSON_NAME] moeilijke vragen Hoeveel hoger of l…" at bounding box center [759, 84] width 895 height 1127
click at [526, 543] on label "0.032 Euro lager" at bounding box center [512, 542] width 185 height 38
click at [524, 543] on input "0.032 Euro lager" at bounding box center [518, 548] width 12 height 12
radio input "true"
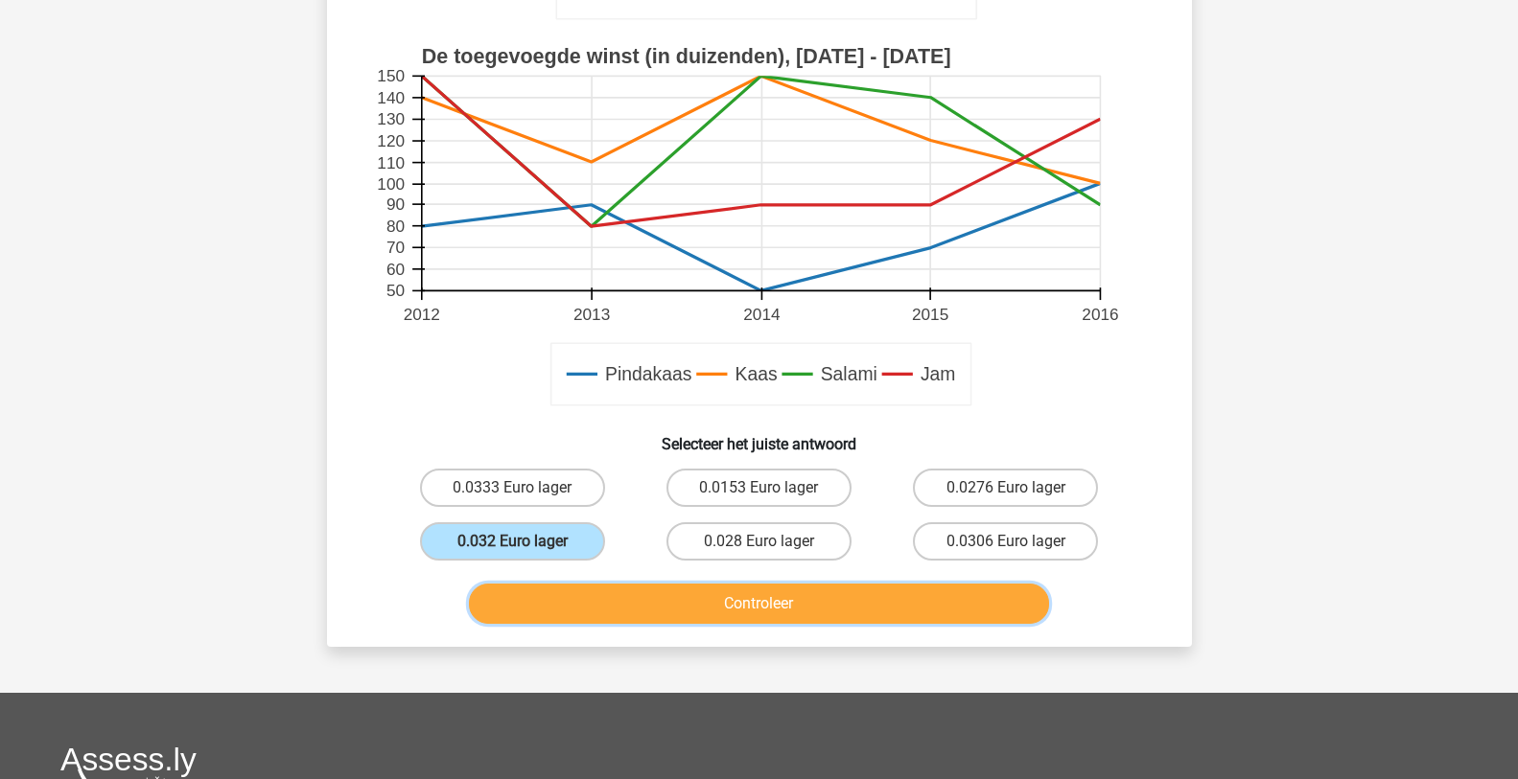
click at [735, 611] on button "Controleer" at bounding box center [759, 604] width 580 height 40
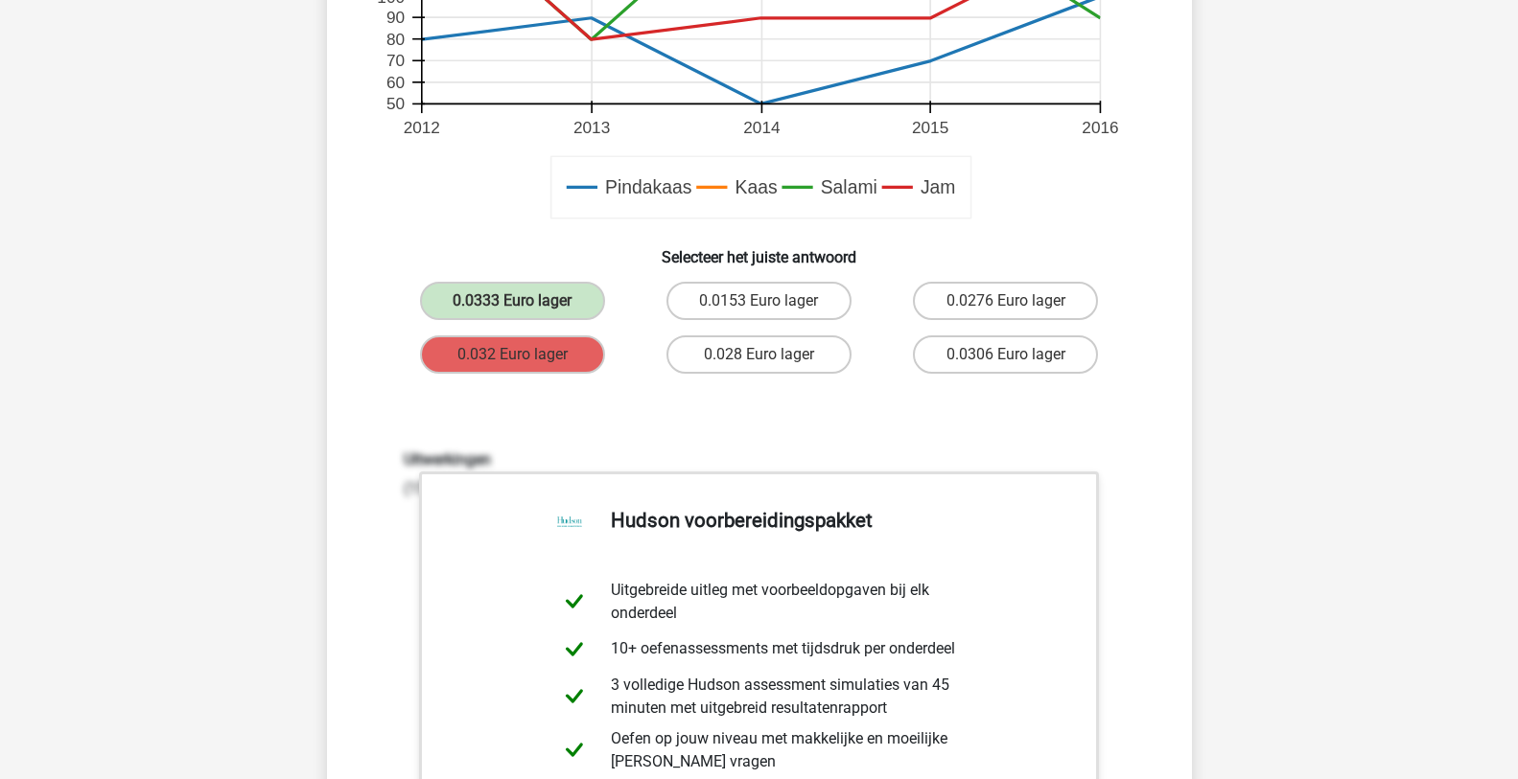
scroll to position [1151, 0]
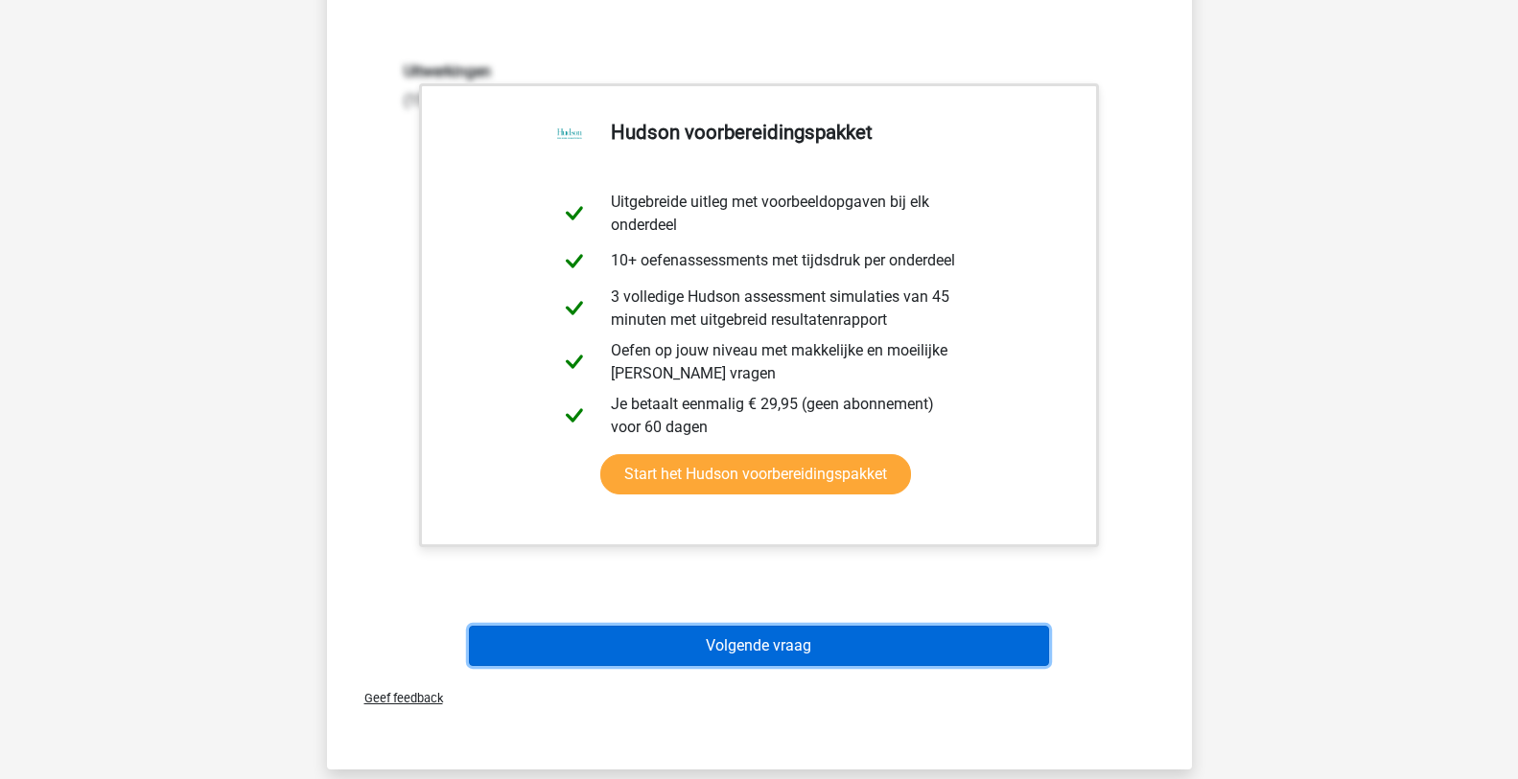
click at [852, 633] on button "Volgende vraag" at bounding box center [759, 646] width 580 height 40
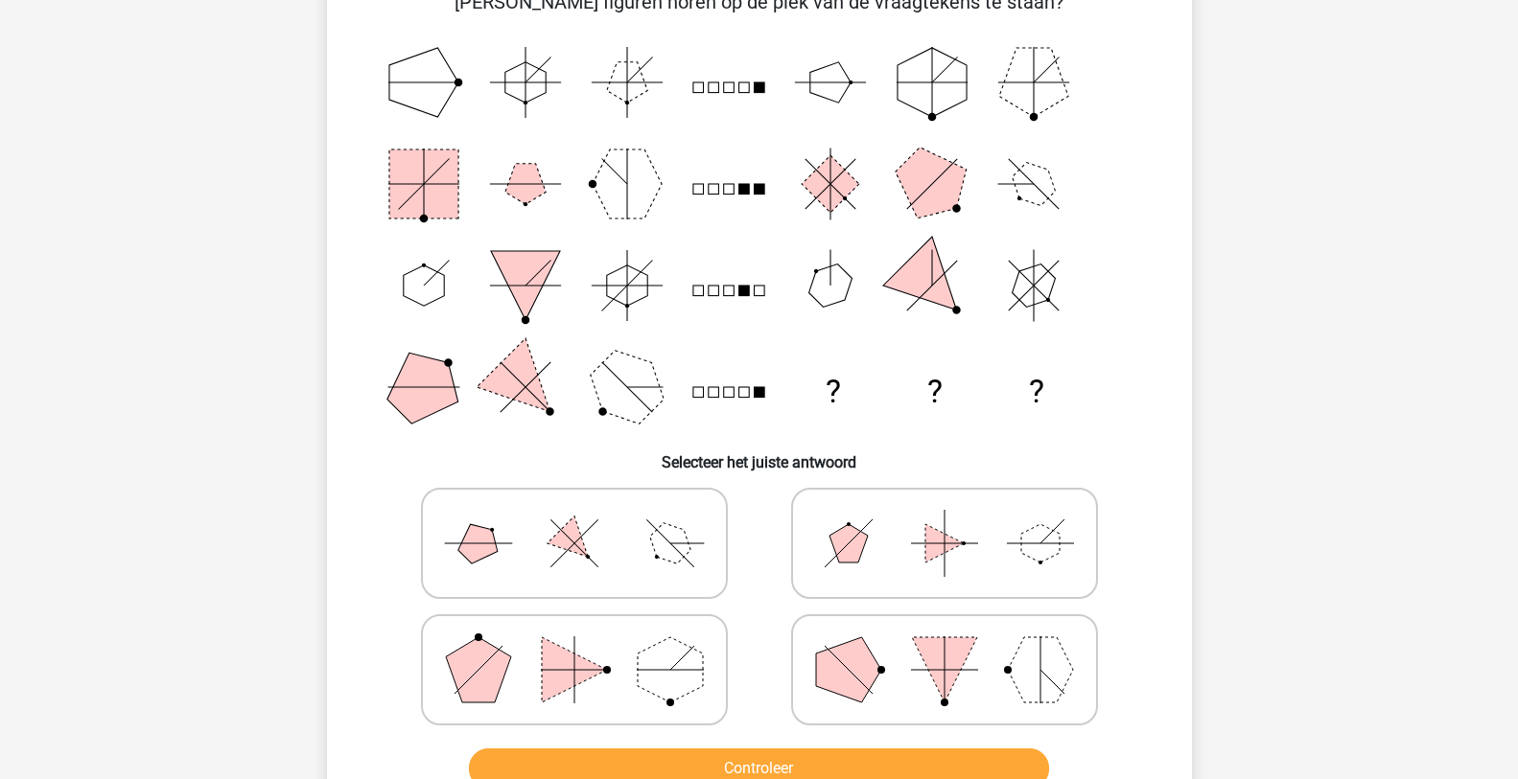
scroll to position [192, 0]
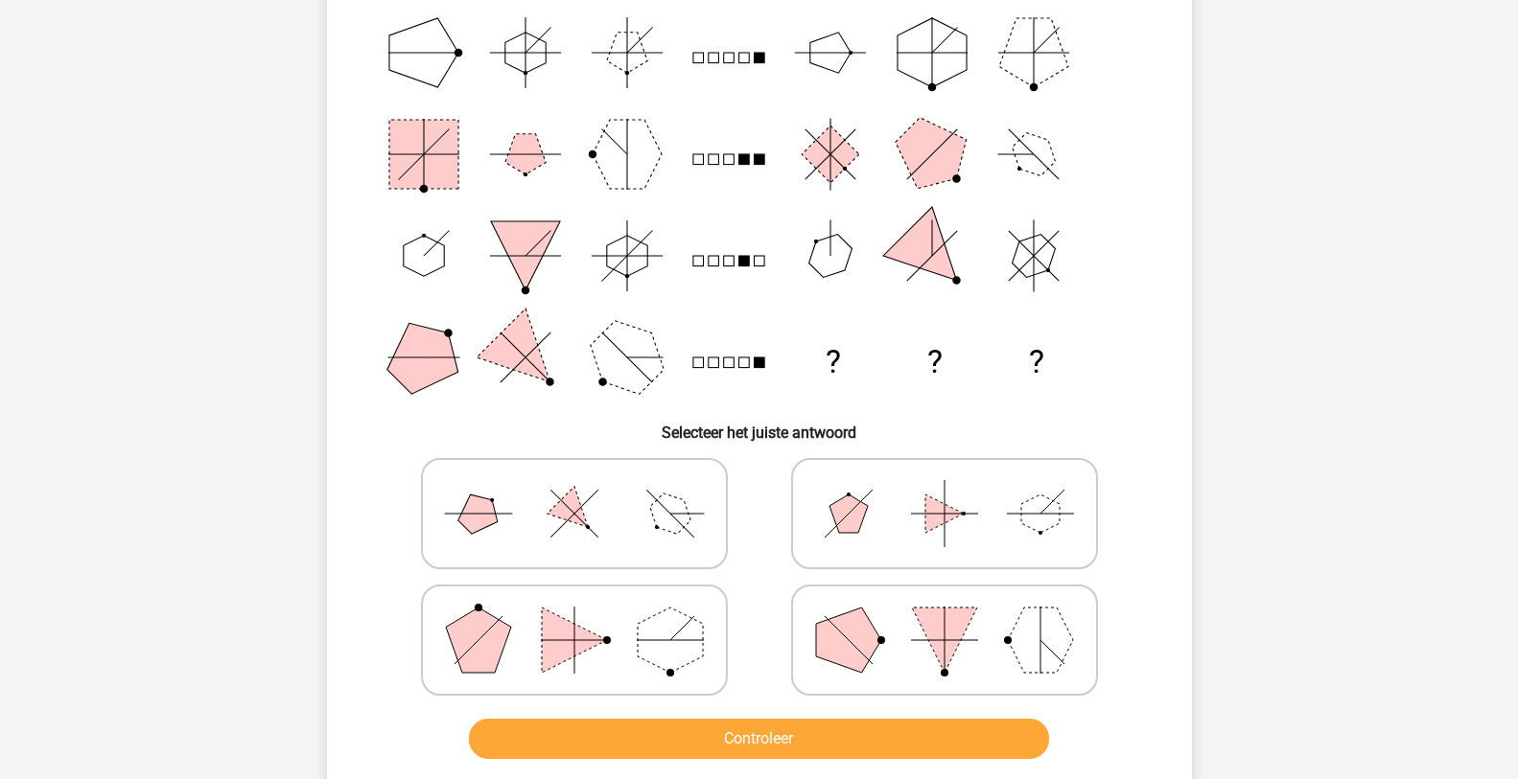
click at [616, 517] on icon at bounding box center [574, 514] width 288 height 96
click at [587, 490] on input "radio" at bounding box center [580, 483] width 12 height 12
radio input "true"
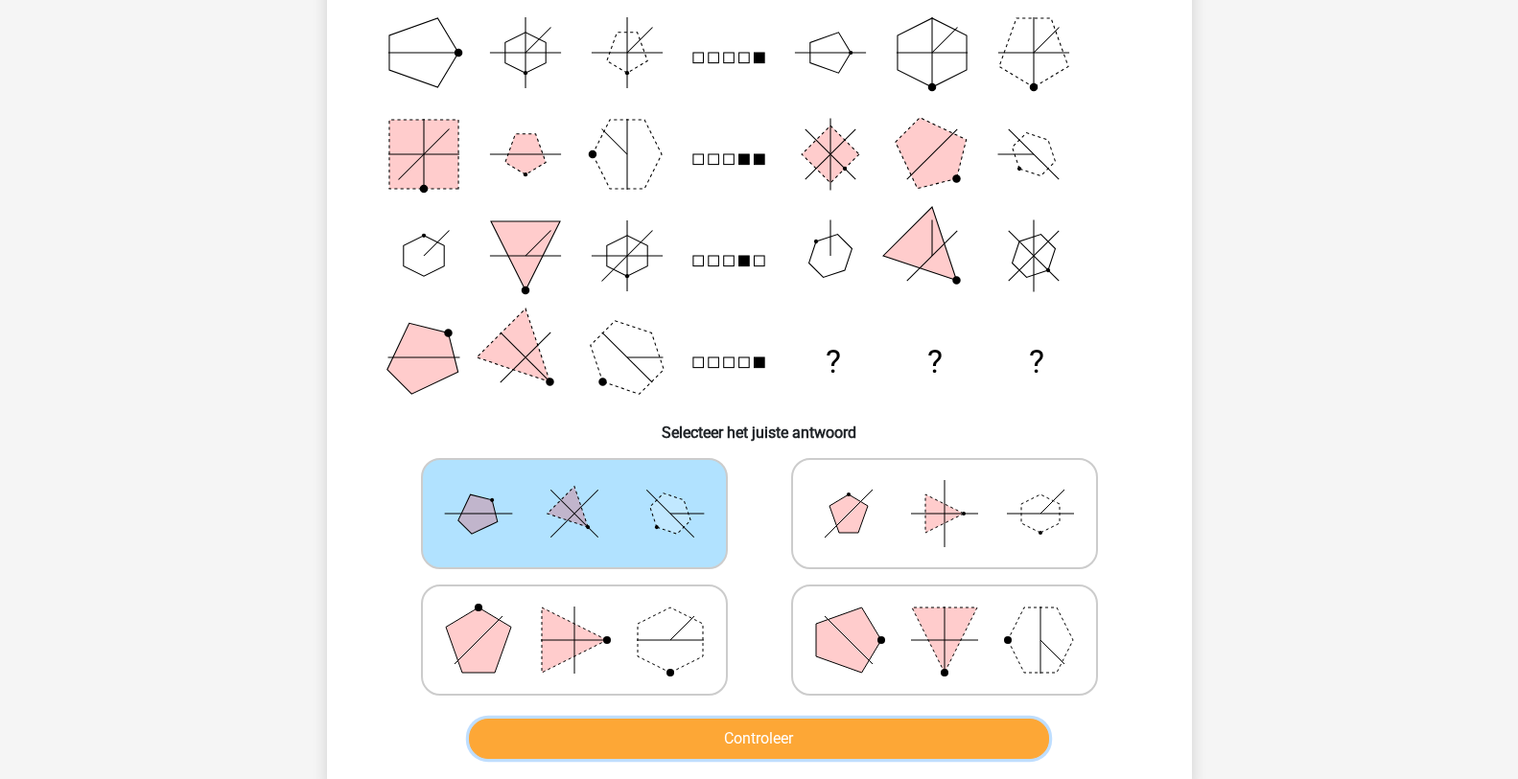
click at [789, 740] on button "Controleer" at bounding box center [759, 739] width 580 height 40
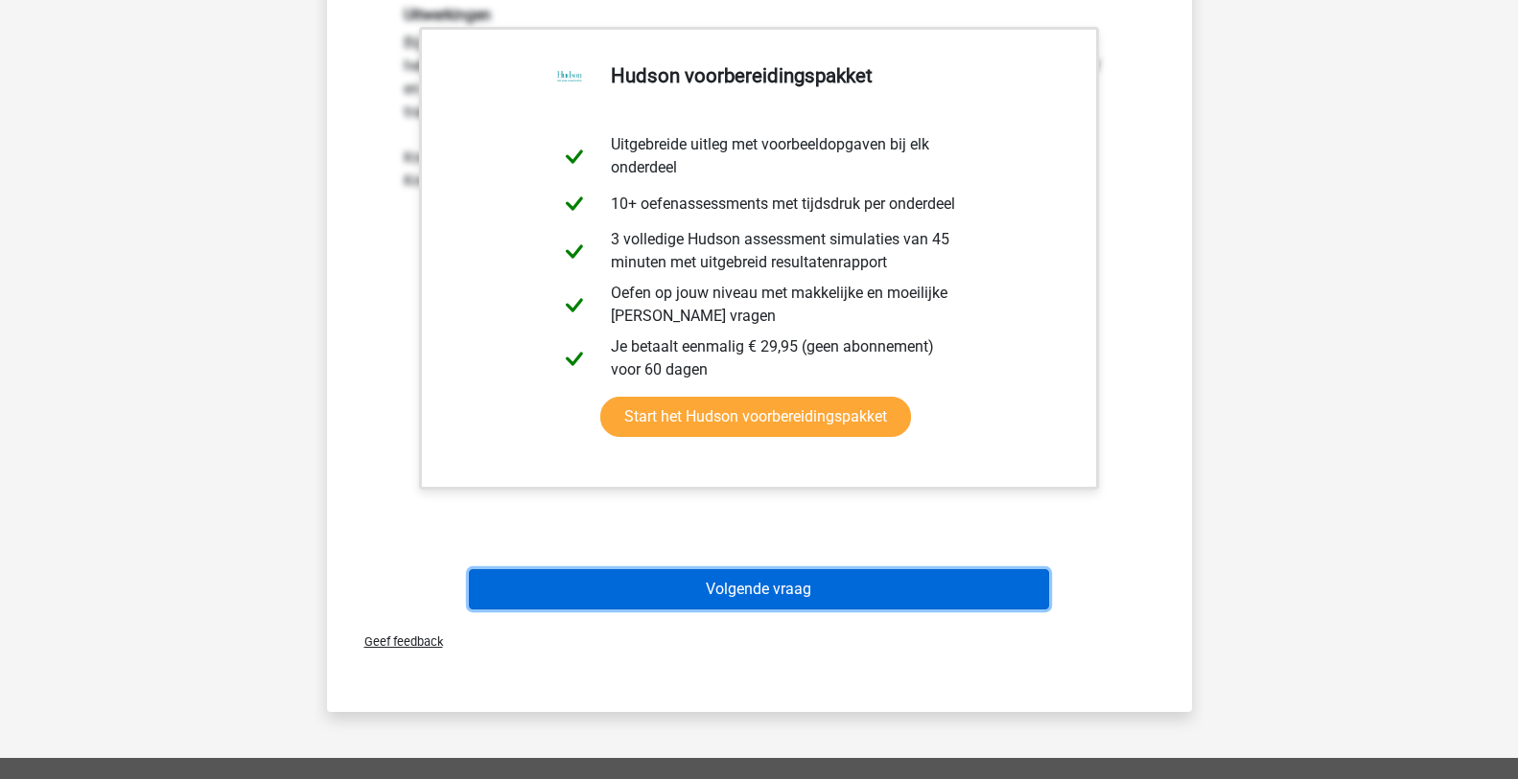
click at [749, 588] on button "Volgende vraag" at bounding box center [759, 590] width 580 height 40
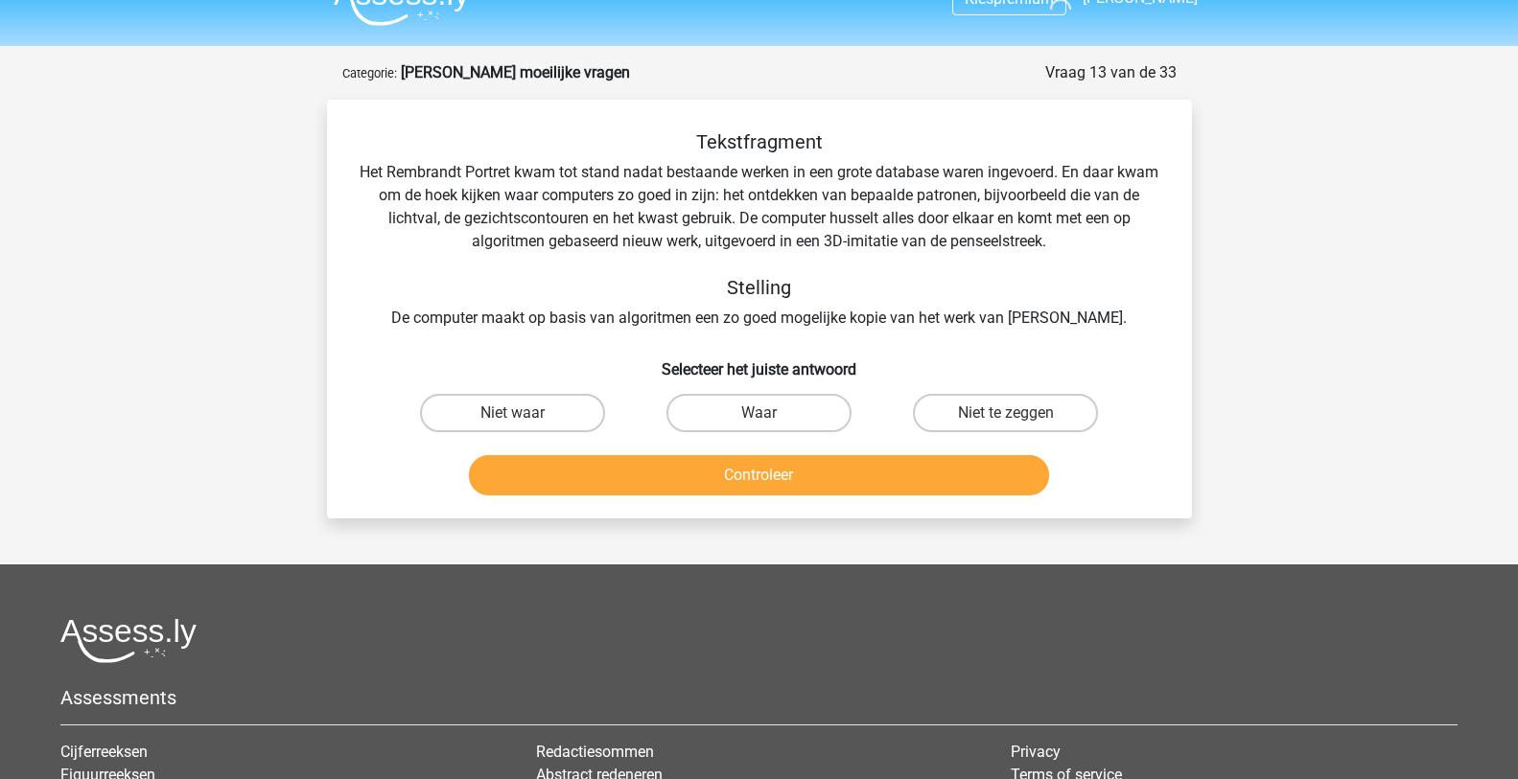
scroll to position [0, 0]
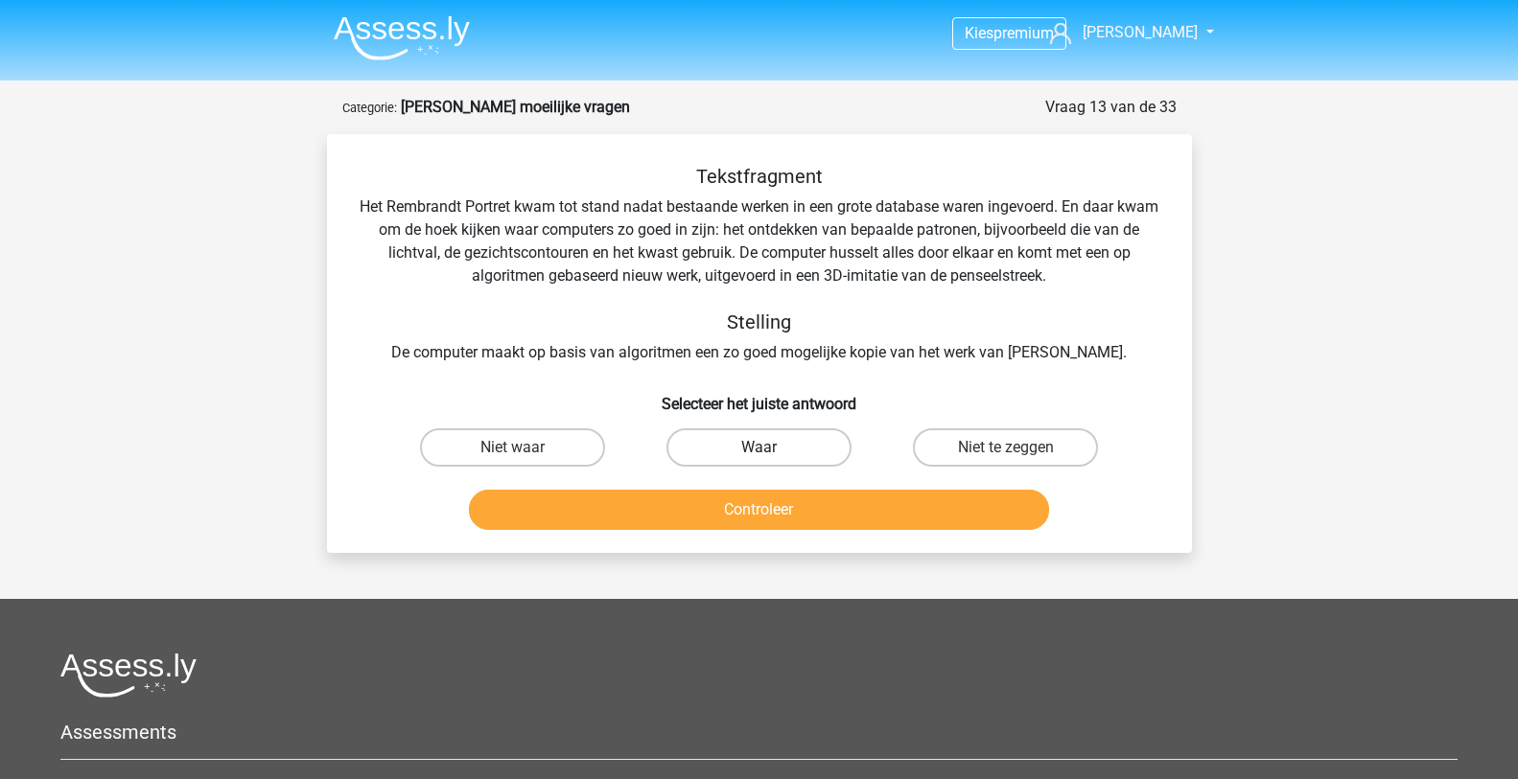
click at [780, 451] on label "Waar" at bounding box center [758, 448] width 185 height 38
click at [771, 451] on input "Waar" at bounding box center [764, 454] width 12 height 12
radio input "true"
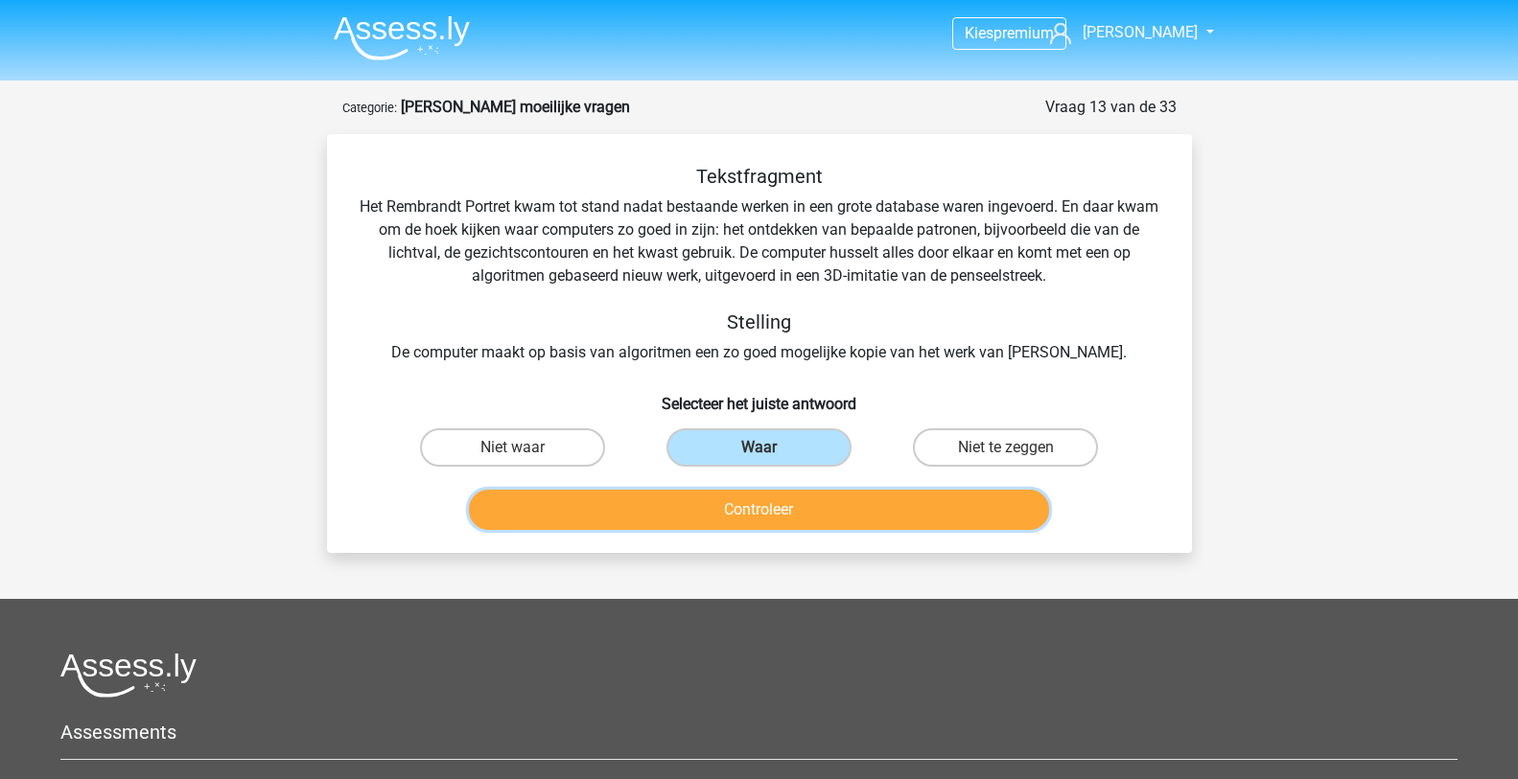
click at [772, 505] on button "Controleer" at bounding box center [759, 510] width 580 height 40
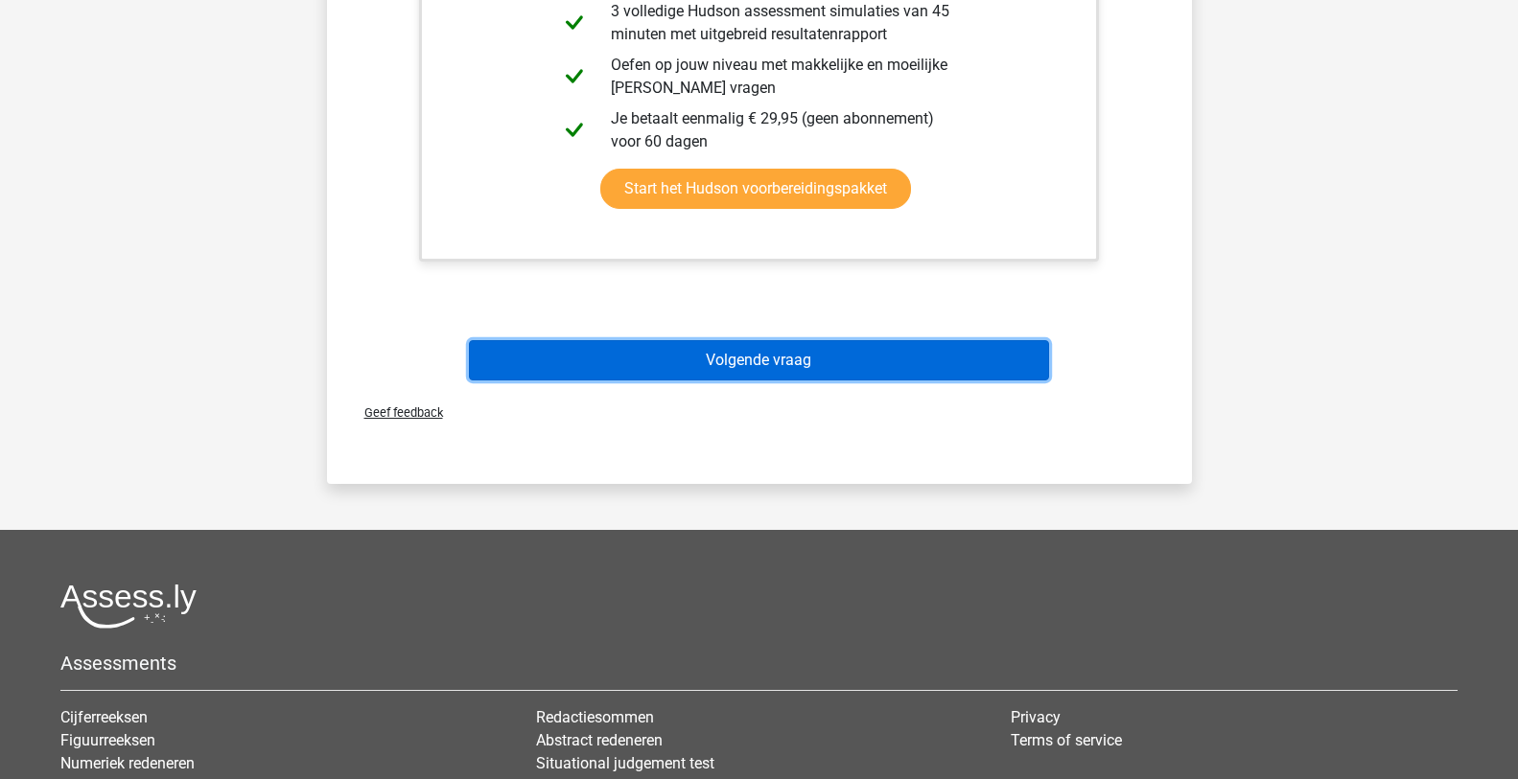
click at [779, 357] on button "Volgende vraag" at bounding box center [759, 360] width 580 height 40
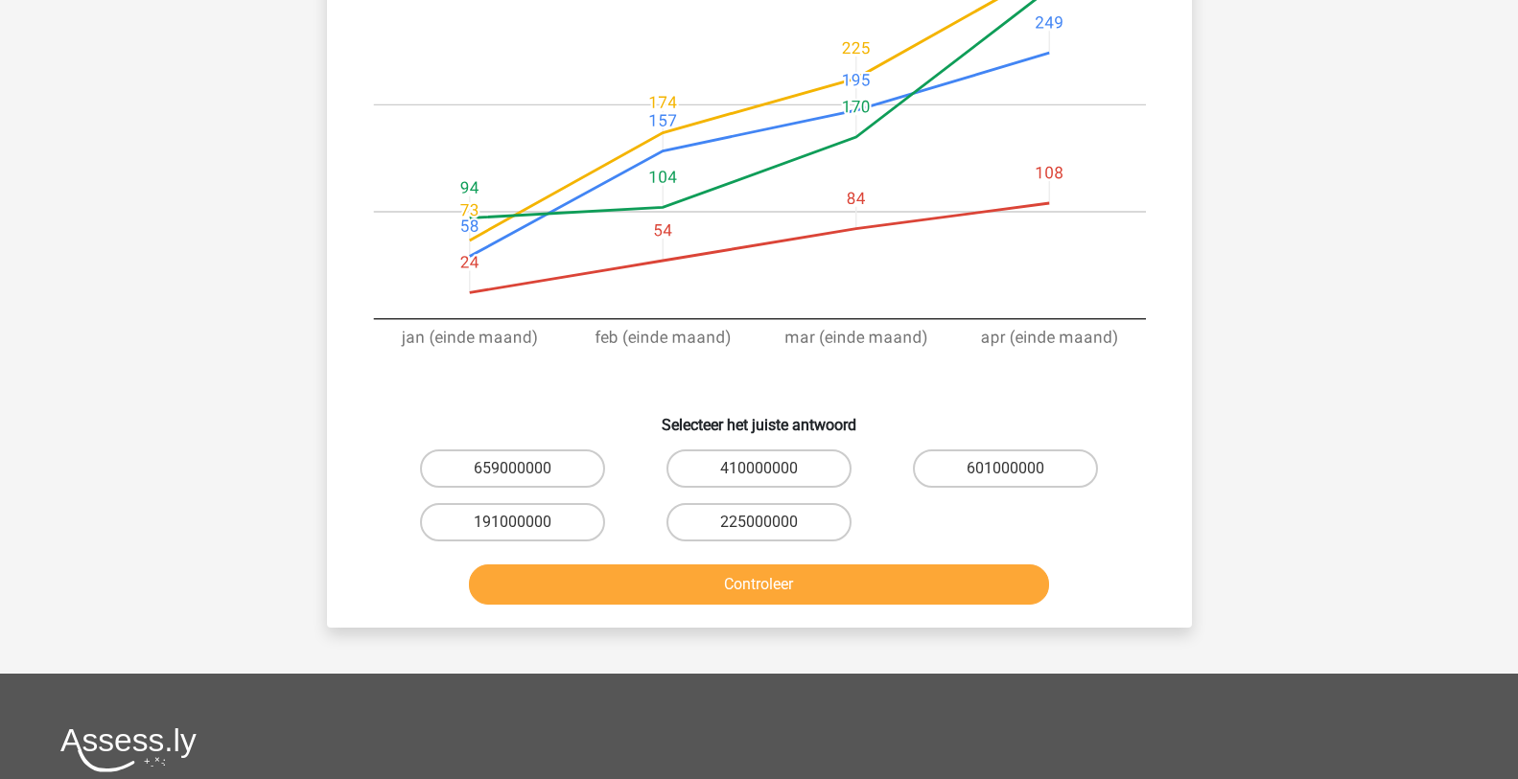
scroll to position [671, 0]
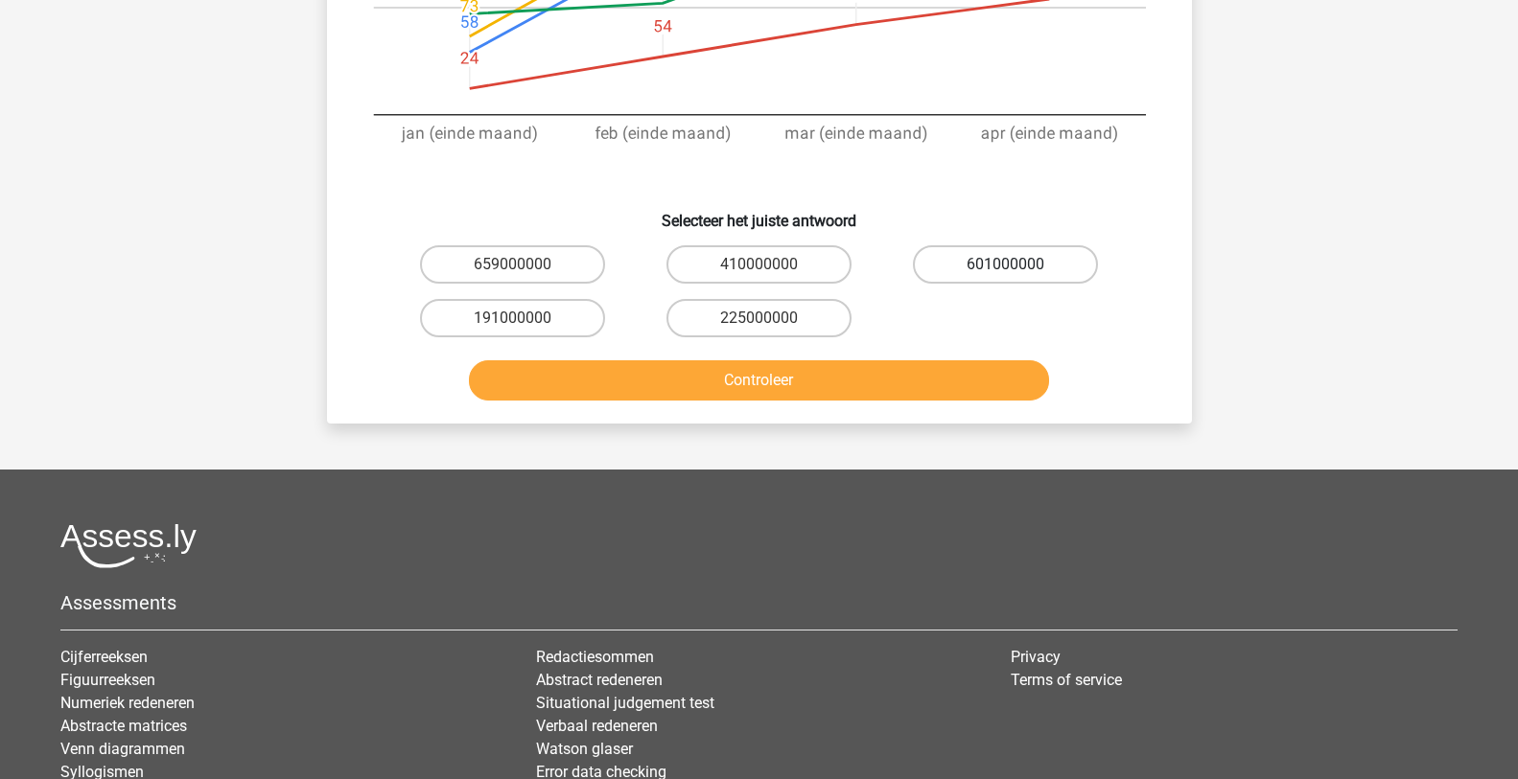
click at [1024, 266] on label "601000000" at bounding box center [1005, 264] width 185 height 38
click at [1018, 266] on input "601000000" at bounding box center [1012, 271] width 12 height 12
radio input "true"
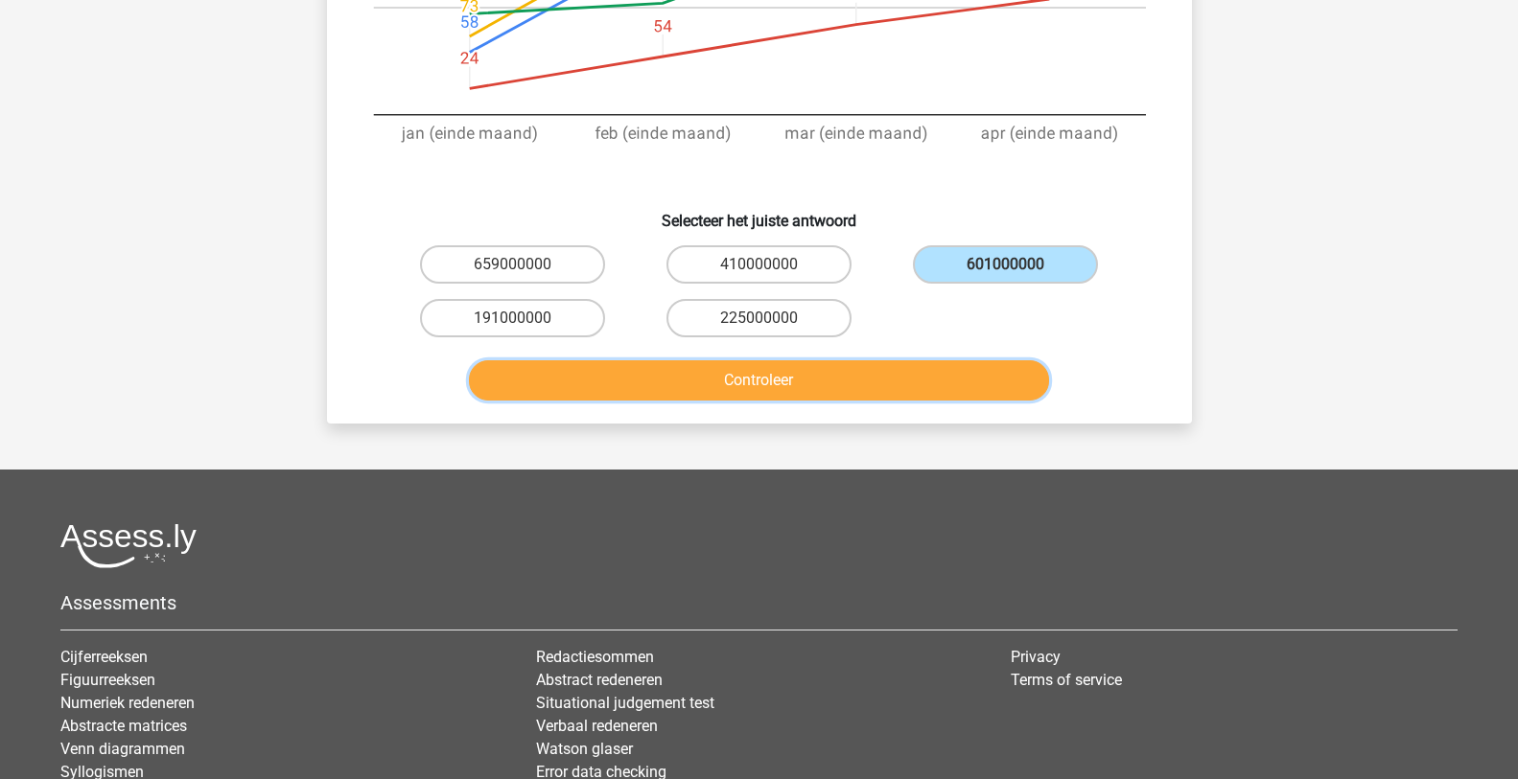
click at [916, 367] on button "Controleer" at bounding box center [759, 380] width 580 height 40
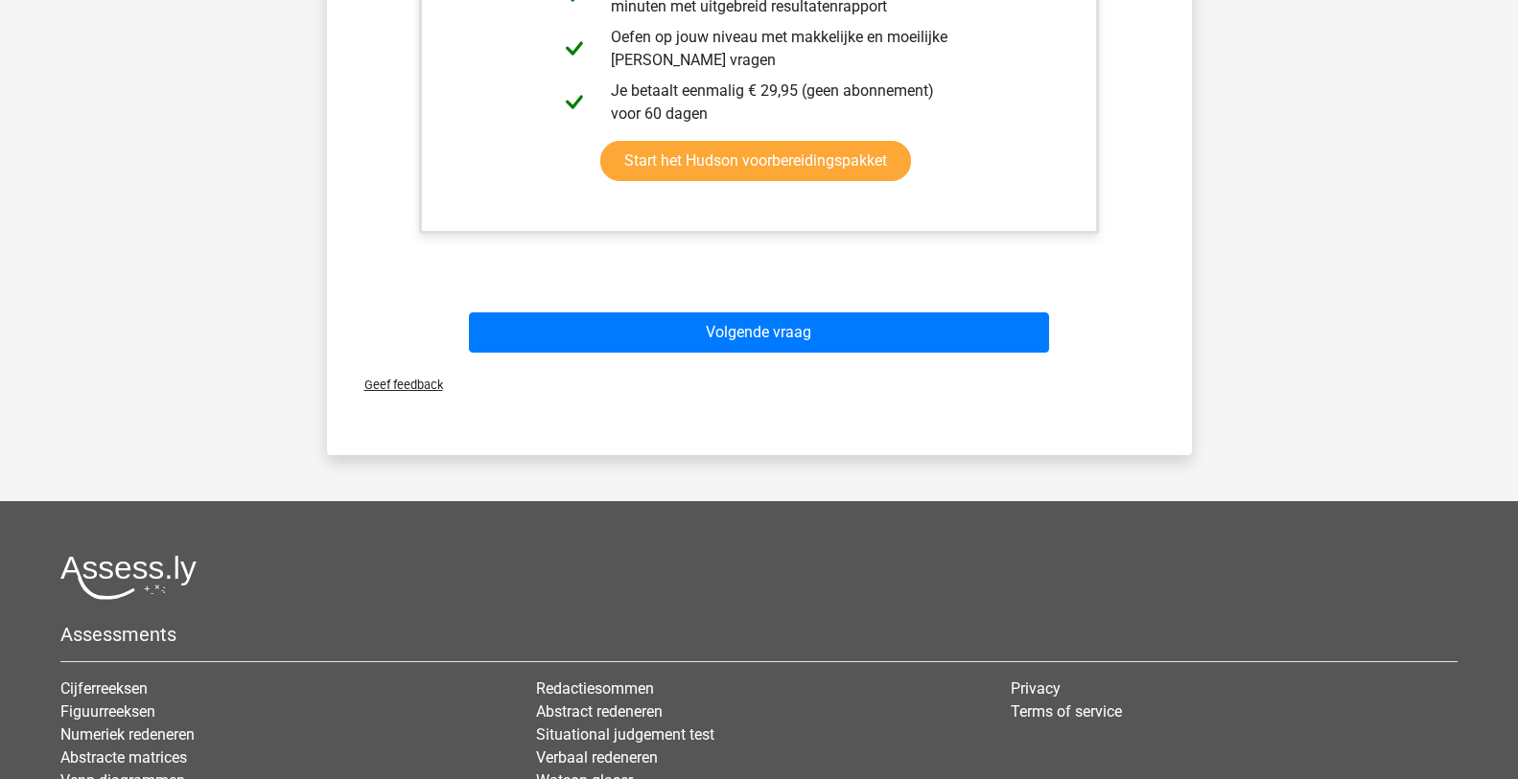
scroll to position [1342, 0]
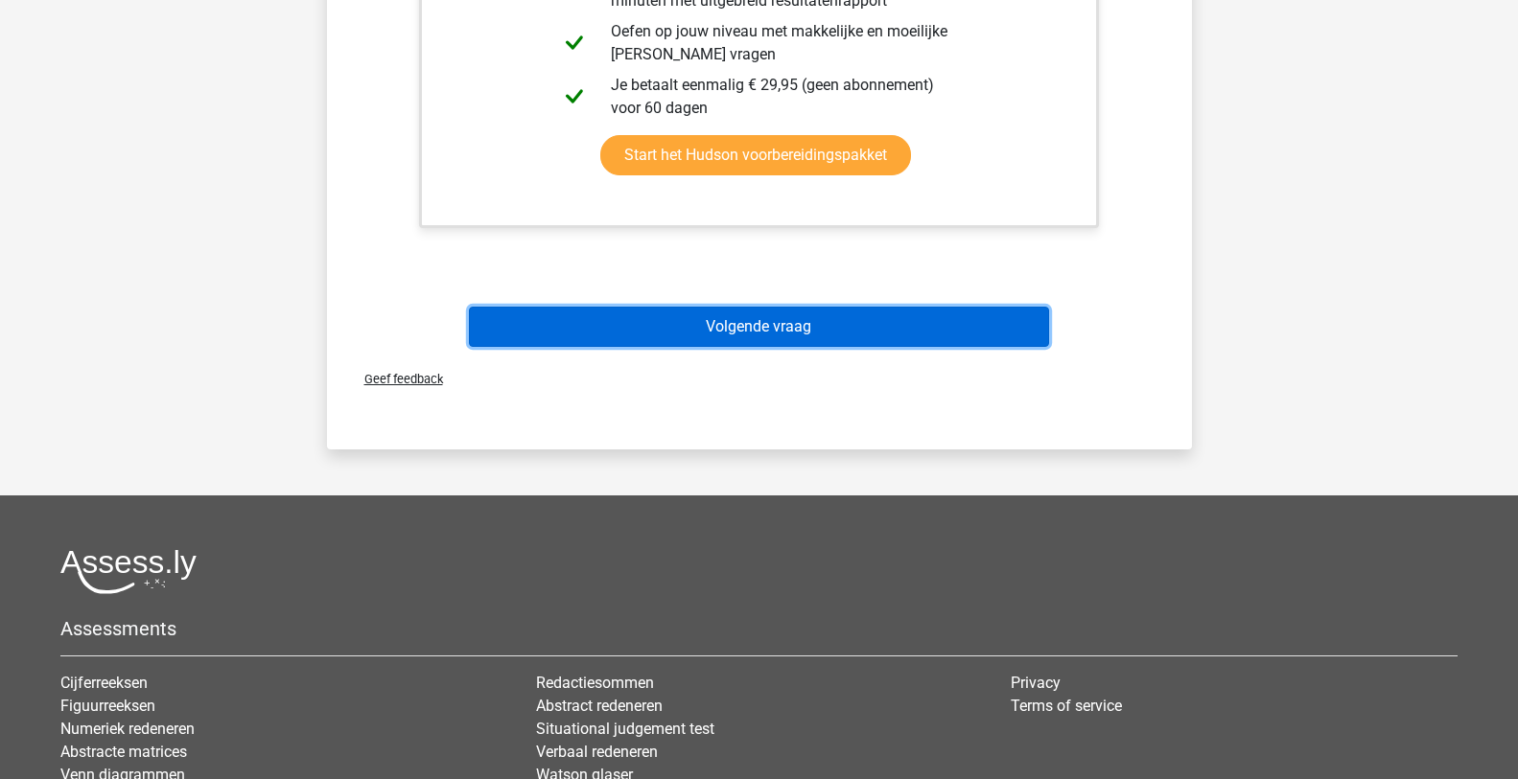
click at [803, 335] on button "Volgende vraag" at bounding box center [759, 327] width 580 height 40
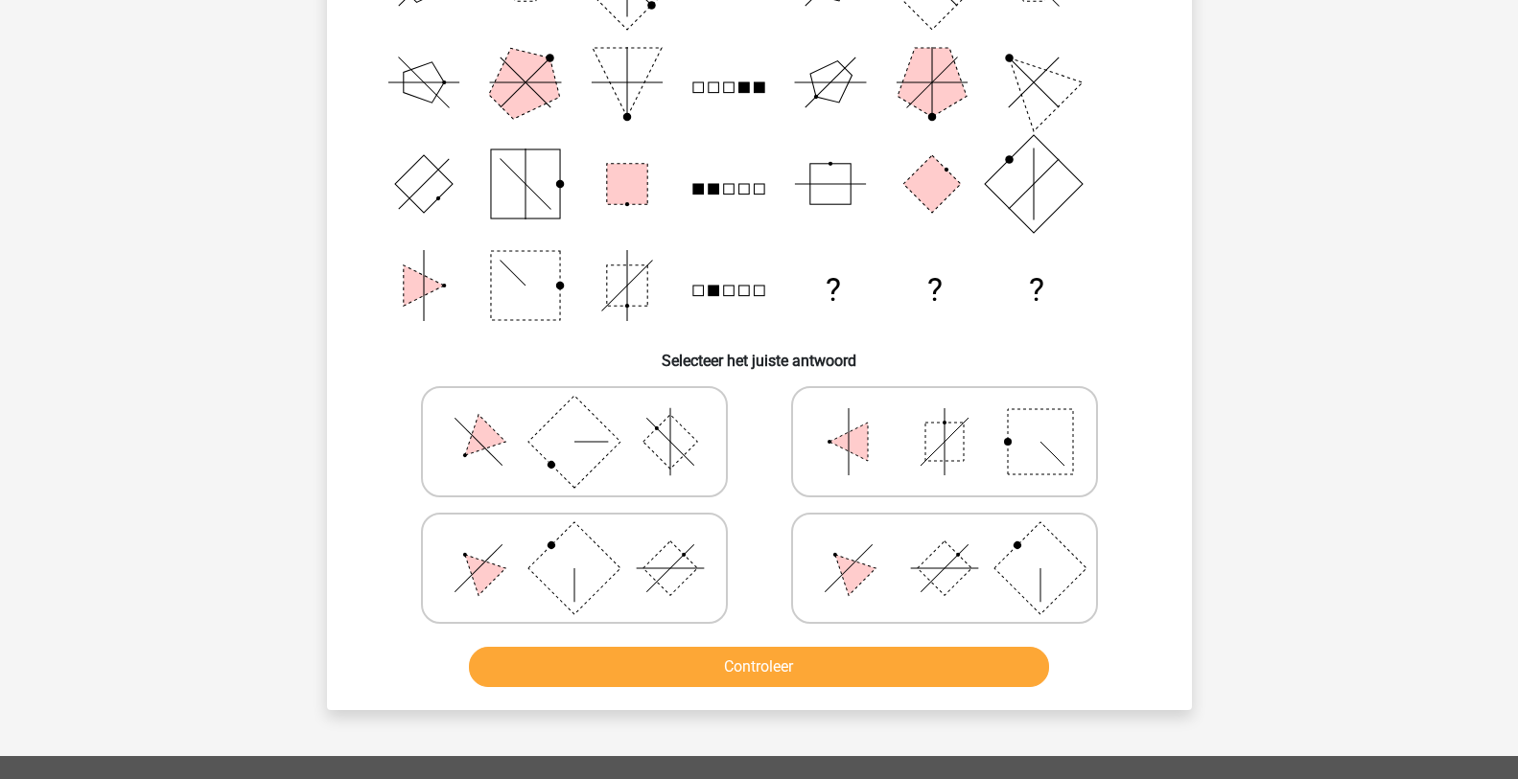
scroll to position [288, 0]
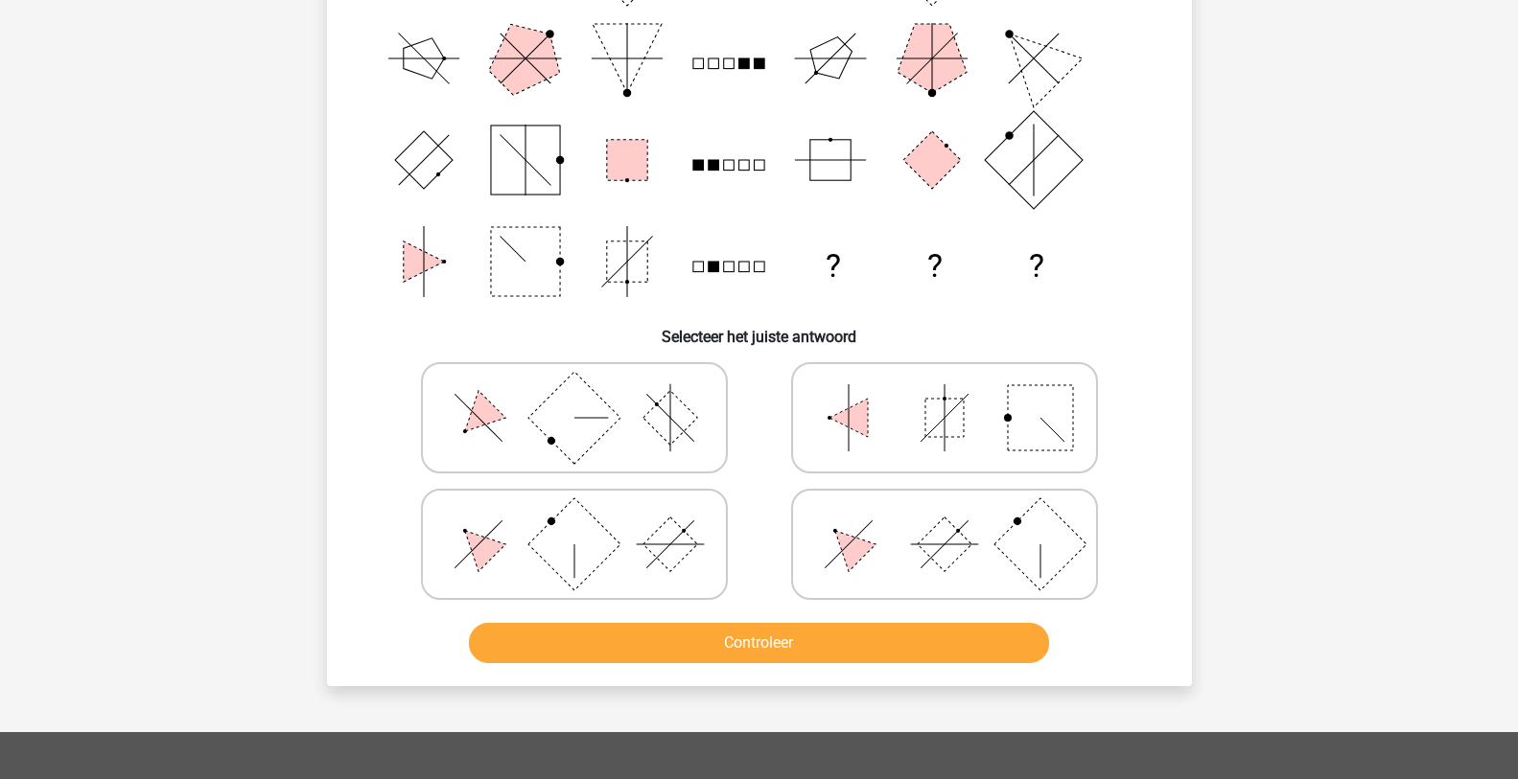
click at [937, 559] on rect at bounding box center [944, 544] width 55 height 55
click at [944, 521] on input "radio" at bounding box center [950, 514] width 12 height 12
radio input "true"
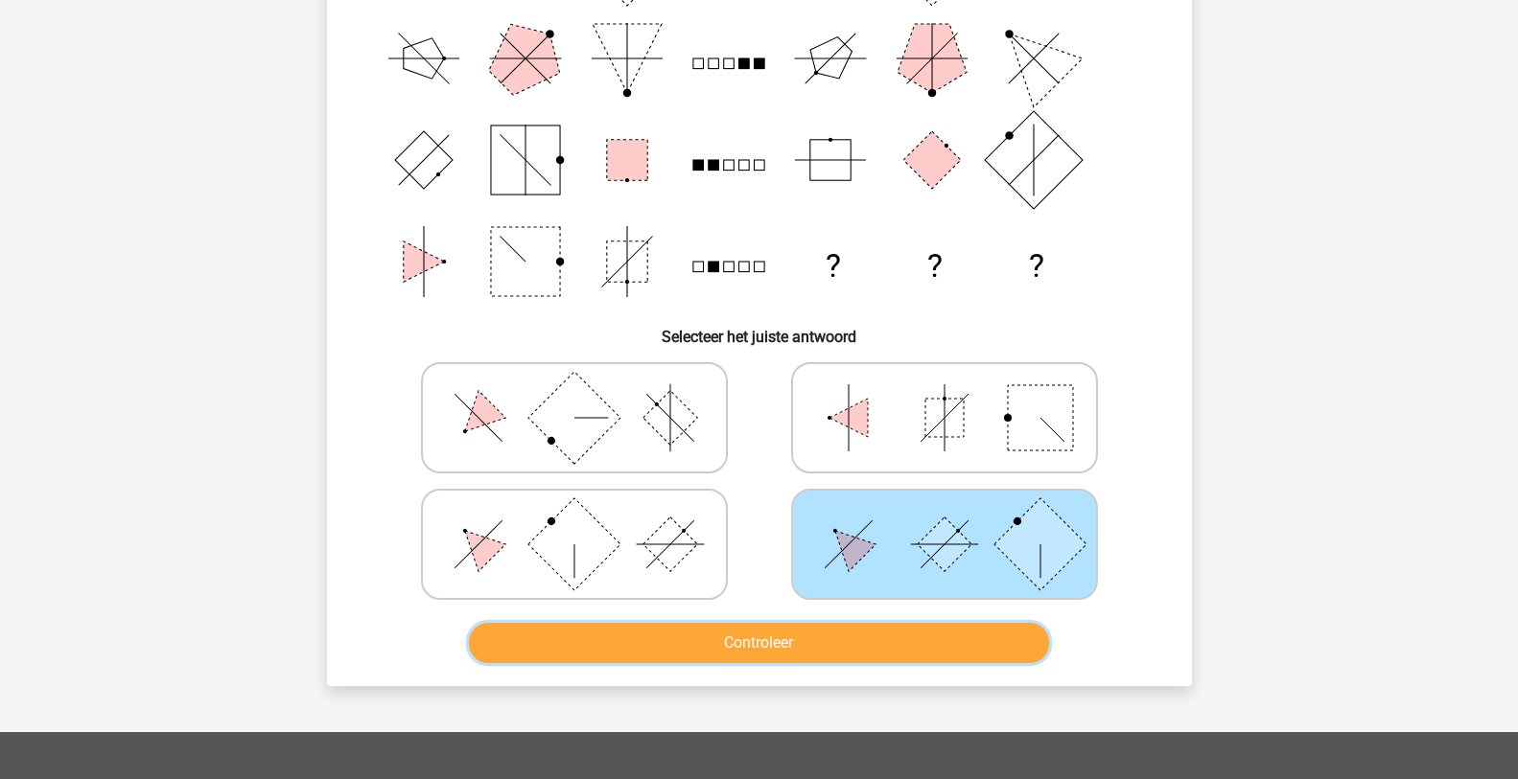
click at [850, 646] on button "Controleer" at bounding box center [759, 643] width 580 height 40
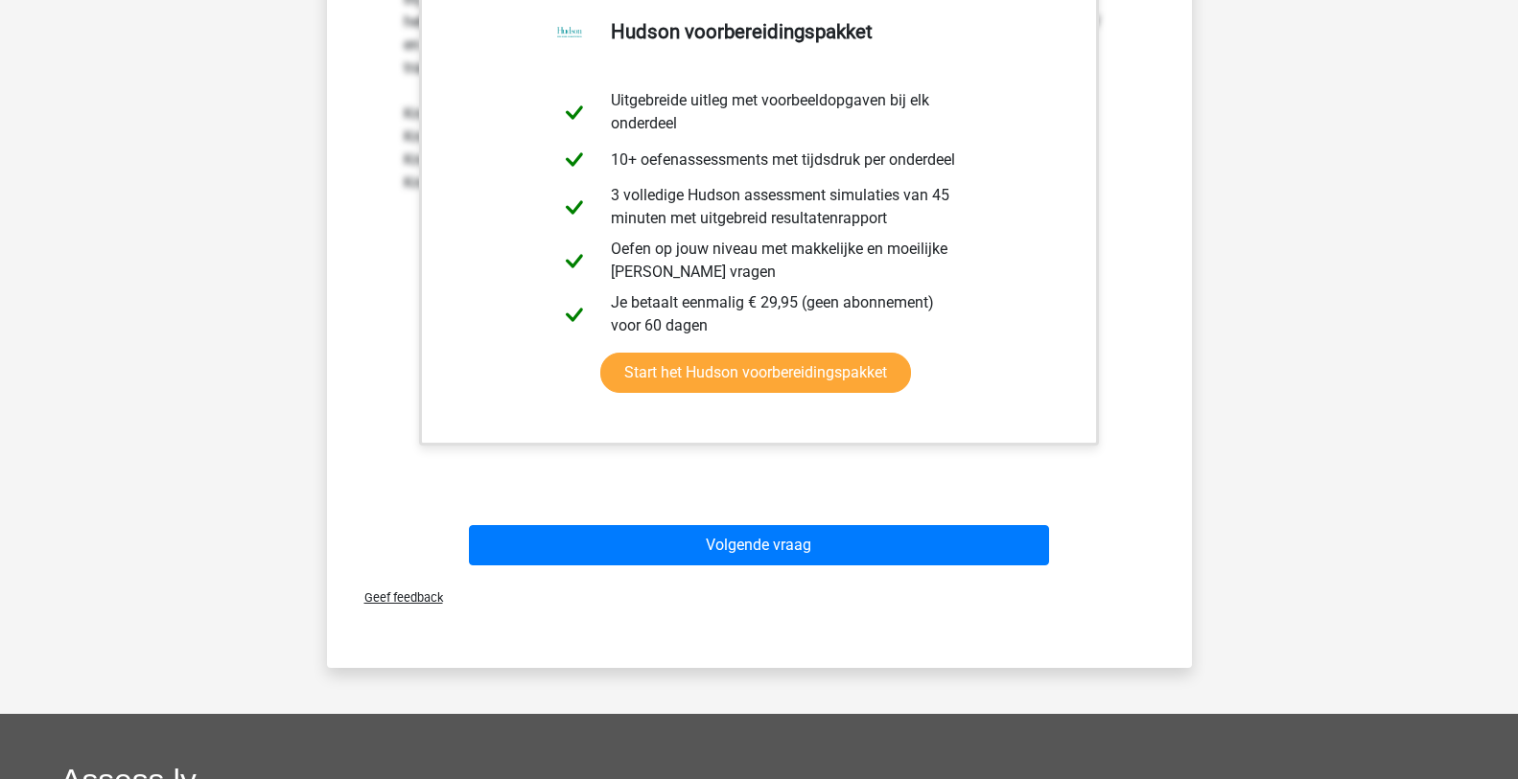
scroll to position [1246, 0]
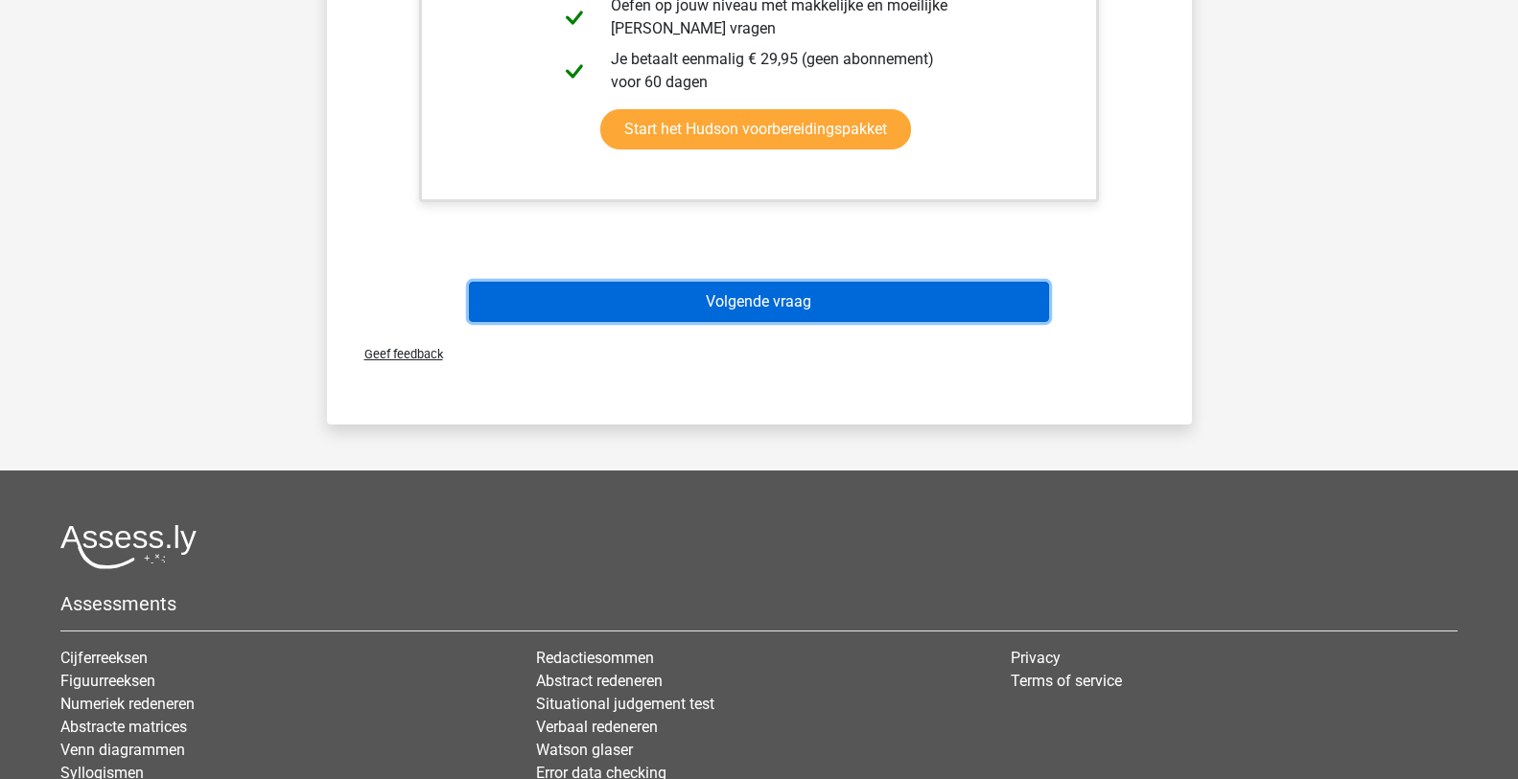
click at [806, 301] on button "Volgende vraag" at bounding box center [759, 302] width 580 height 40
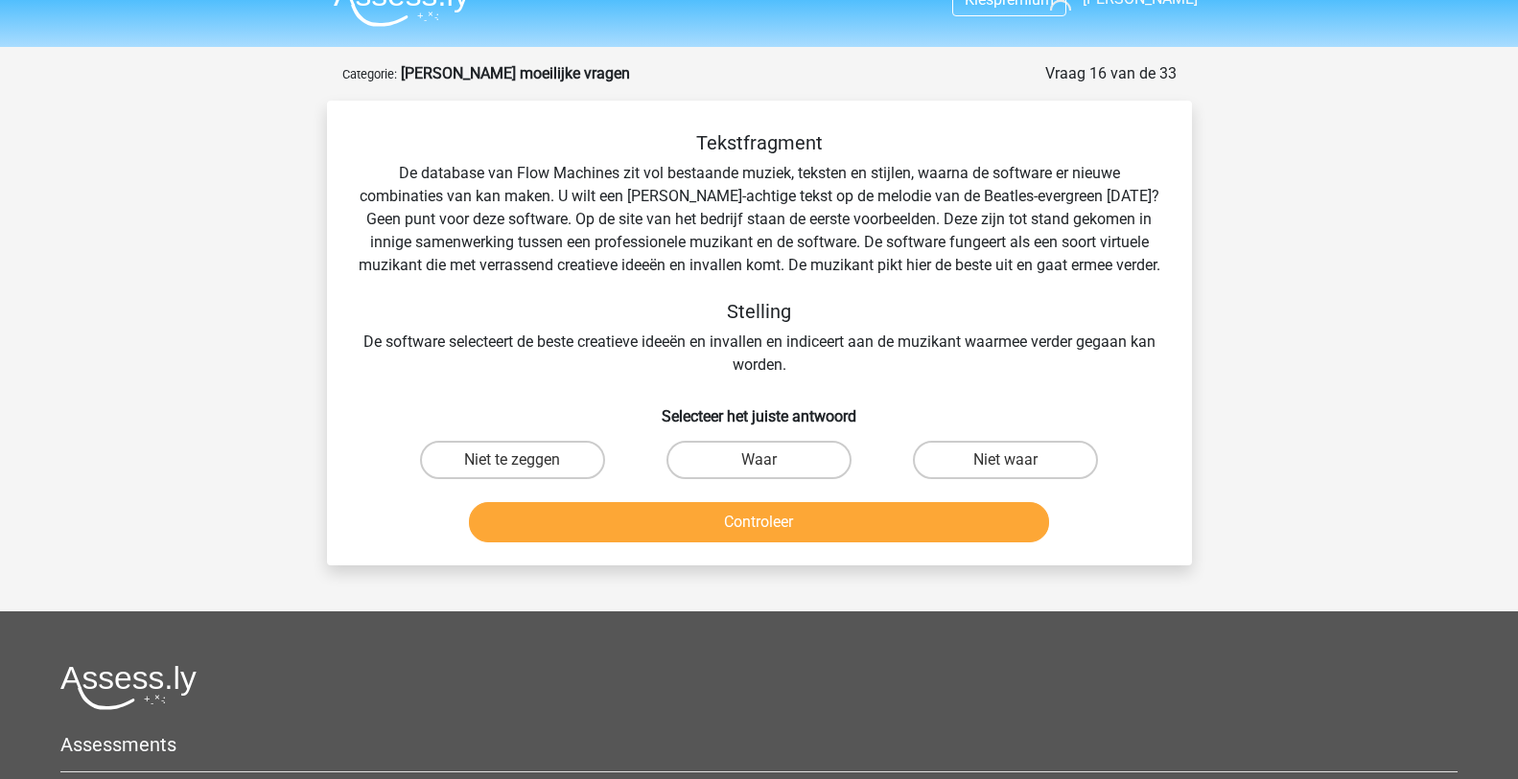
scroll to position [0, 0]
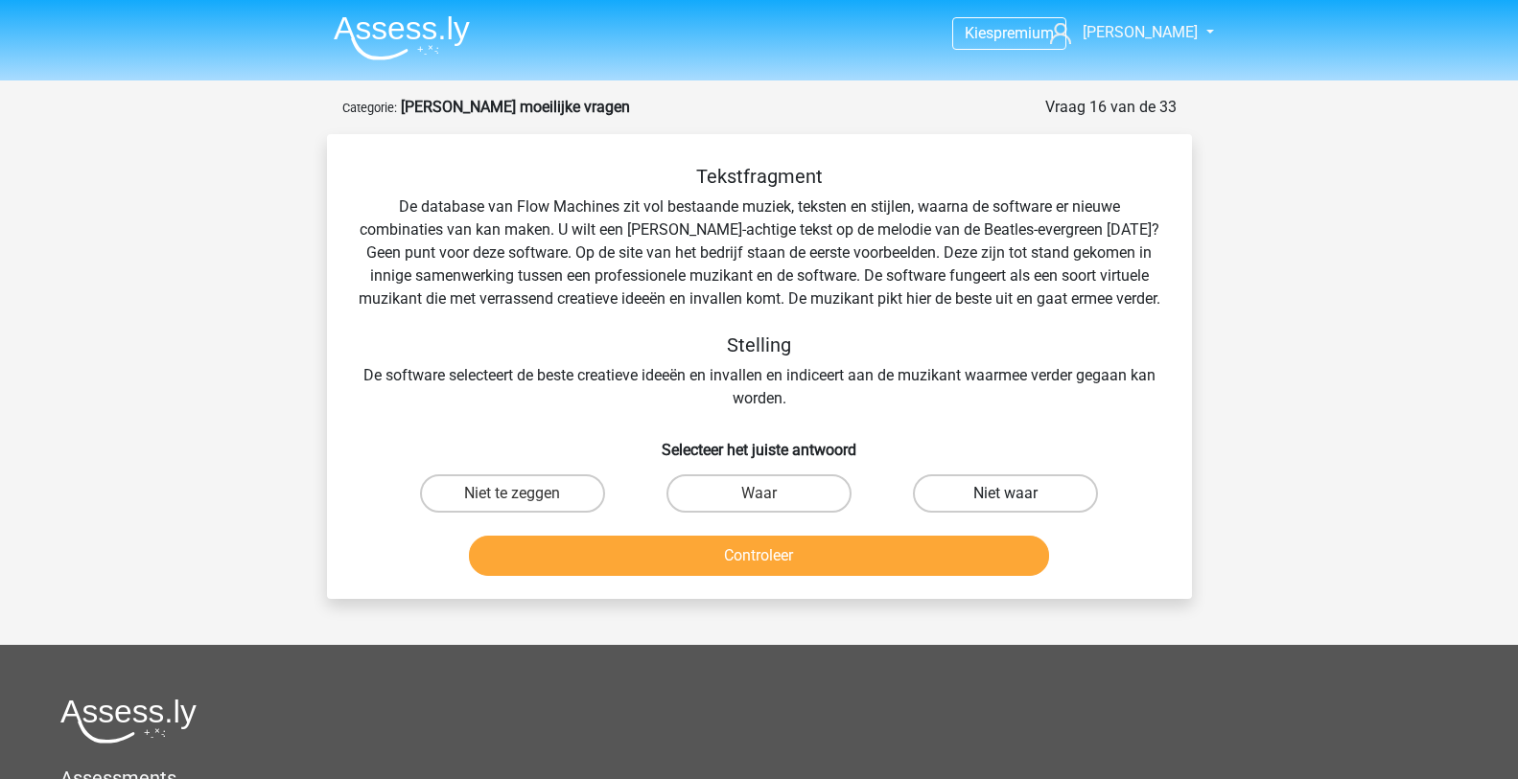
click at [971, 513] on label "Niet waar" at bounding box center [1005, 494] width 185 height 38
click at [1006, 506] on input "Niet waar" at bounding box center [1012, 500] width 12 height 12
radio input "true"
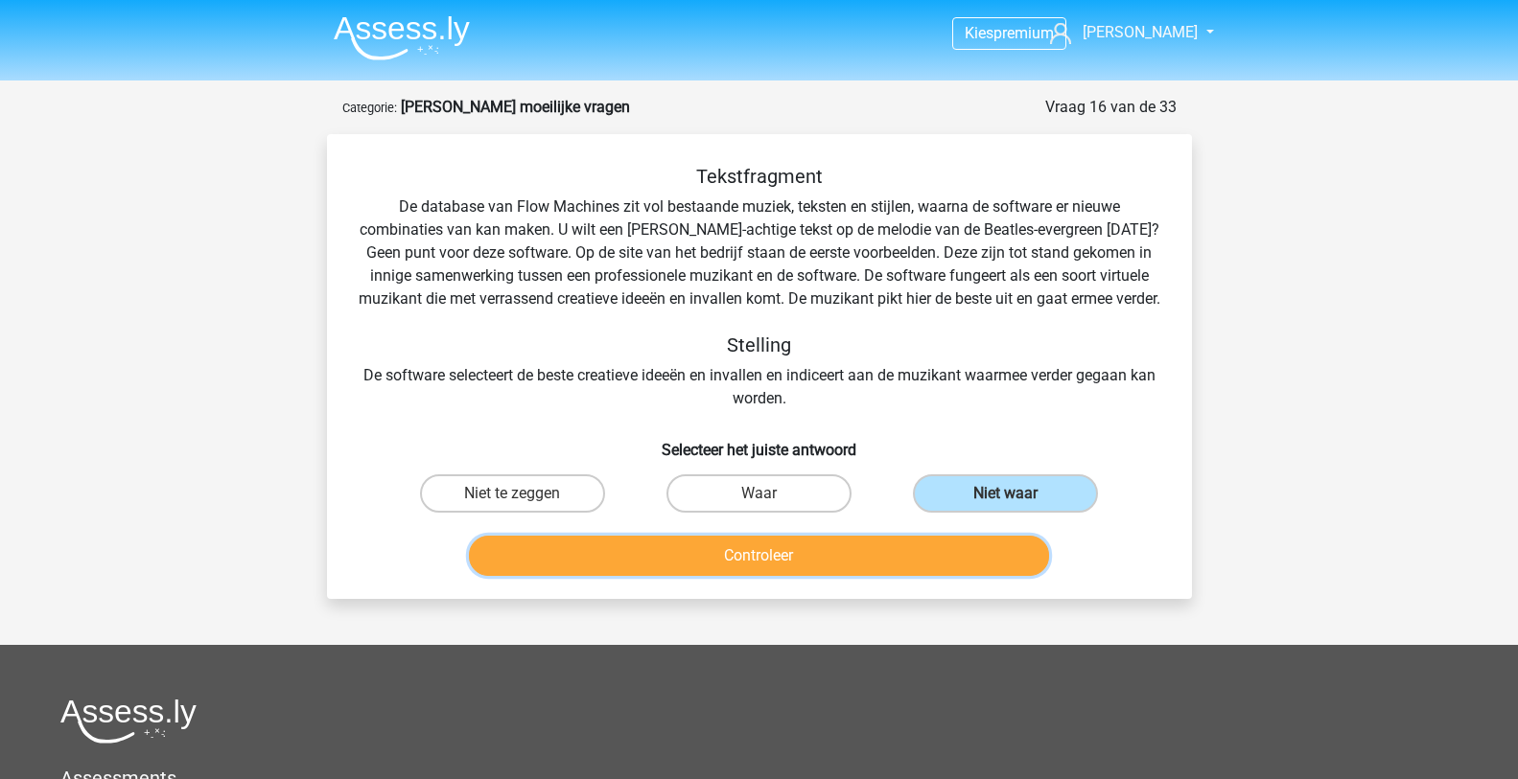
click at [917, 574] on button "Controleer" at bounding box center [759, 556] width 580 height 40
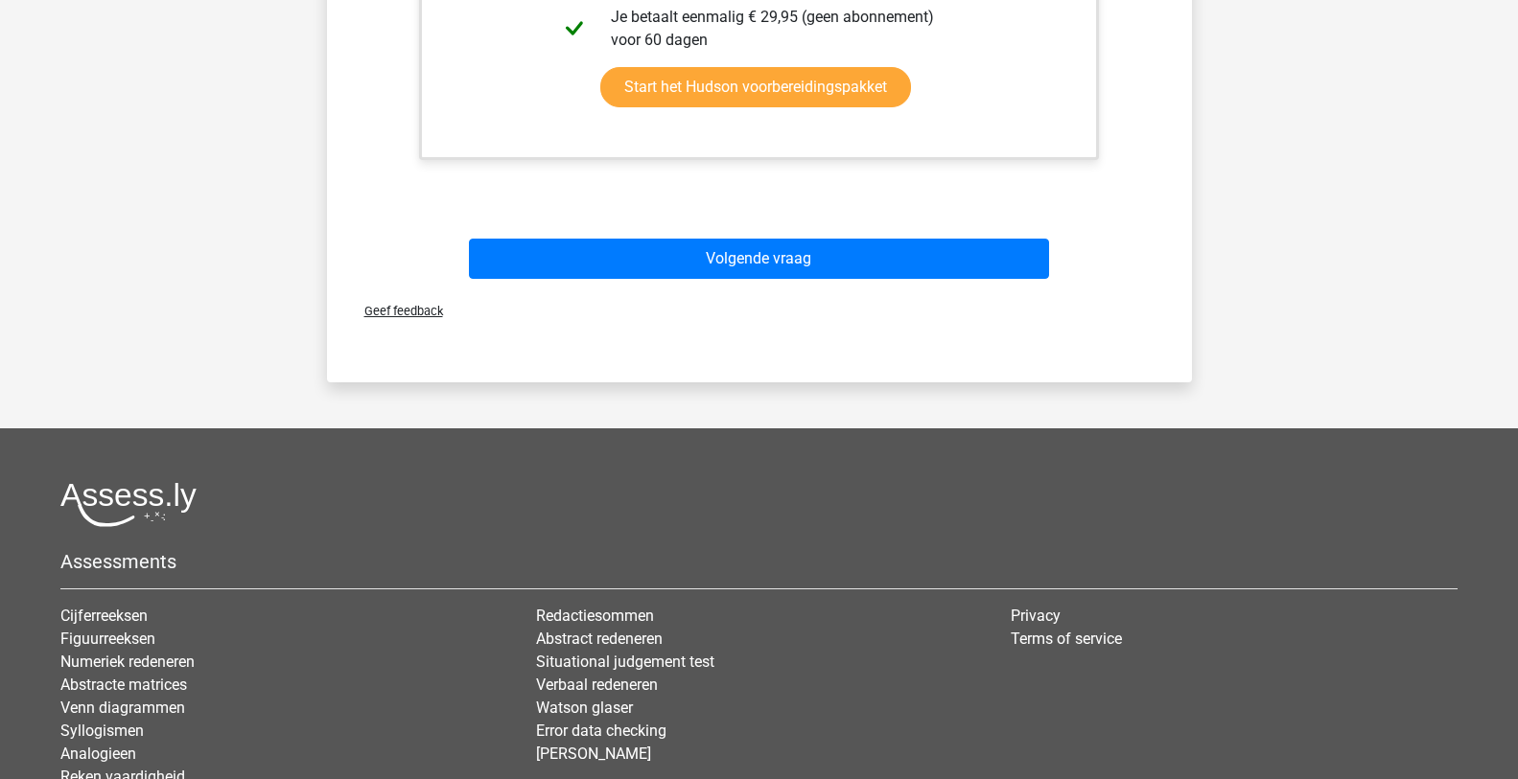
scroll to position [959, 0]
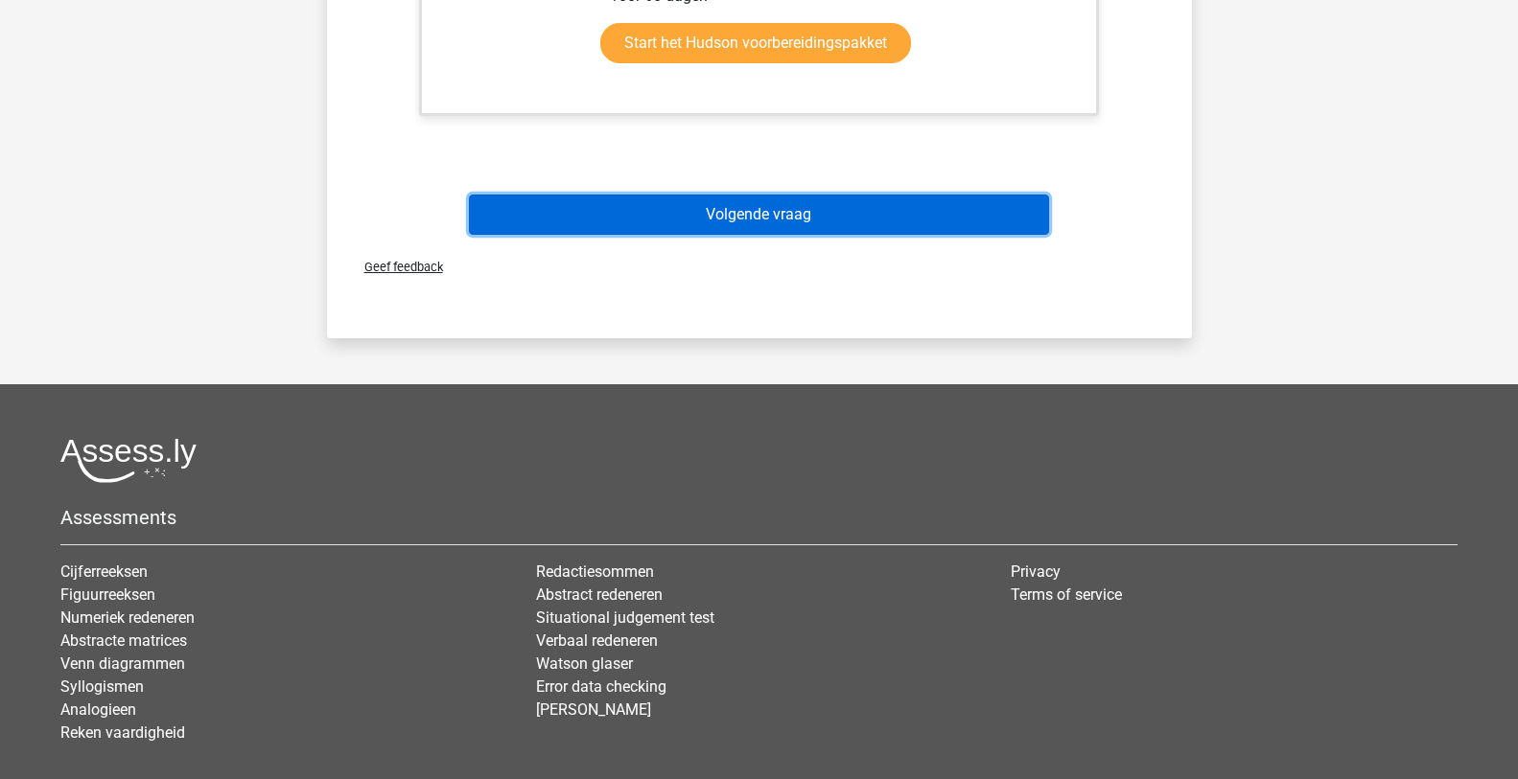
click at [927, 235] on button "Volgende vraag" at bounding box center [759, 215] width 580 height 40
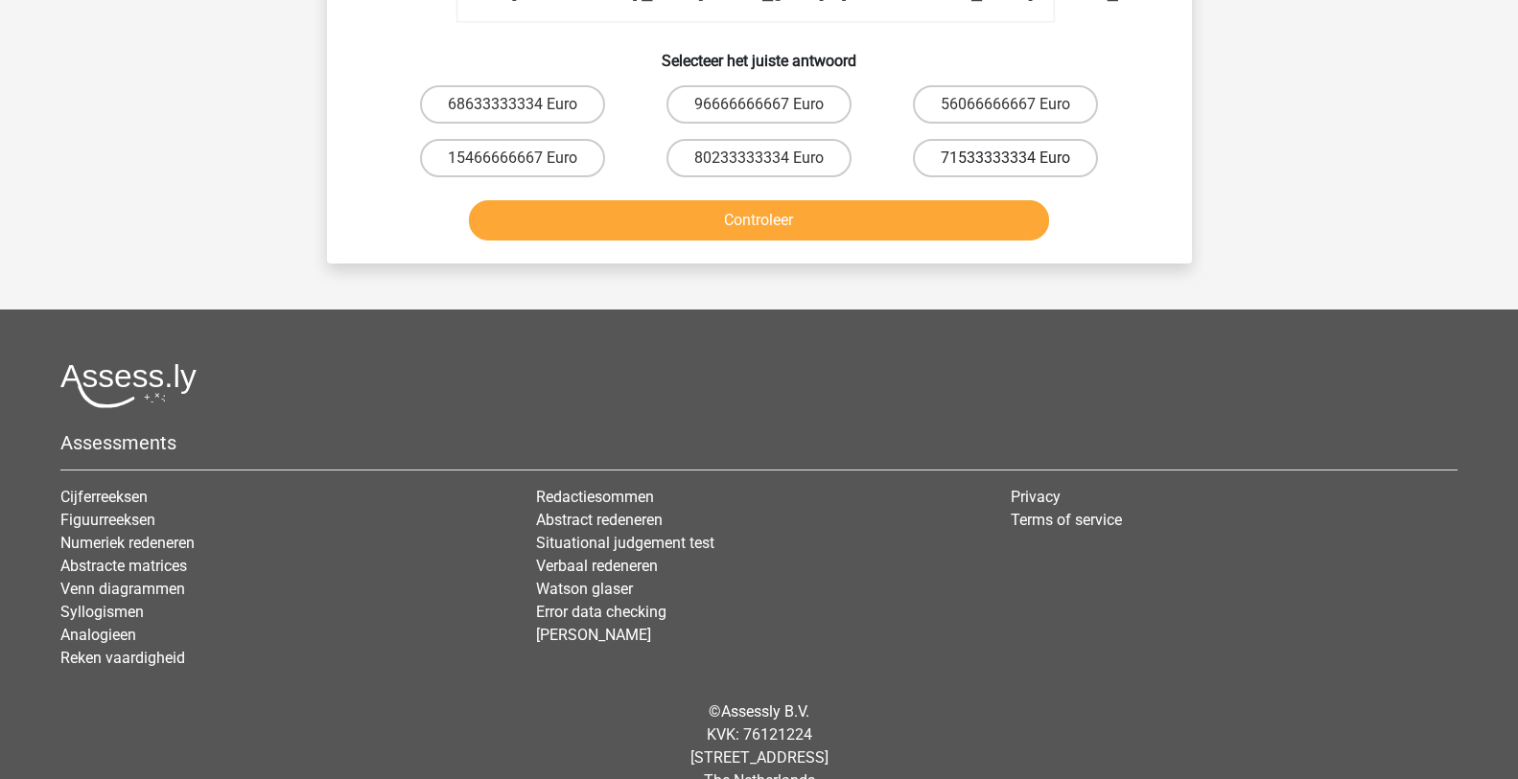
click at [989, 139] on label "71533333334 Euro" at bounding box center [1005, 158] width 185 height 38
click at [1006, 158] on input "71533333334 Euro" at bounding box center [1012, 164] width 12 height 12
radio input "true"
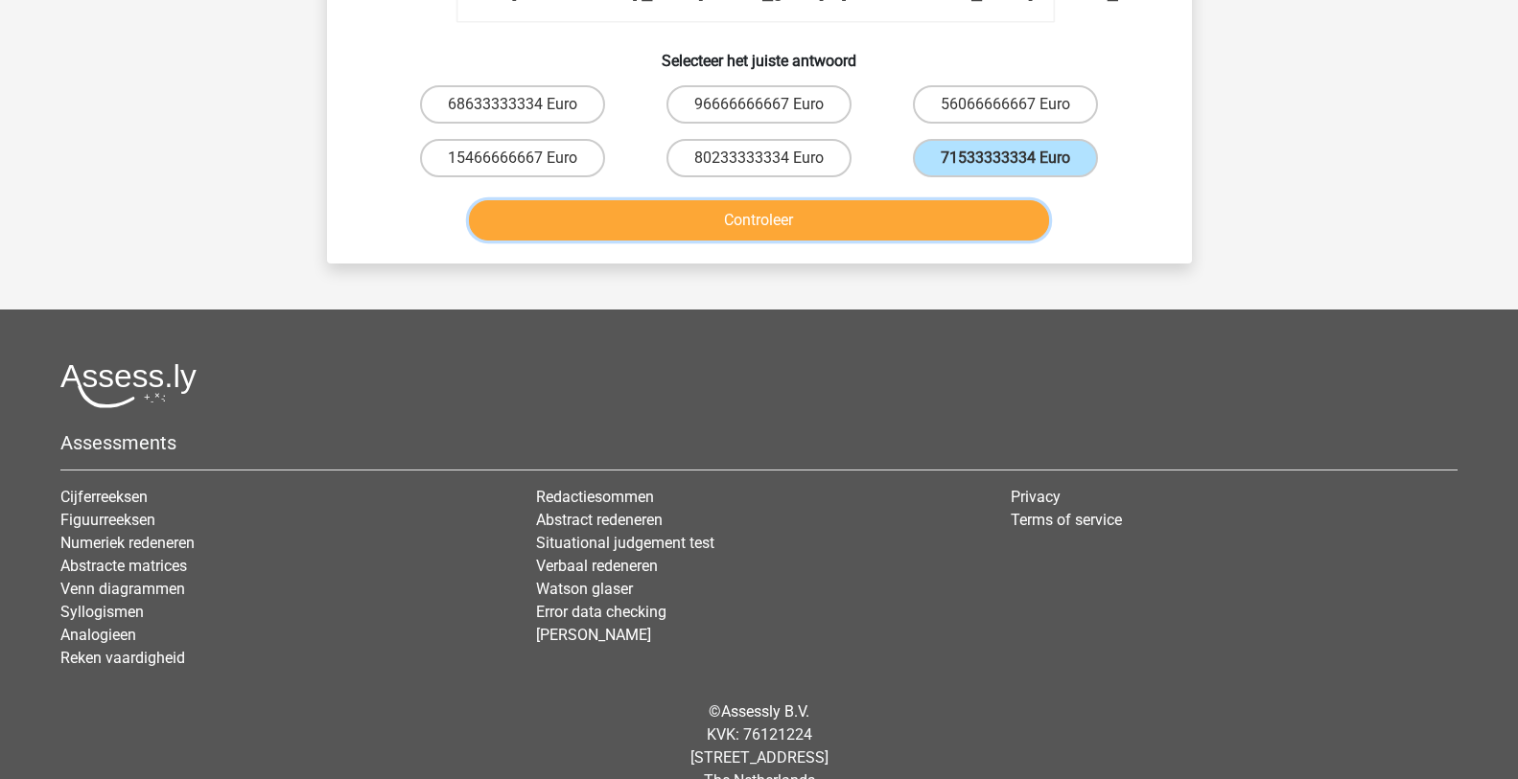
click at [946, 200] on button "Controleer" at bounding box center [759, 220] width 580 height 40
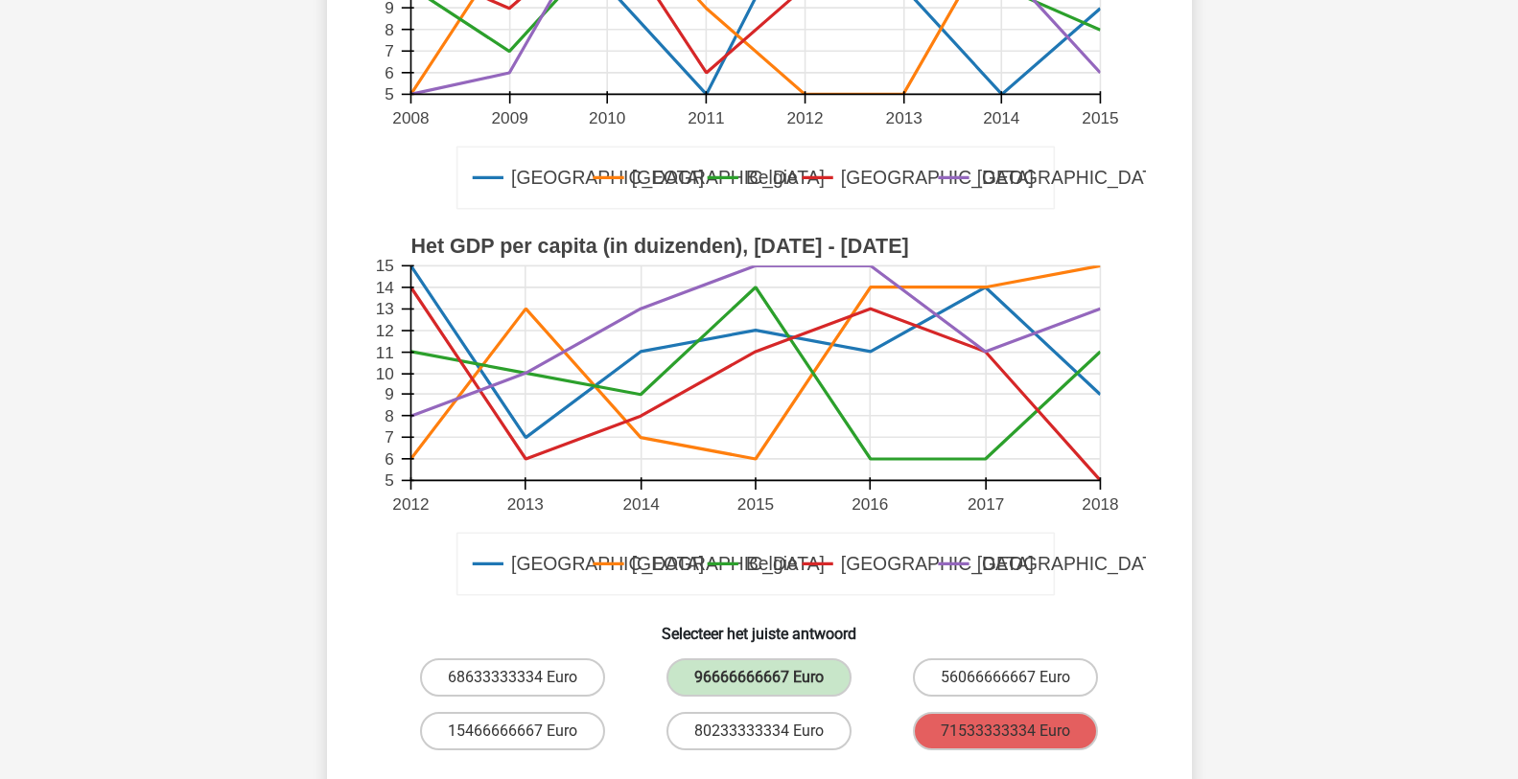
scroll to position [384, 0]
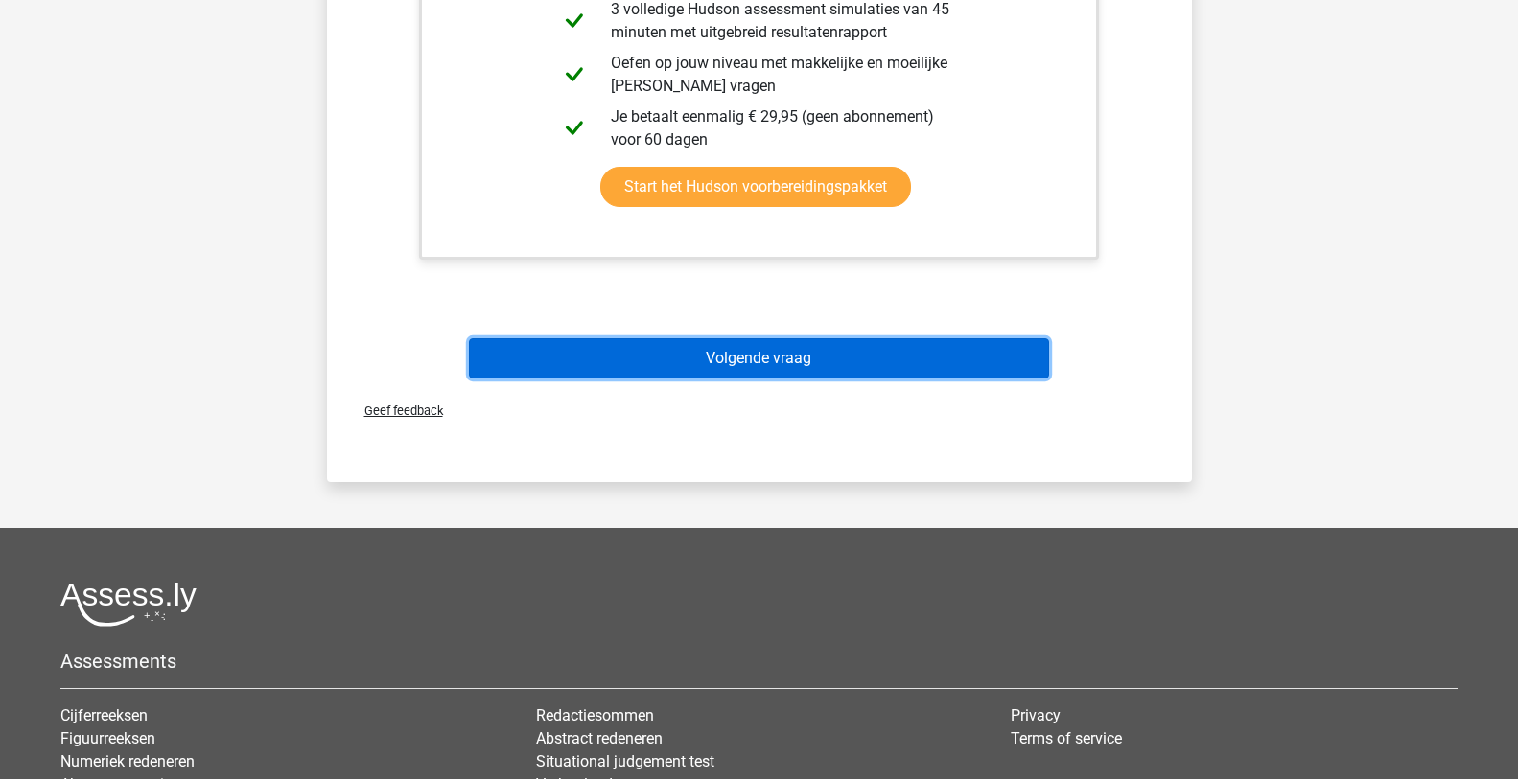
click at [829, 338] on button "Volgende vraag" at bounding box center [759, 358] width 580 height 40
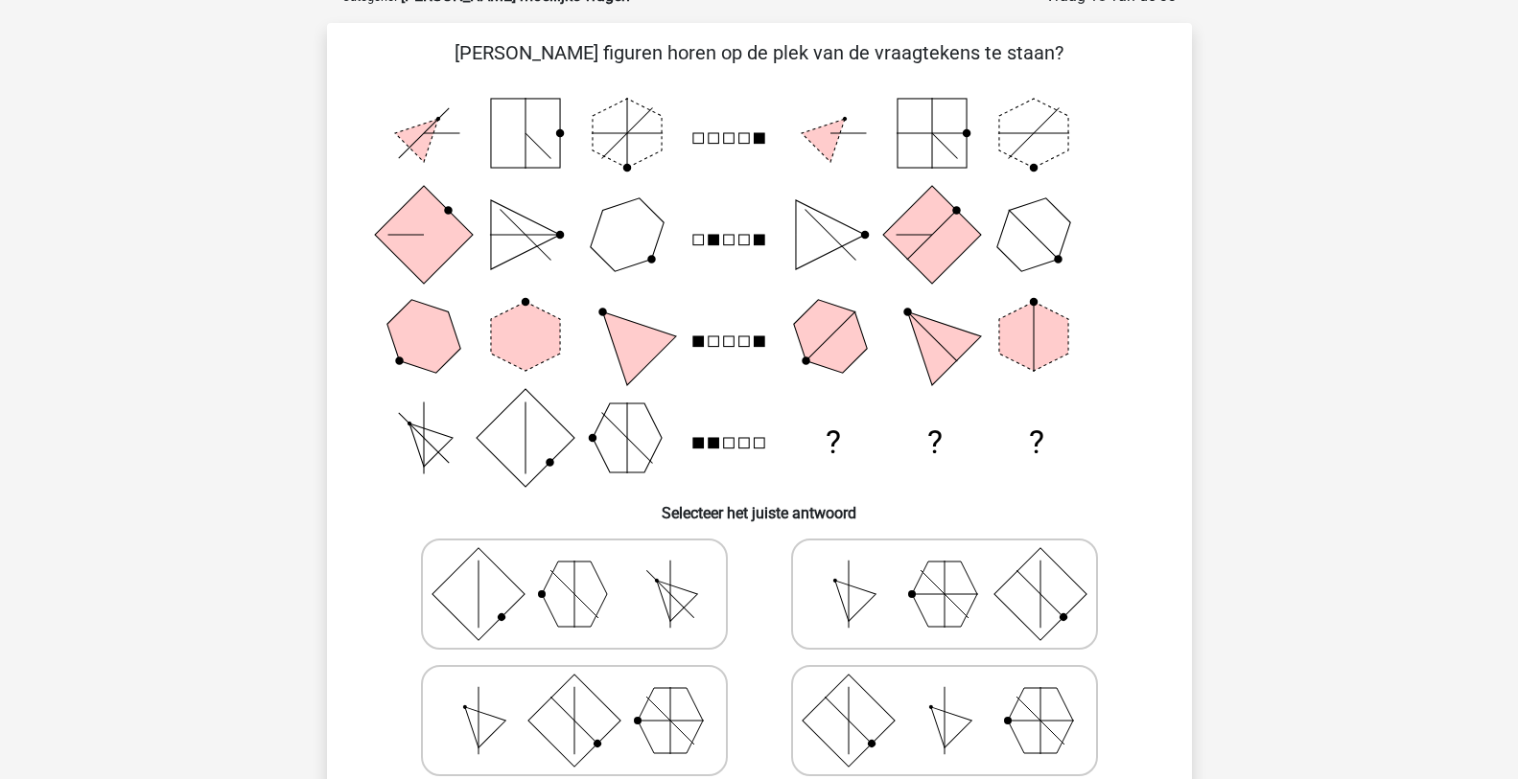
scroll to position [96, 0]
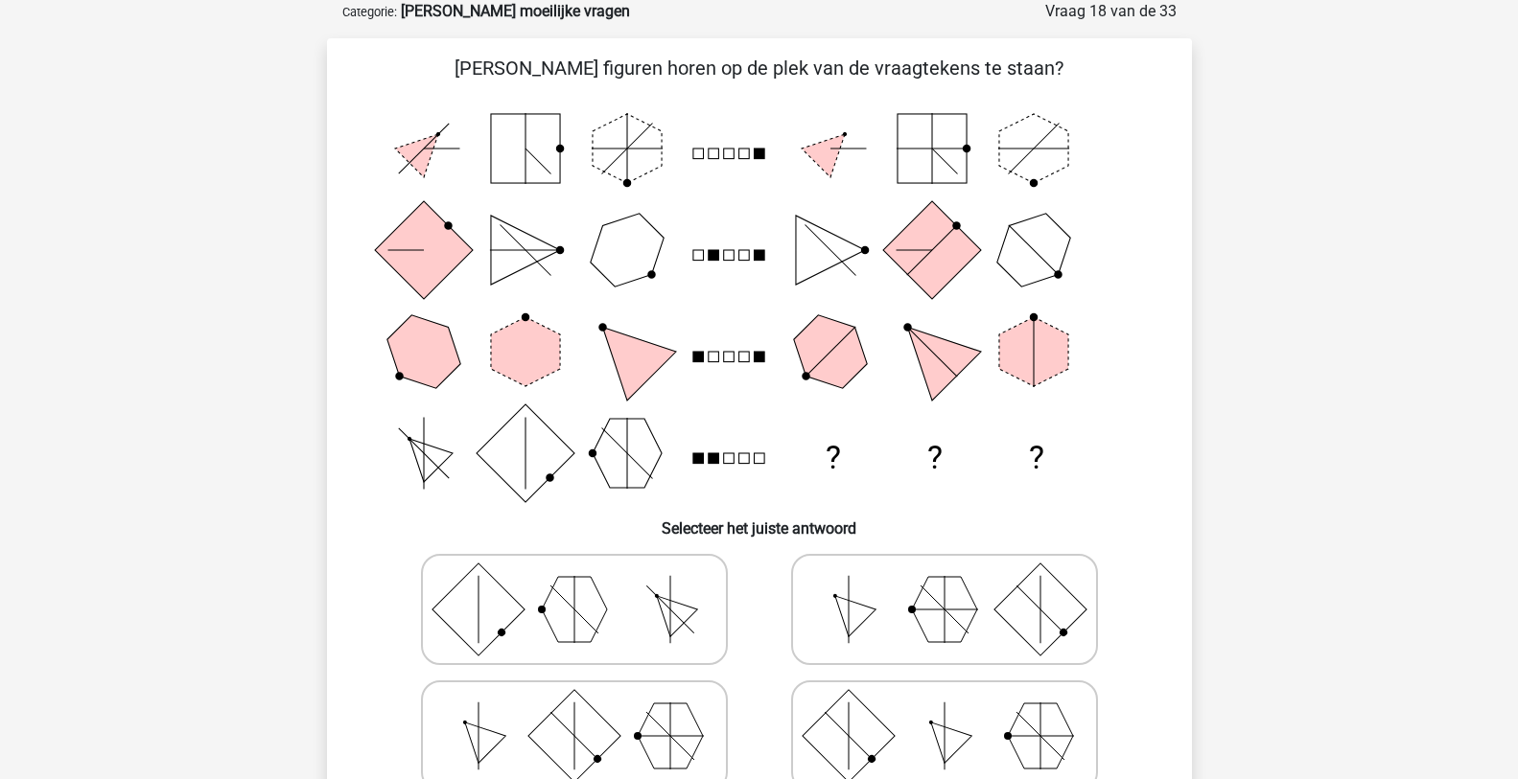
click at [924, 640] on icon at bounding box center [945, 610] width 288 height 96
click at [944, 586] on input "radio" at bounding box center [950, 579] width 12 height 12
radio input "true"
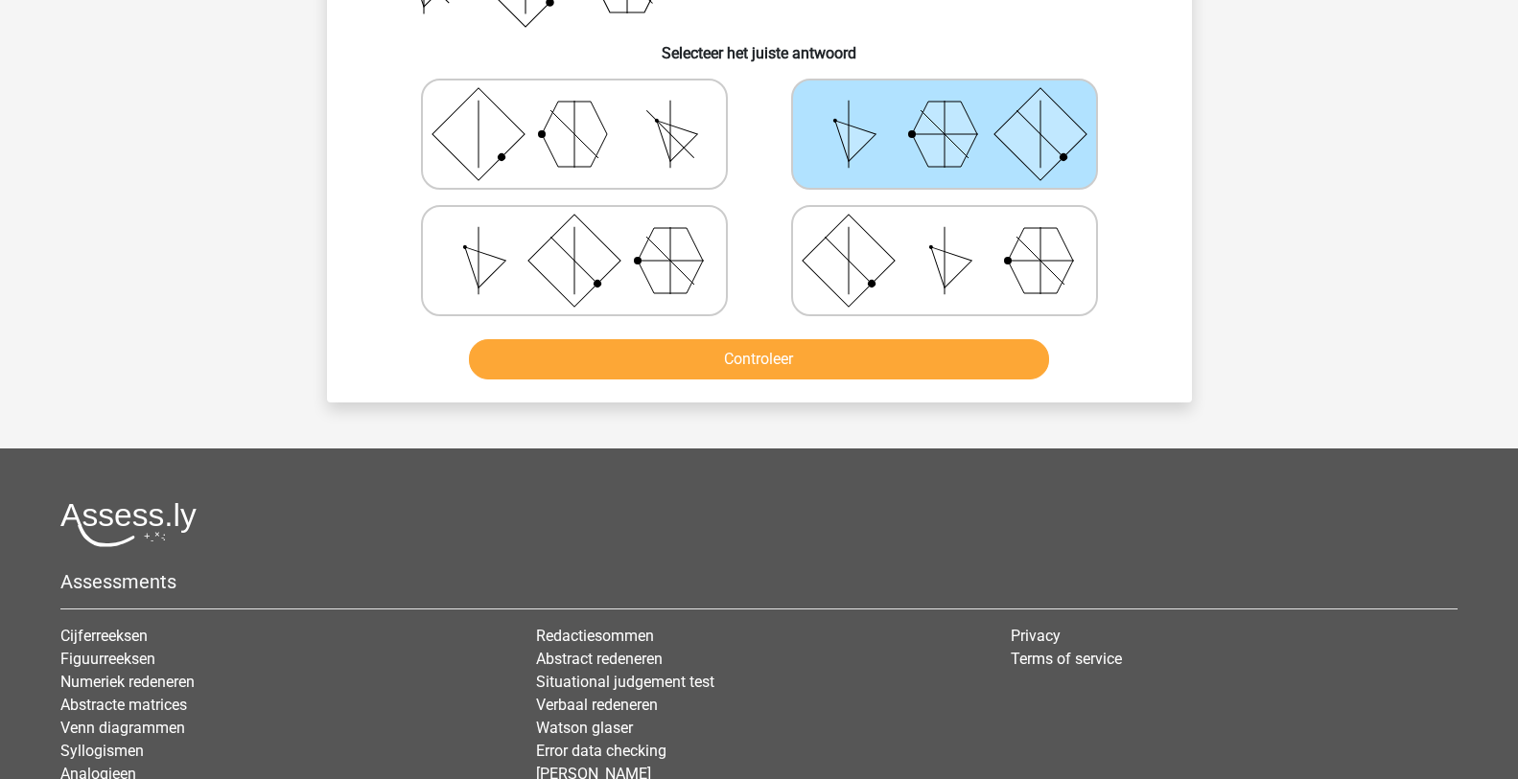
scroll to position [575, 0]
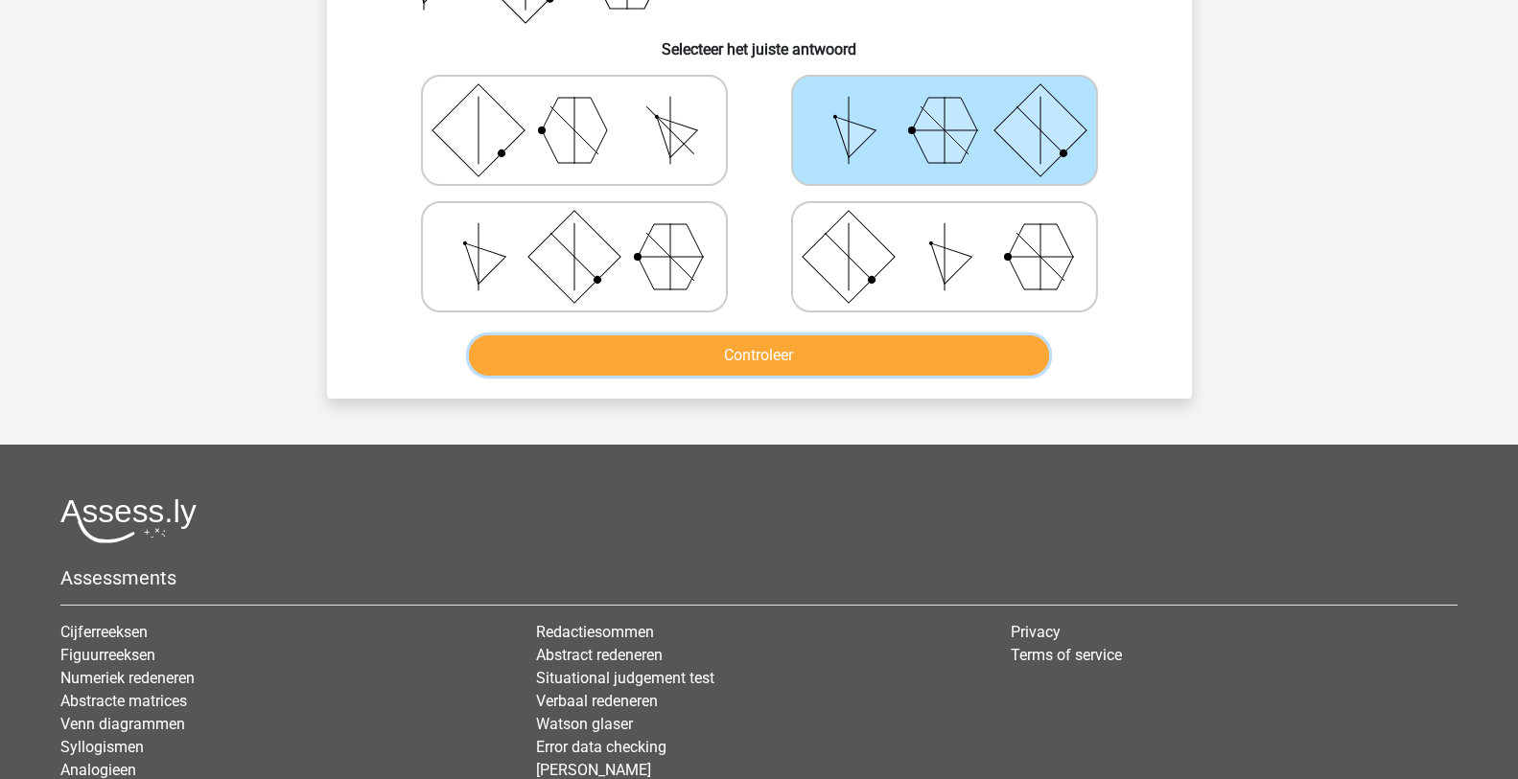
click at [757, 350] on button "Controleer" at bounding box center [759, 356] width 580 height 40
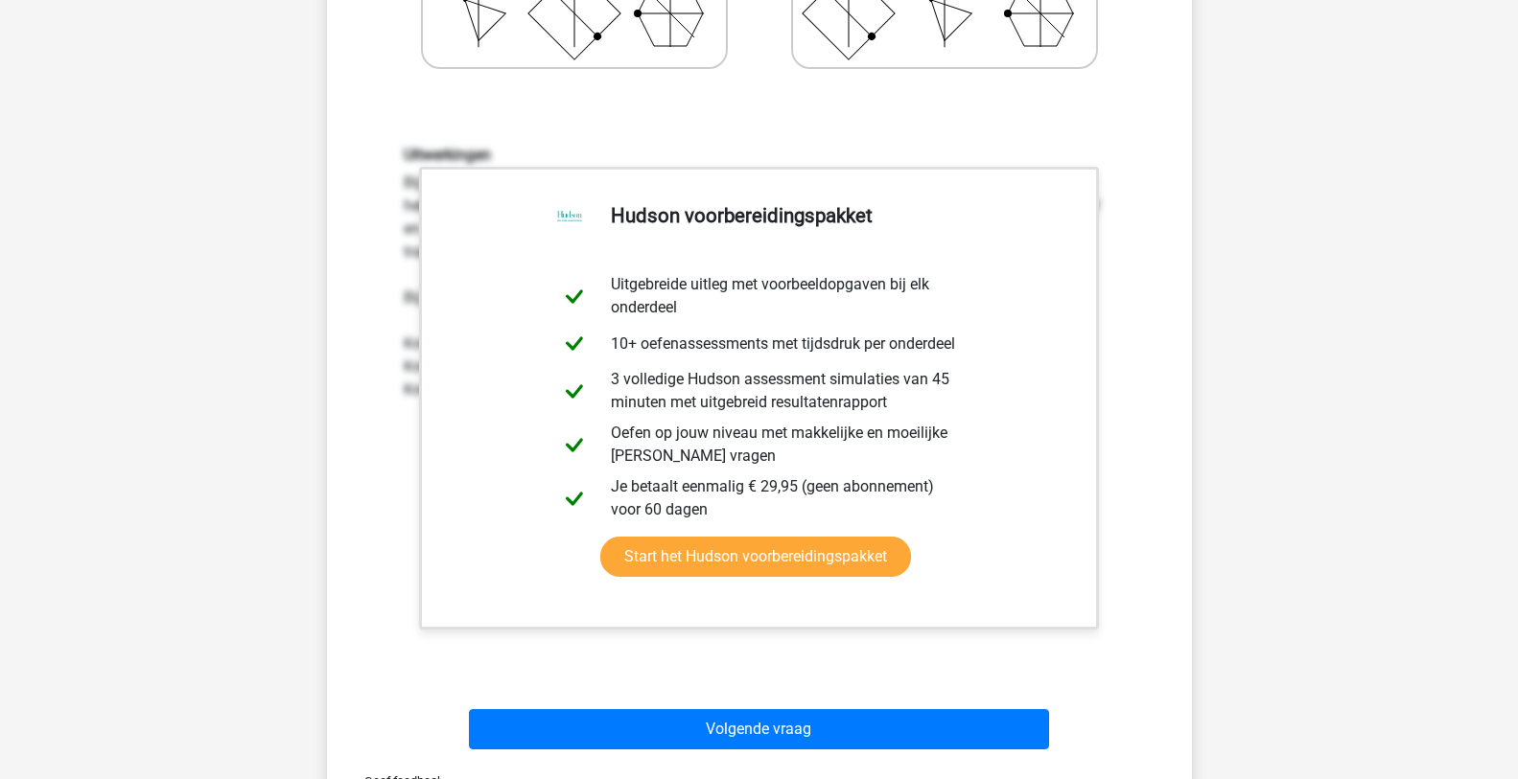
scroll to position [1055, 0]
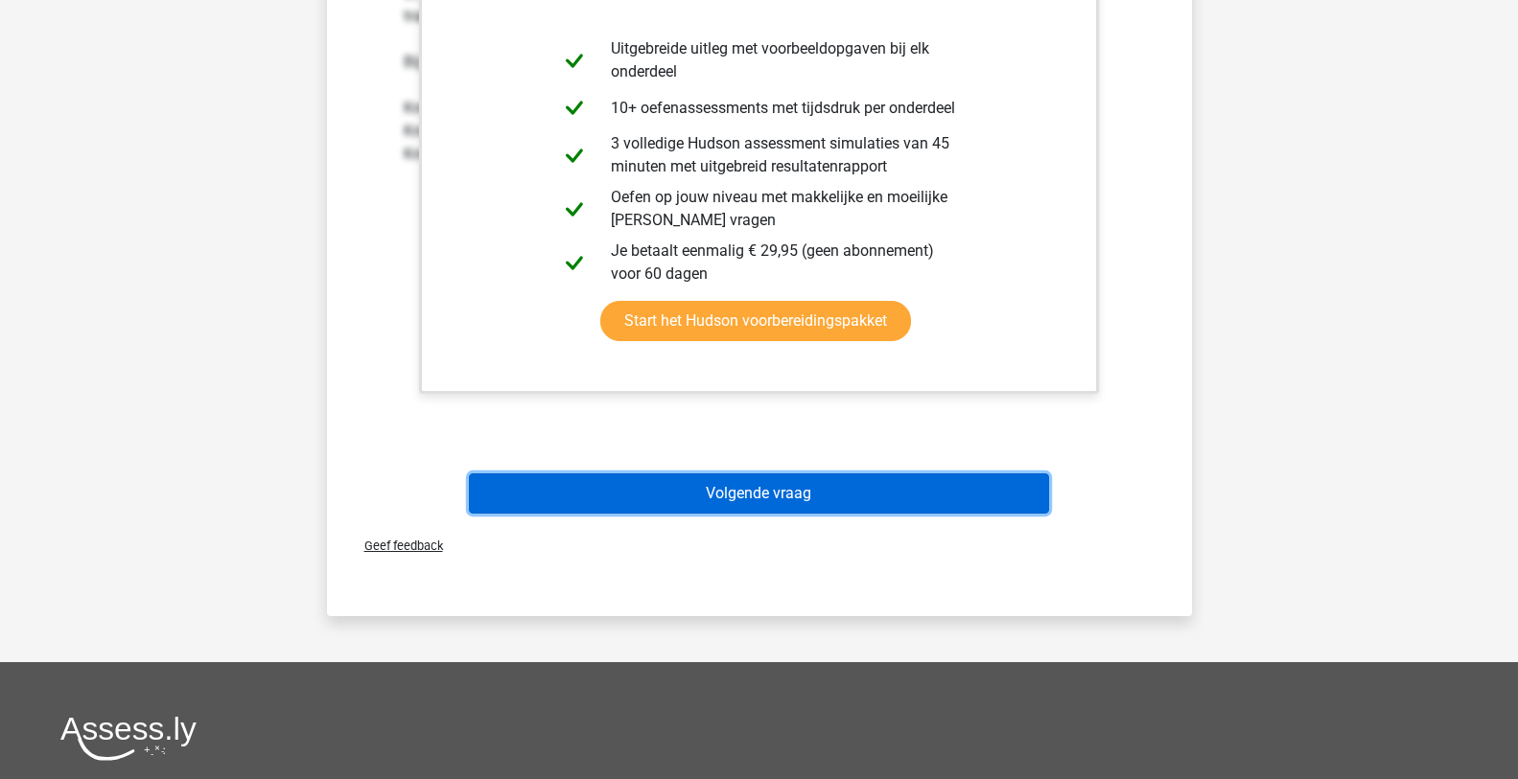
click at [736, 480] on button "Volgende vraag" at bounding box center [759, 494] width 580 height 40
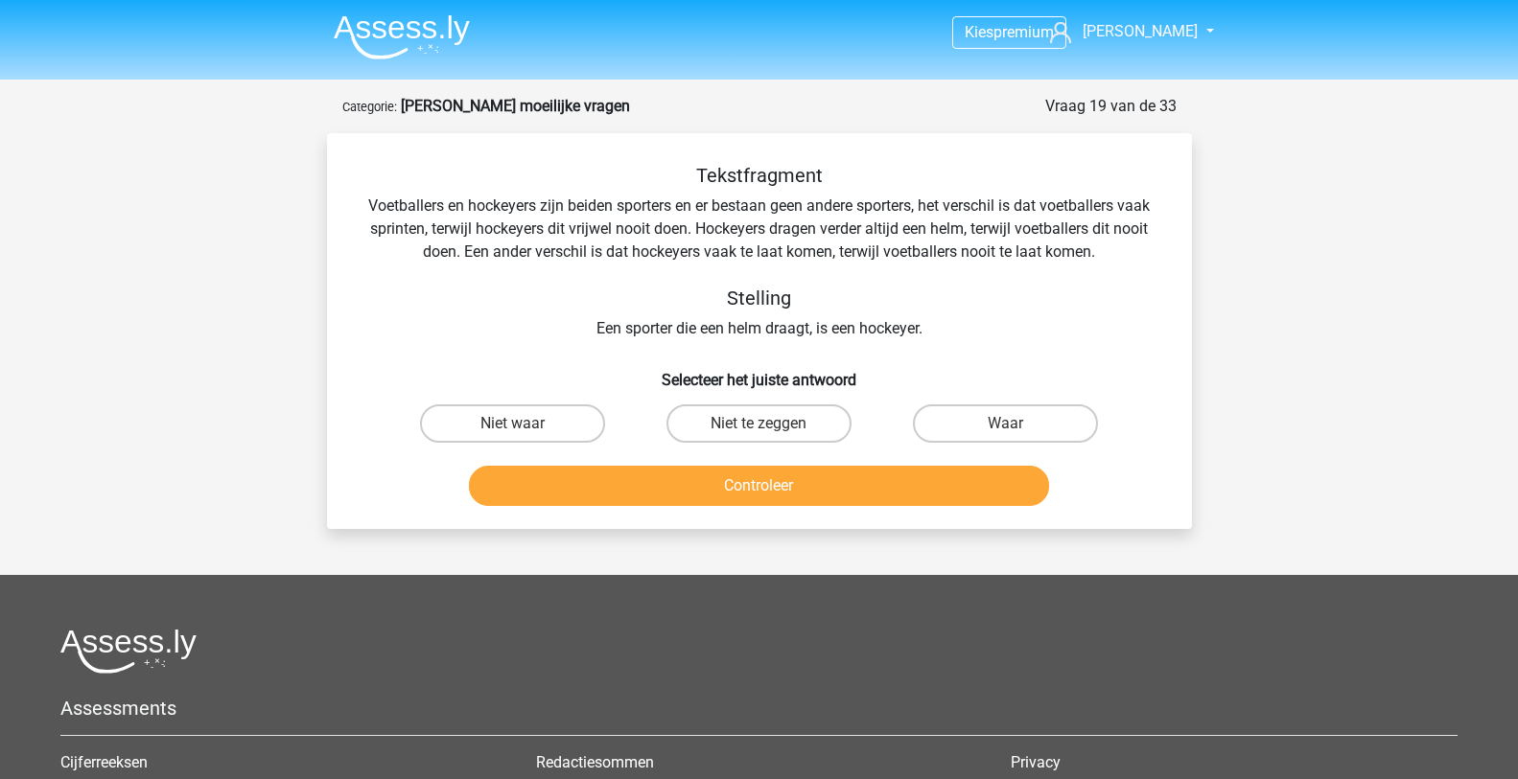
scroll to position [0, 0]
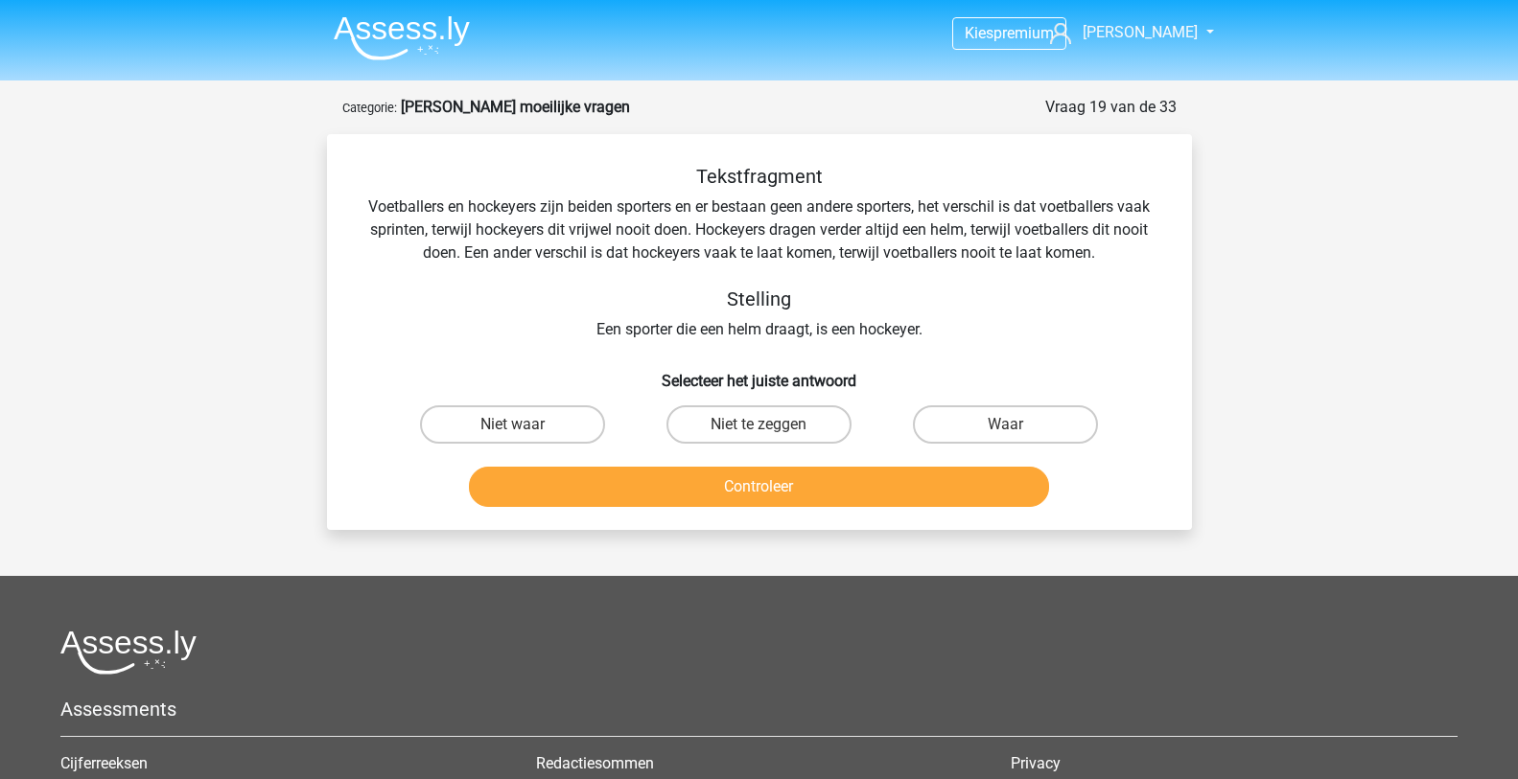
drag, startPoint x: 749, startPoint y: 230, endPoint x: 1342, endPoint y: 345, distance: 604.5
click at [1342, 345] on div "Kies premium [PERSON_NAME] [EMAIL_ADDRESS][DOMAIN_NAME]" at bounding box center [759, 541] width 1518 height 1082
click at [953, 431] on label "Waar" at bounding box center [1005, 425] width 185 height 38
click at [1006, 431] on input "Waar" at bounding box center [1012, 431] width 12 height 12
radio input "true"
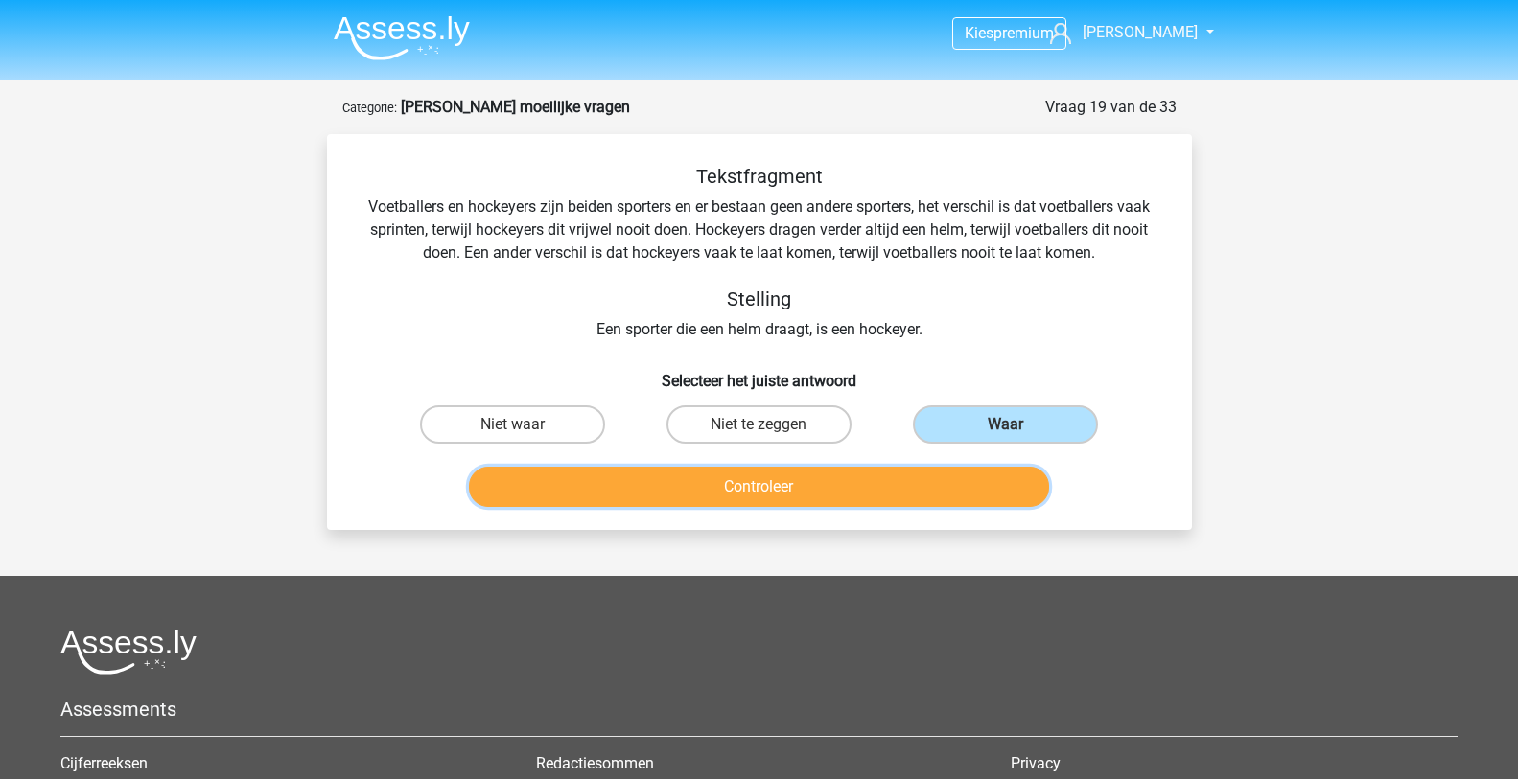
click at [719, 487] on button "Controleer" at bounding box center [759, 487] width 580 height 40
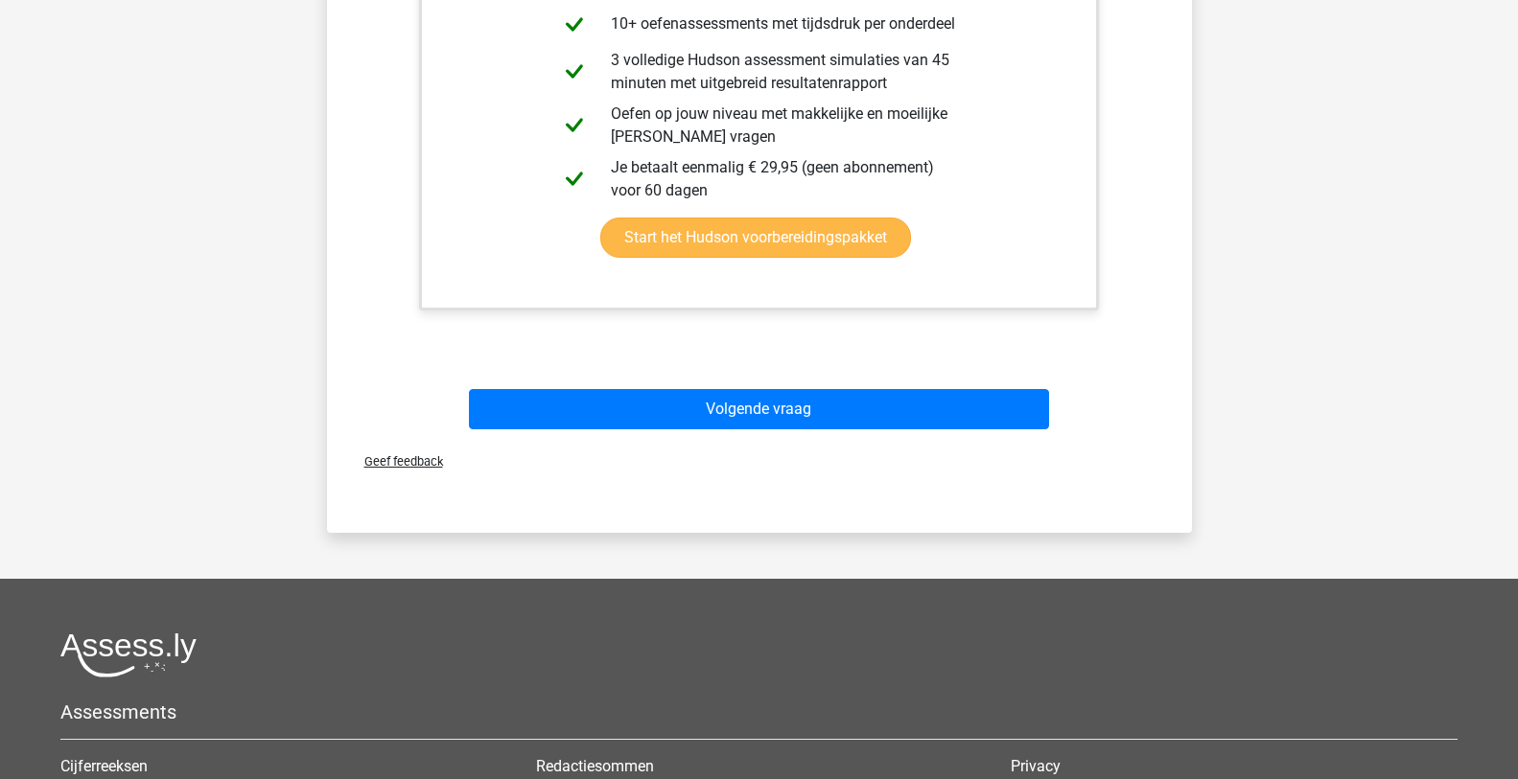
scroll to position [959, 0]
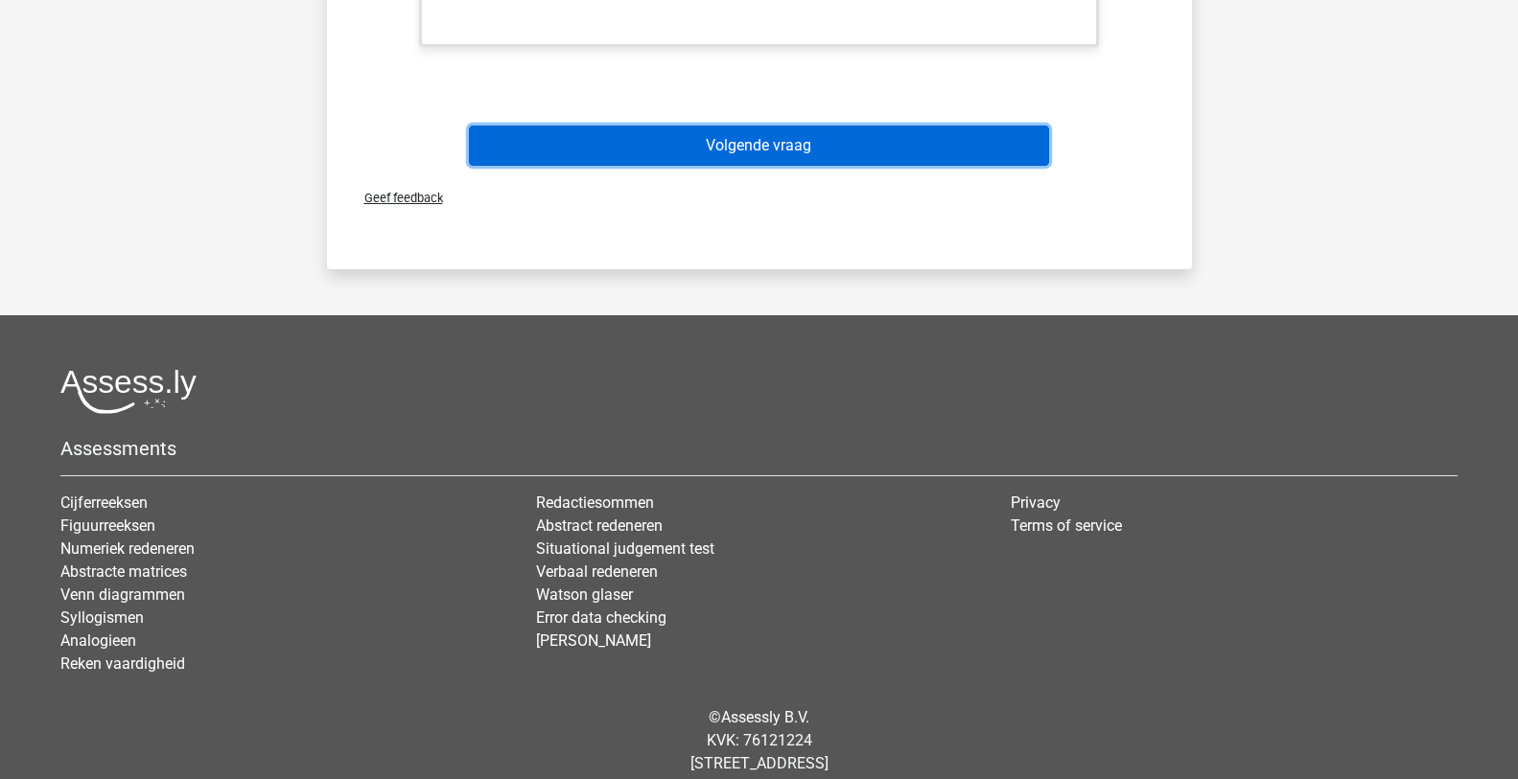
click at [824, 147] on button "Volgende vraag" at bounding box center [759, 146] width 580 height 40
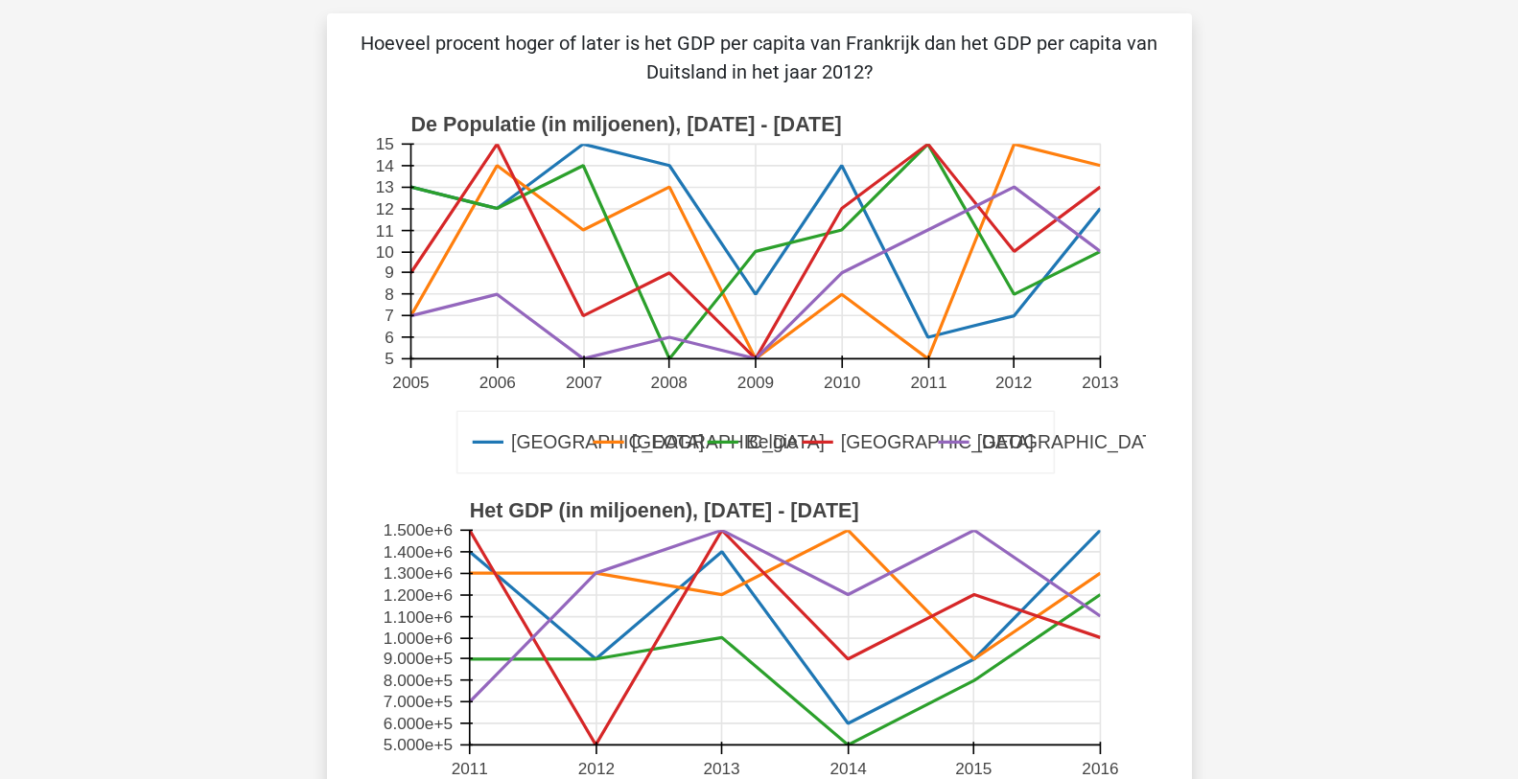
scroll to position [0, 0]
